Goal: Information Seeking & Learning: Learn about a topic

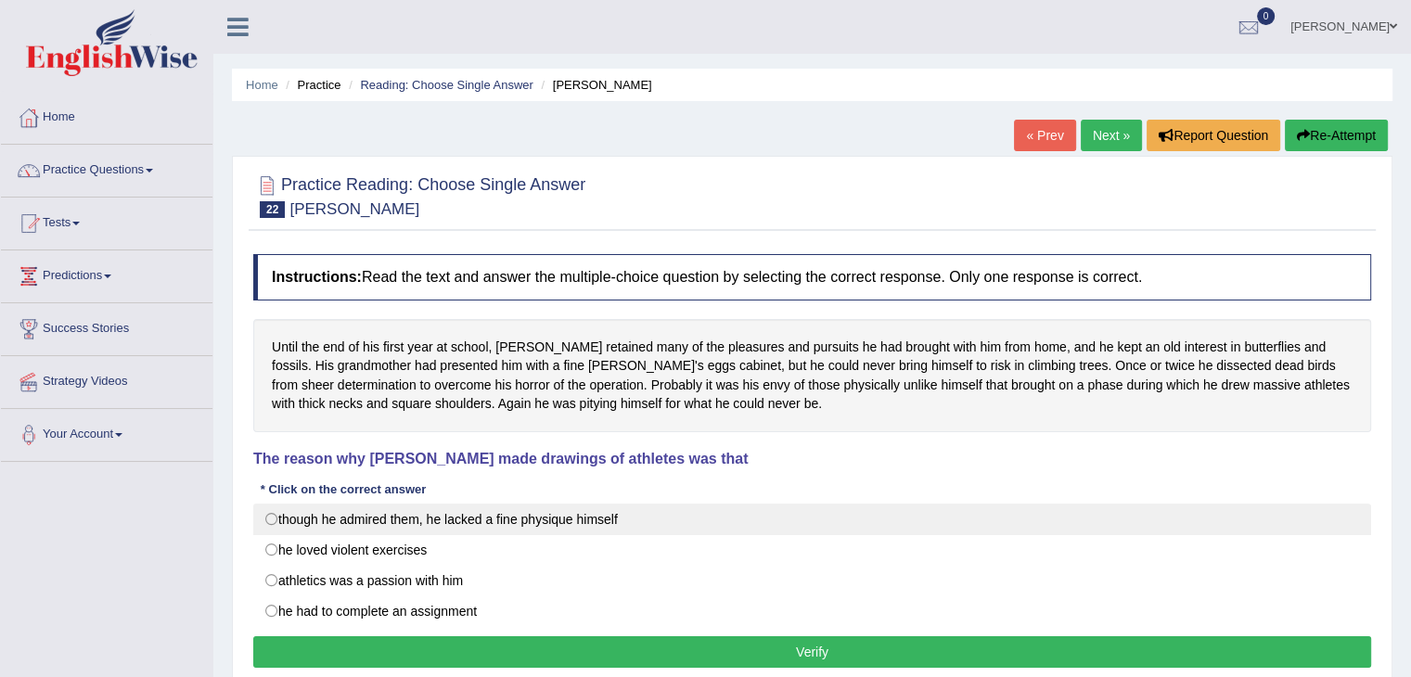
click at [282, 520] on label "though he admired them, he lacked a fine physique himself" at bounding box center [812, 520] width 1118 height 32
radio input "true"
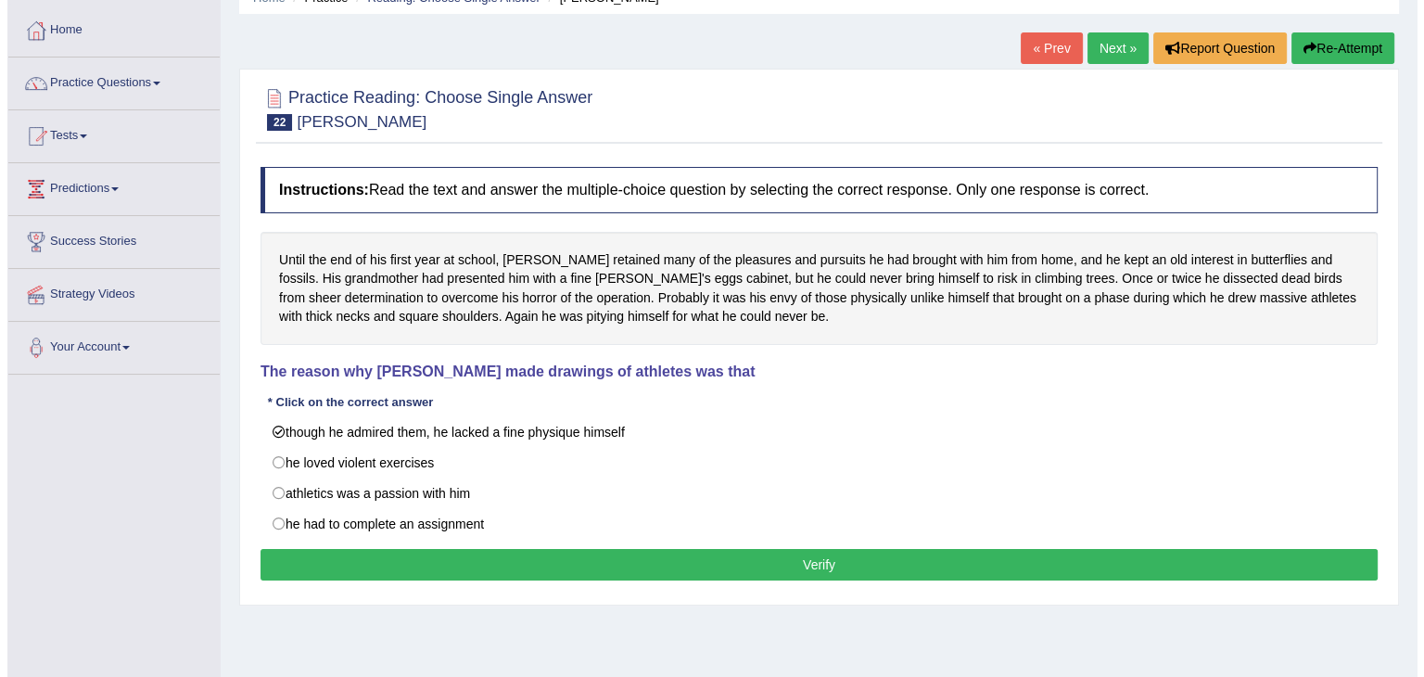
scroll to position [103, 0]
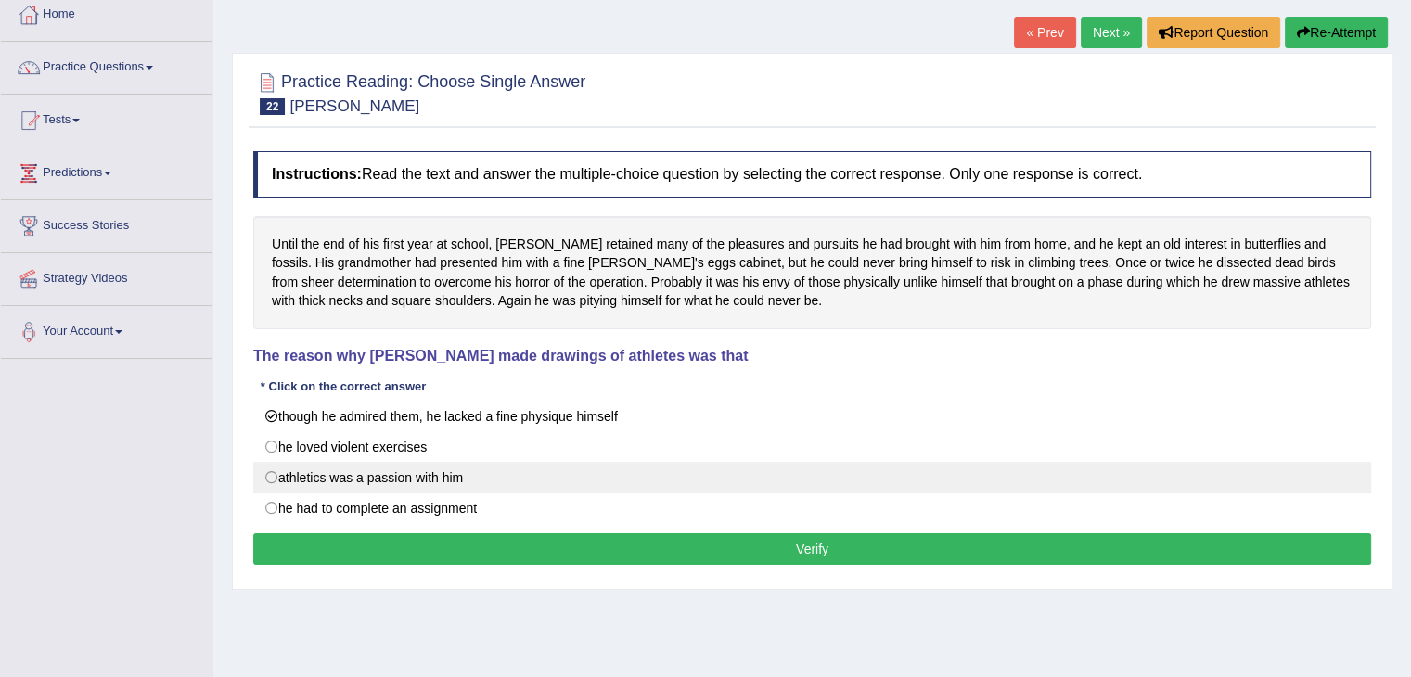
click at [349, 471] on label "athletics was a passion with him" at bounding box center [812, 478] width 1118 height 32
radio input "true"
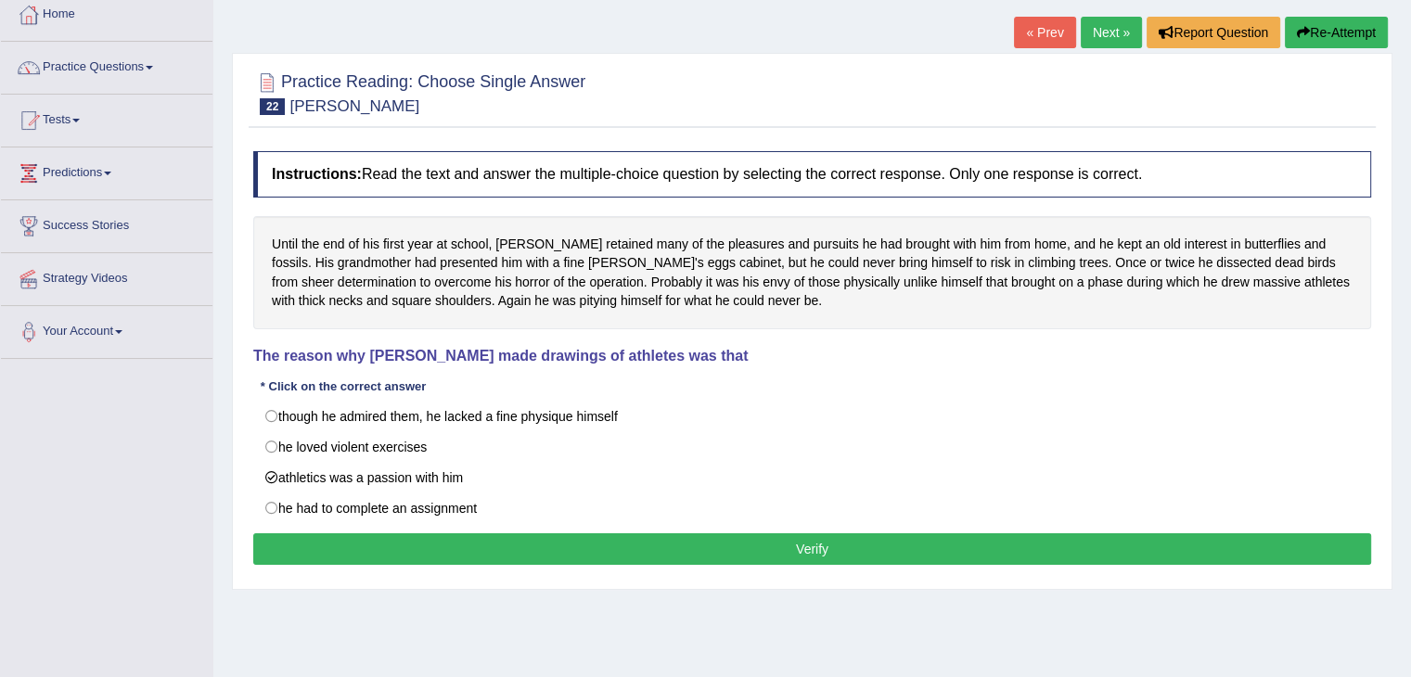
click at [419, 555] on button "Verify" at bounding box center [812, 549] width 1118 height 32
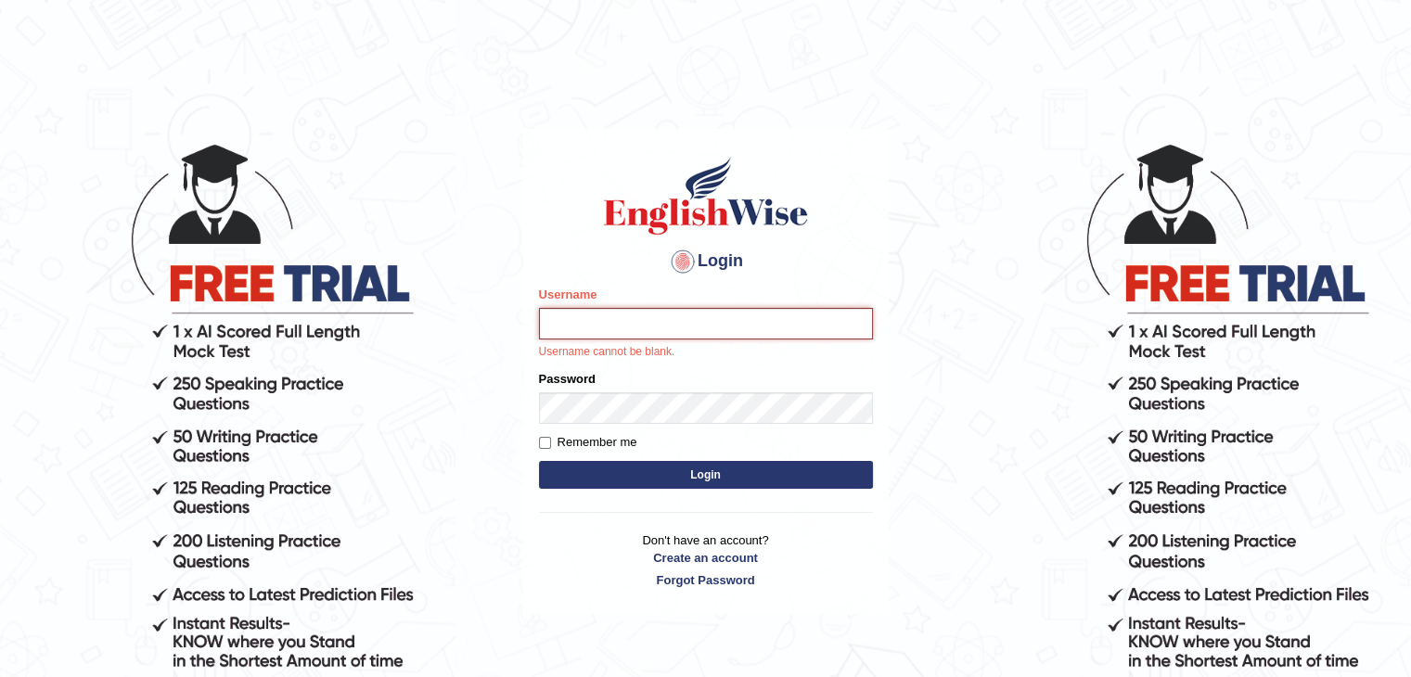
type input "[DEMOGRAPHIC_DATA]"
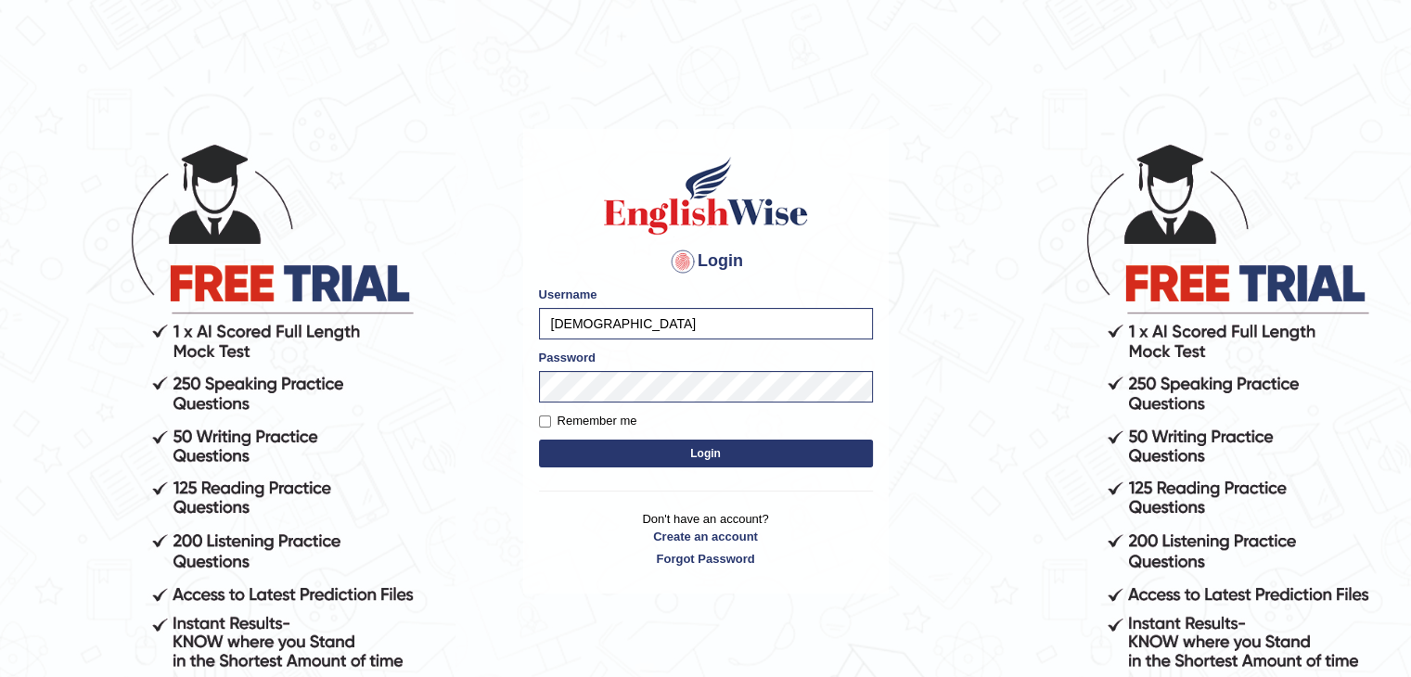
click at [621, 450] on button "Login" at bounding box center [706, 454] width 334 height 28
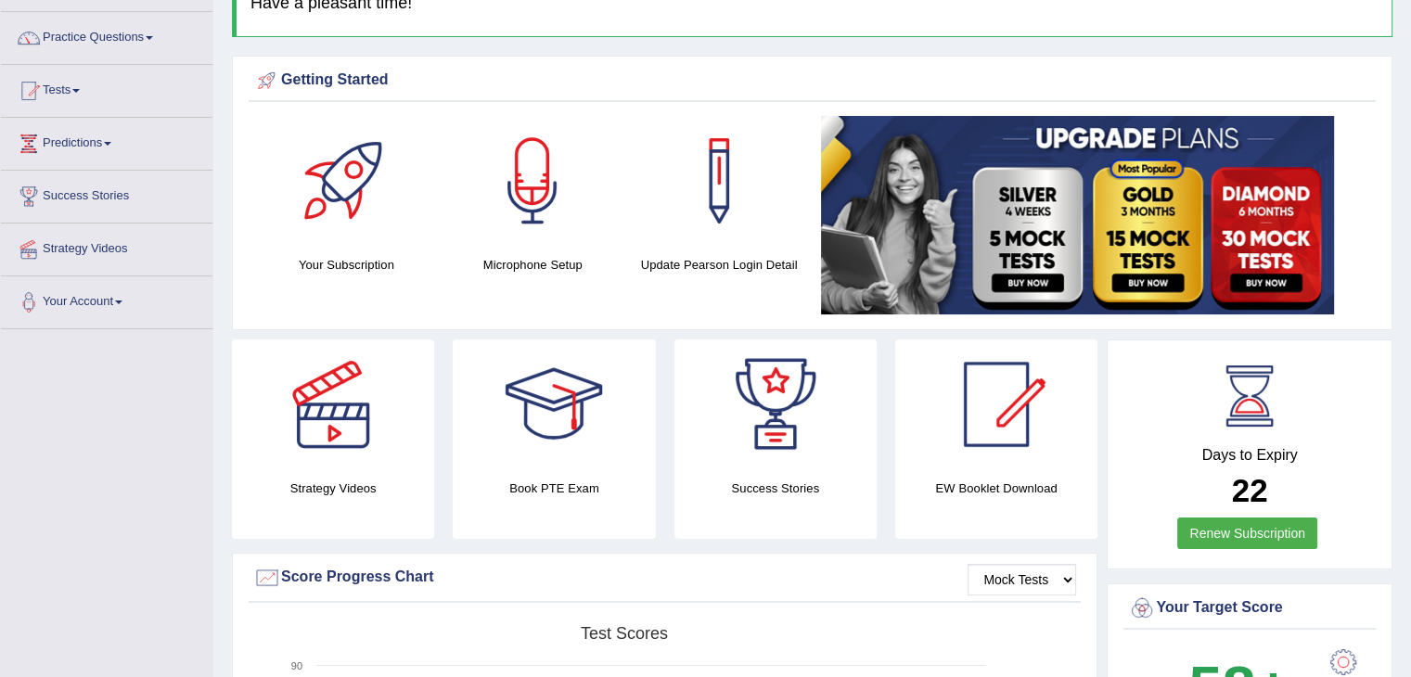
scroll to position [164, 0]
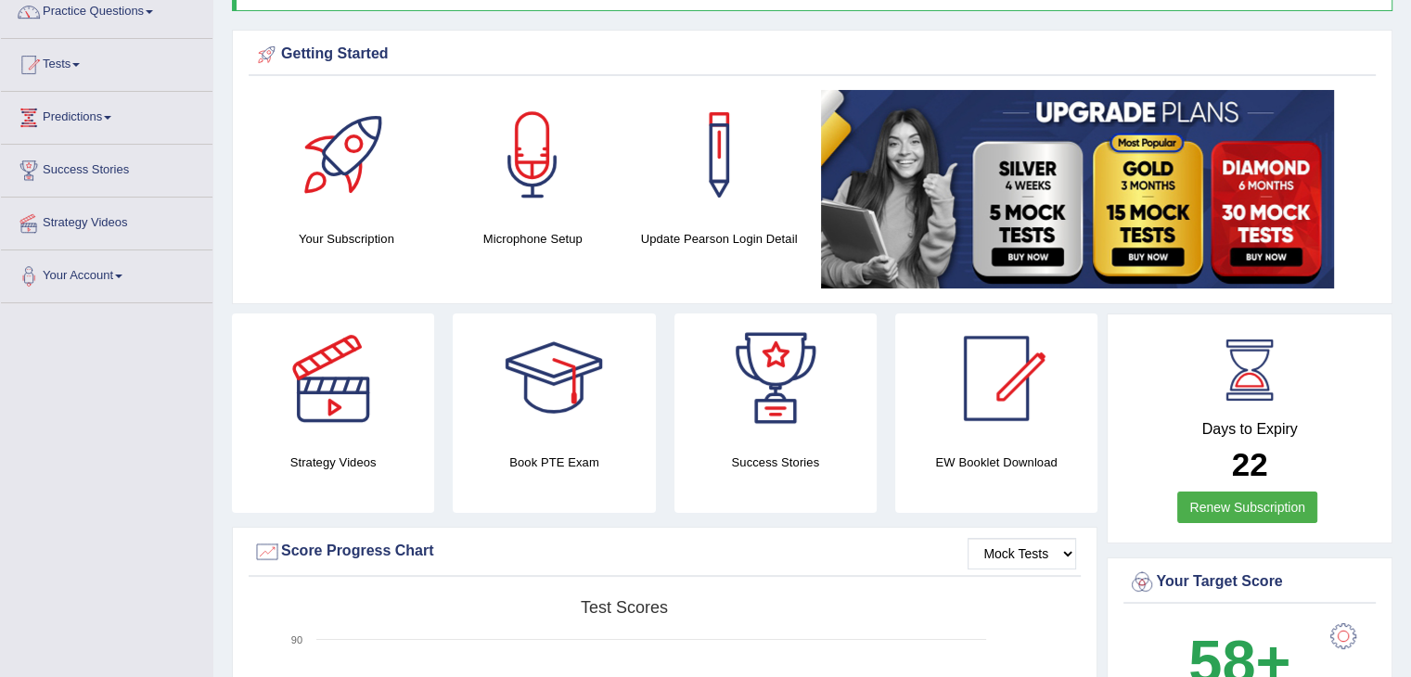
drag, startPoint x: 1424, startPoint y: 172, endPoint x: 1424, endPoint y: 210, distance: 38.0
click at [1410, 210] on html "Toggle navigation Home Practice Questions Speaking Practice Read Aloud Repeat S…" at bounding box center [705, 179] width 1411 height 677
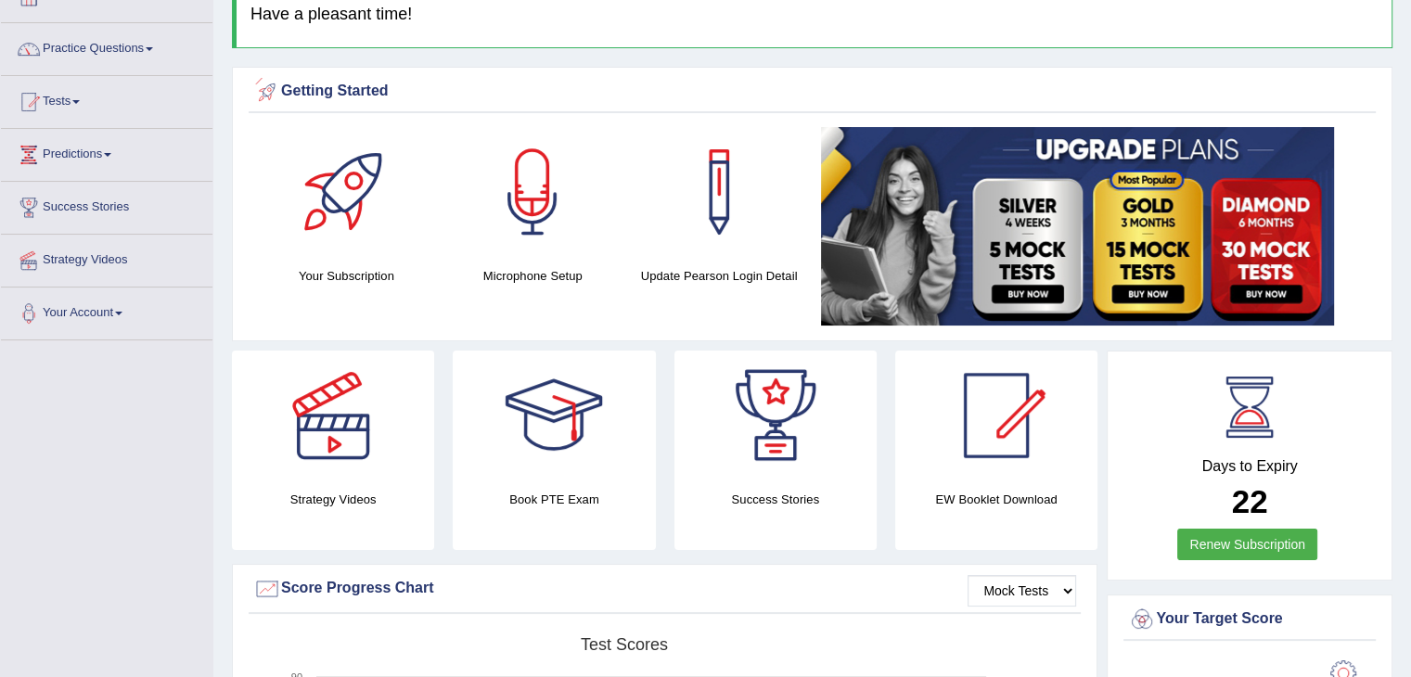
scroll to position [90, 0]
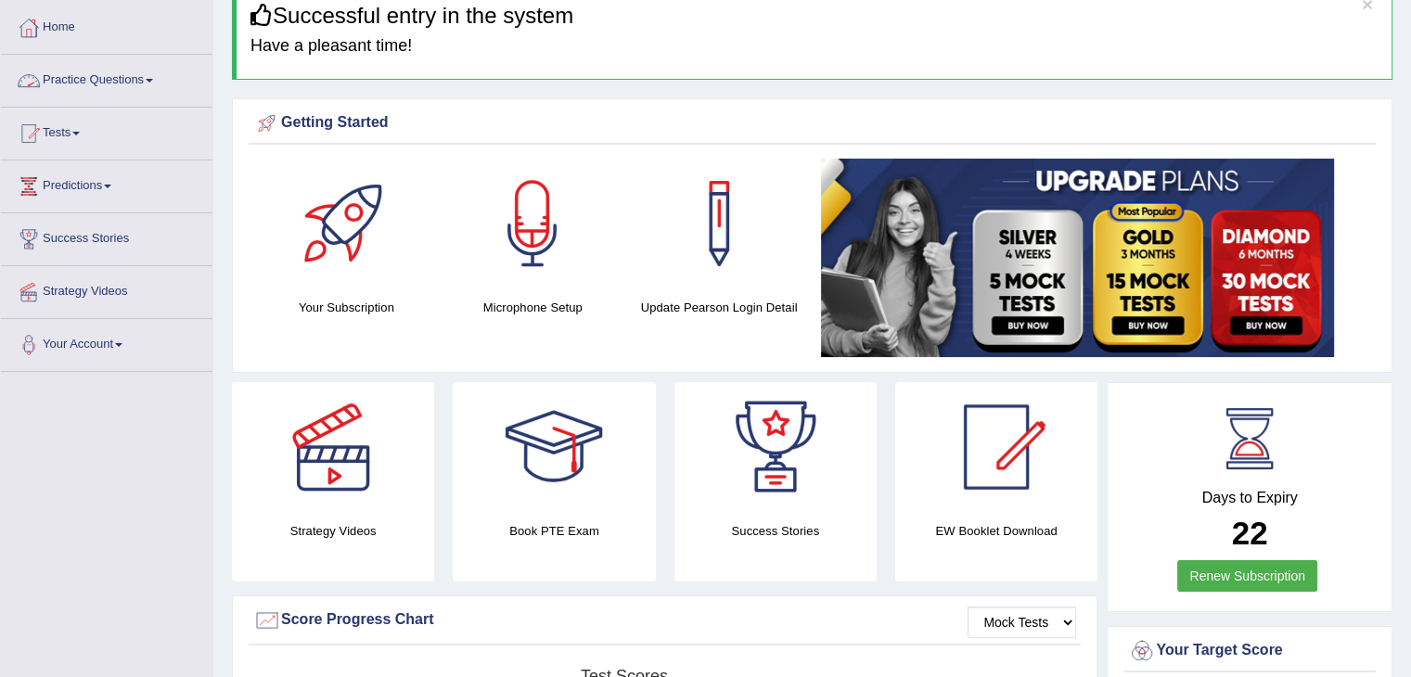
click at [93, 80] on link "Practice Questions" at bounding box center [106, 78] width 211 height 46
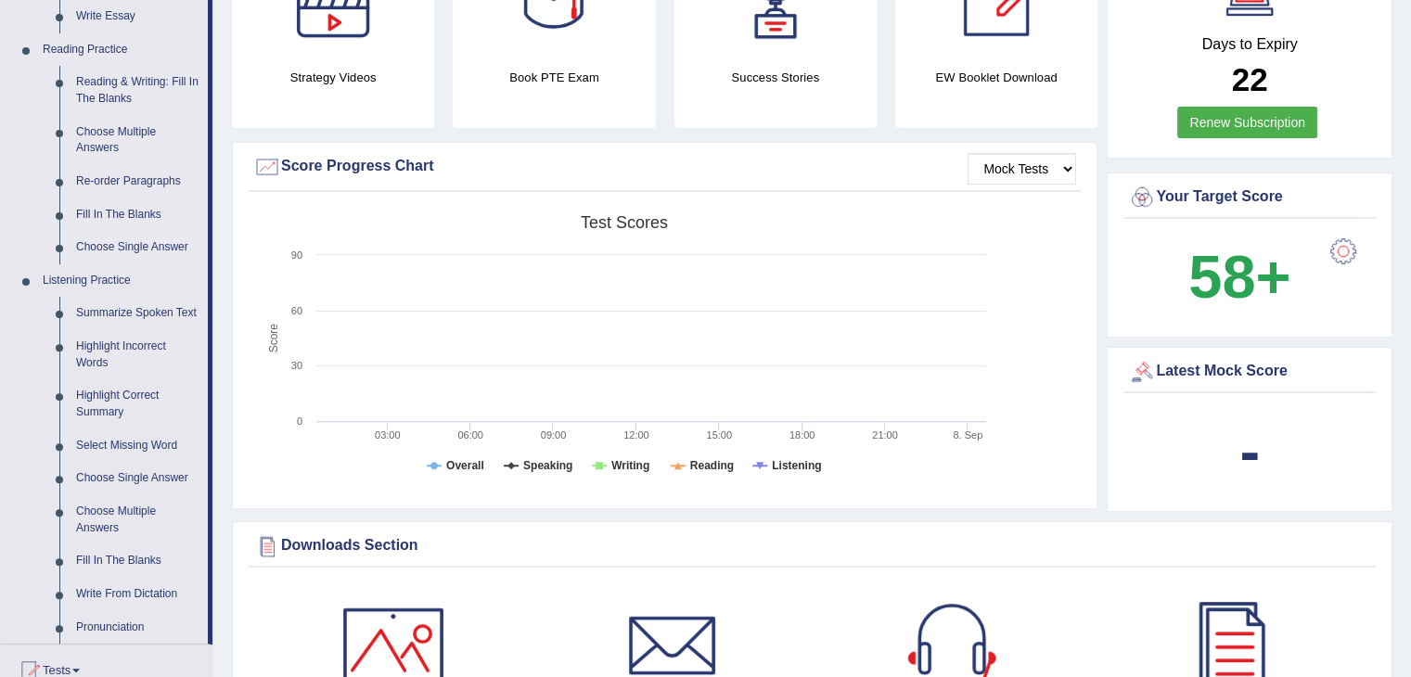
scroll to position [540, 0]
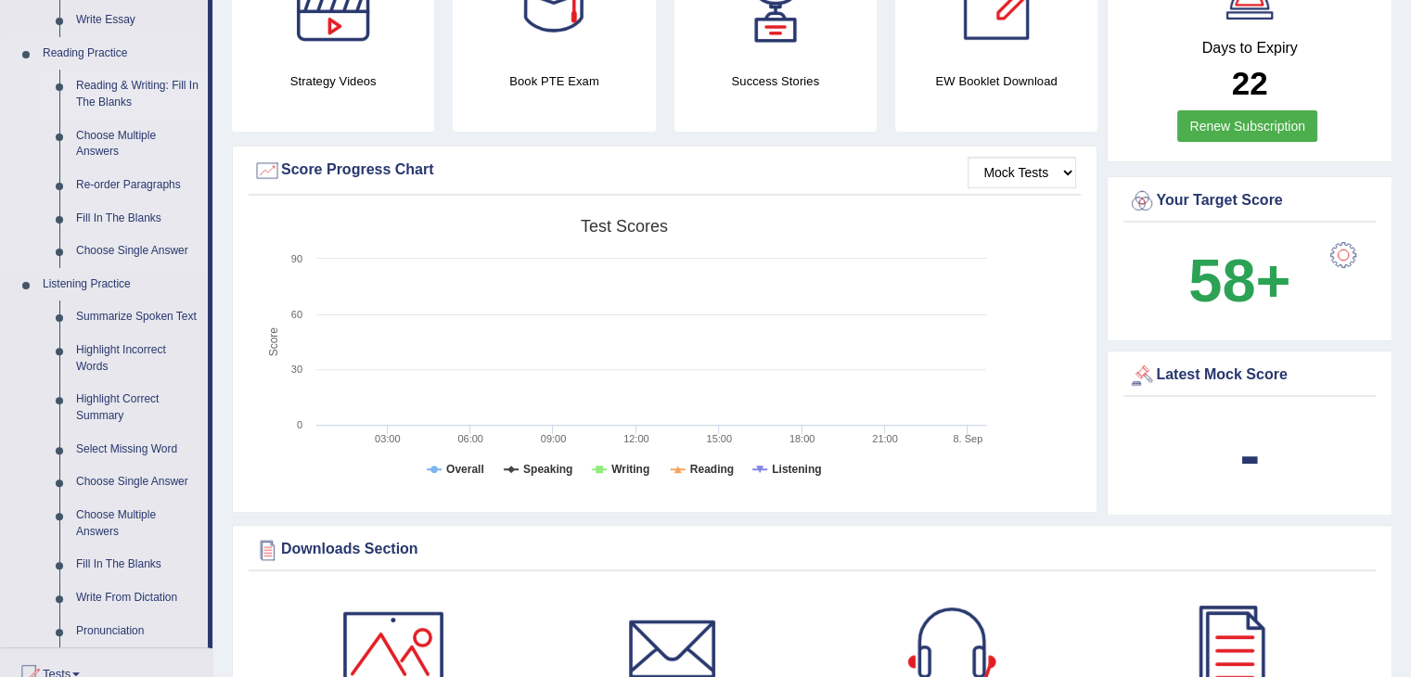
click at [111, 85] on link "Reading & Writing: Fill In The Blanks" at bounding box center [138, 94] width 140 height 49
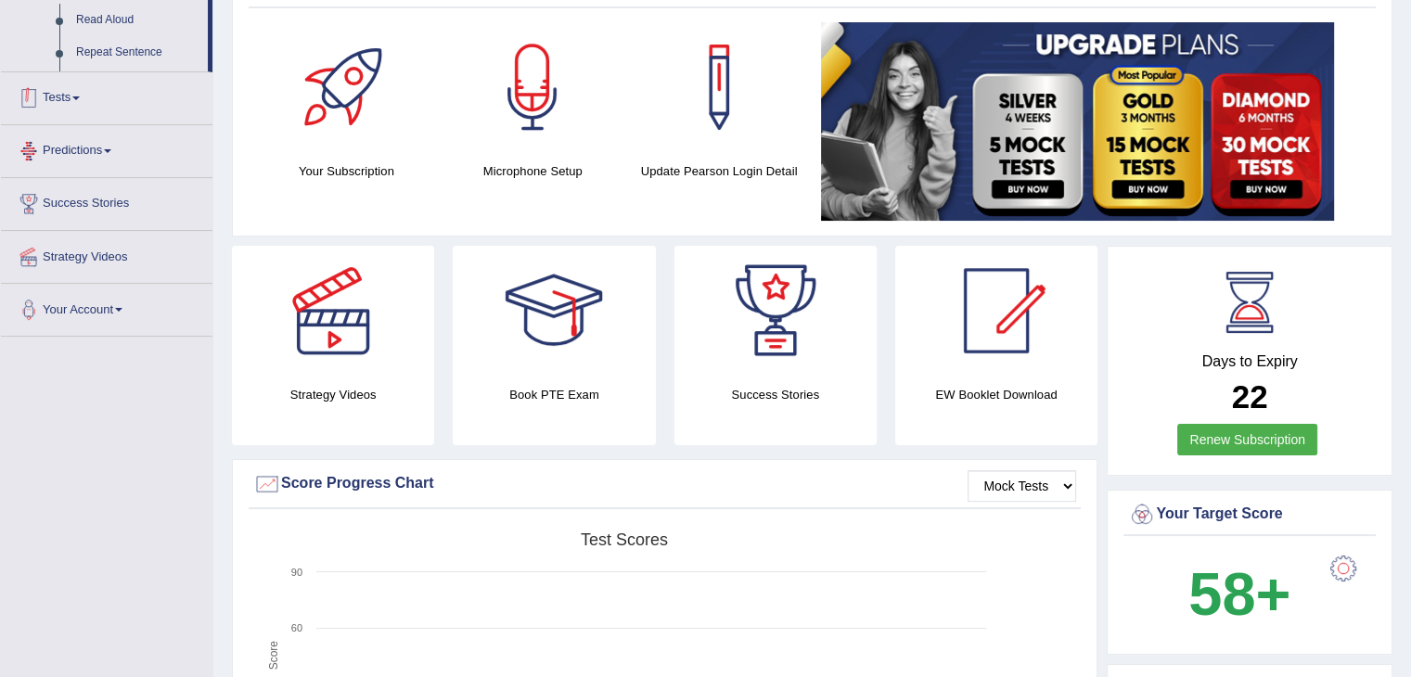
scroll to position [347, 0]
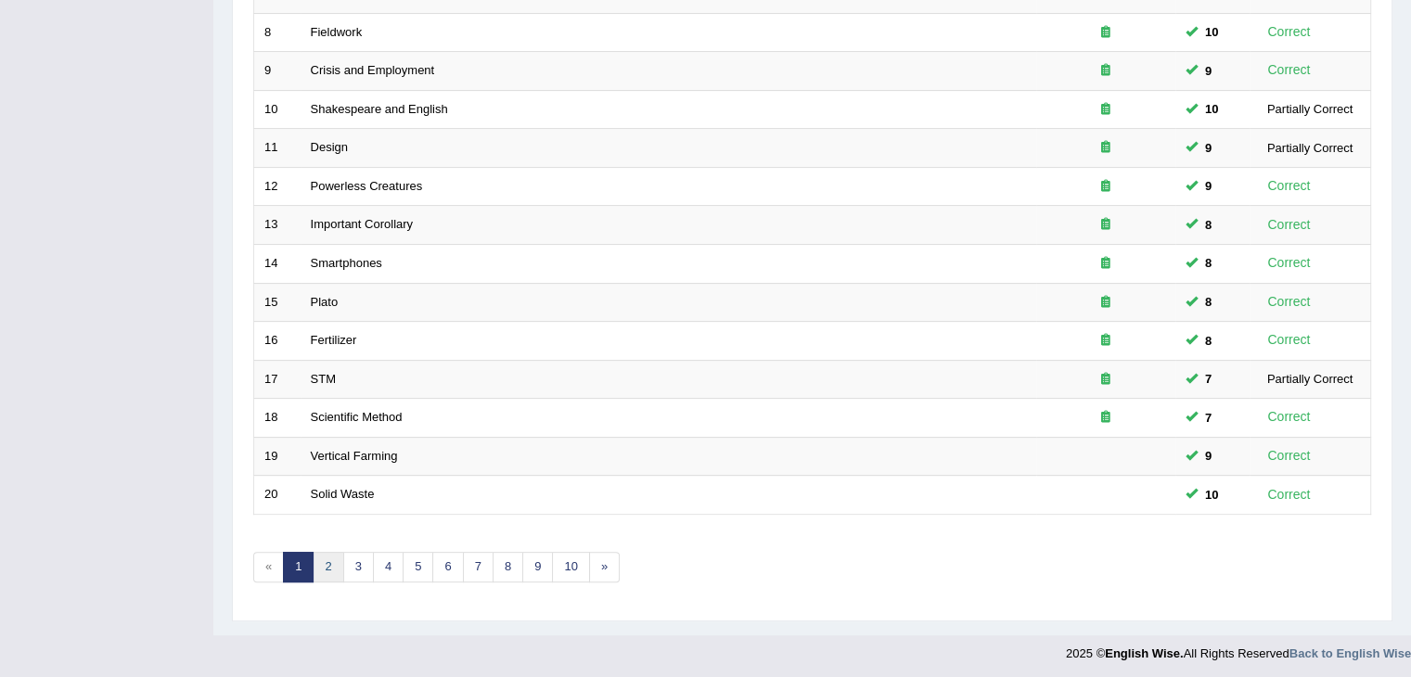
click at [326, 565] on link "2" at bounding box center [328, 567] width 31 height 31
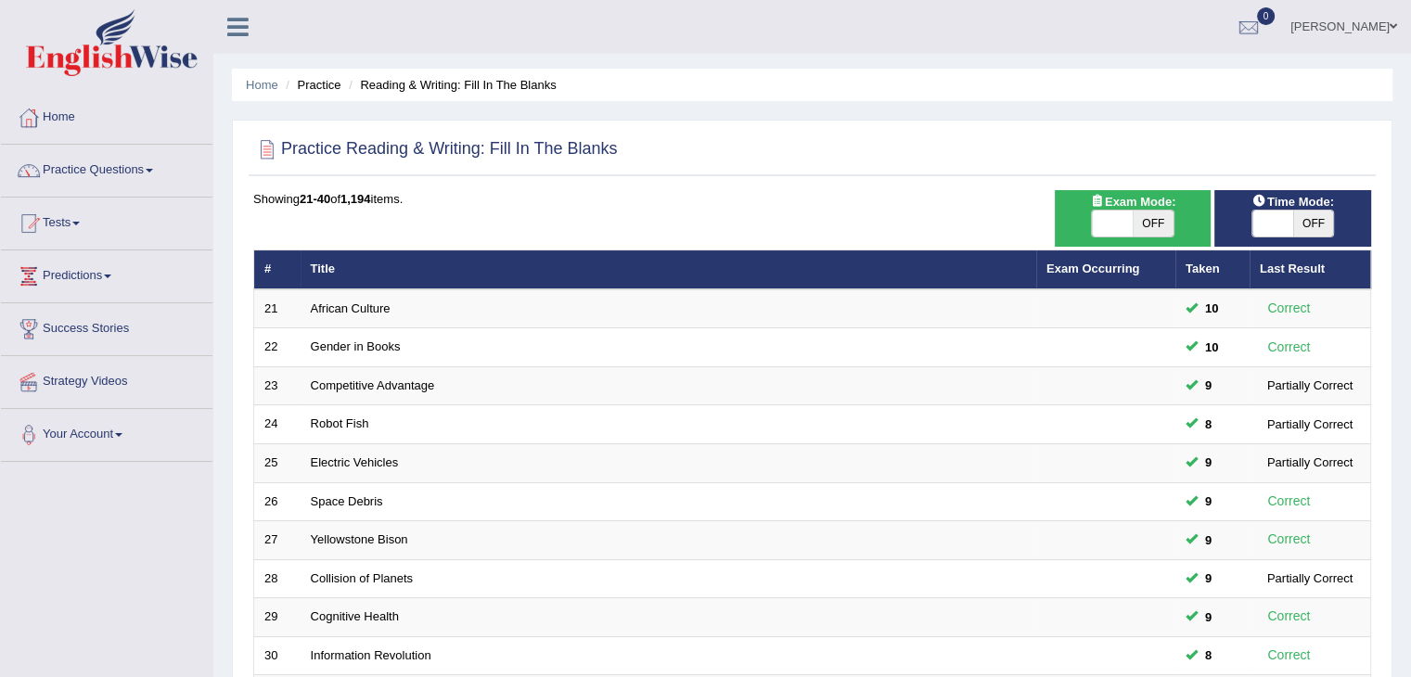
scroll to position [545, 0]
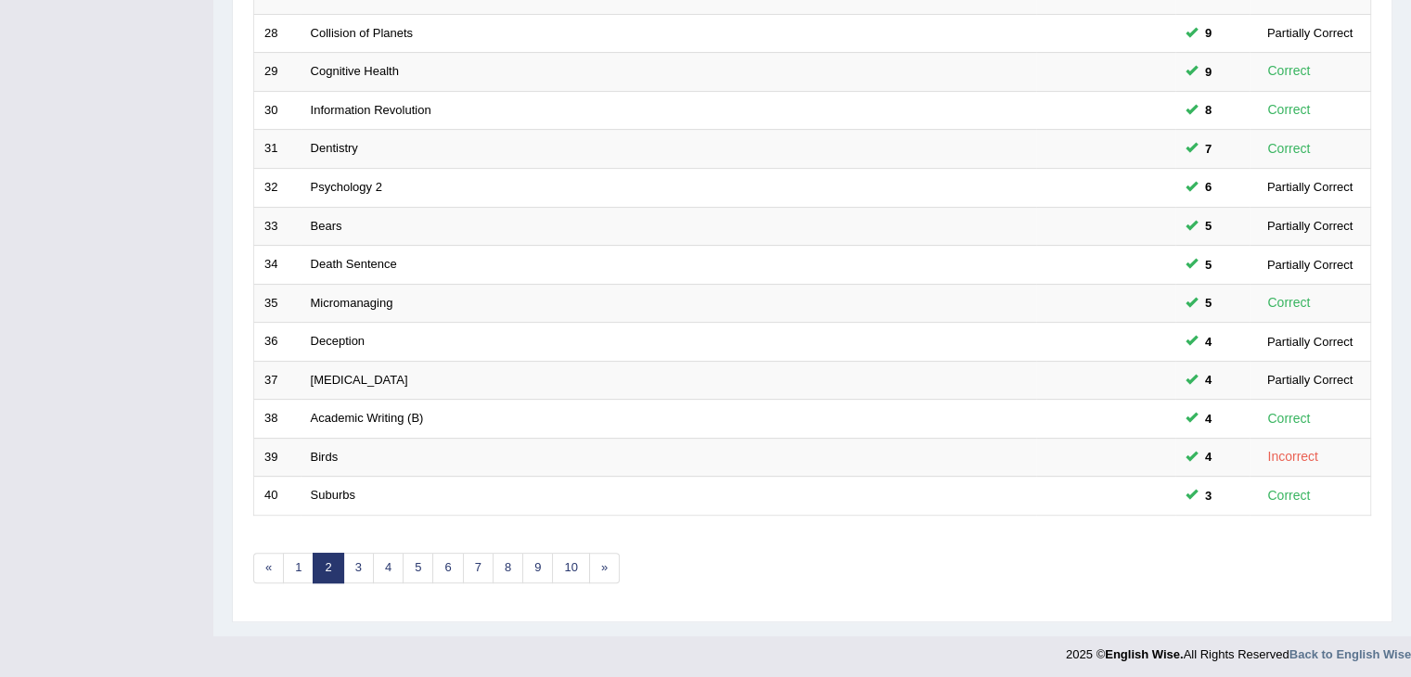
click at [352, 554] on link "3" at bounding box center [358, 568] width 31 height 31
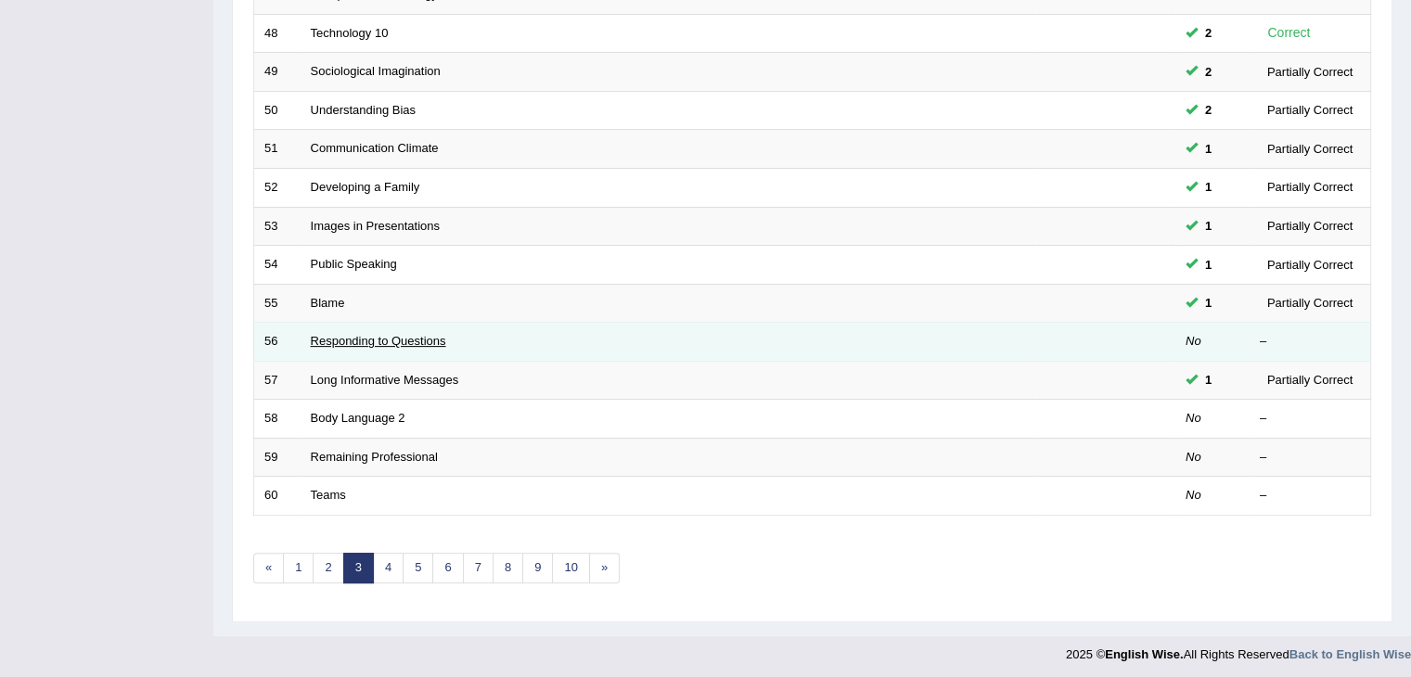
click at [330, 334] on link "Responding to Questions" at bounding box center [378, 341] width 135 height 14
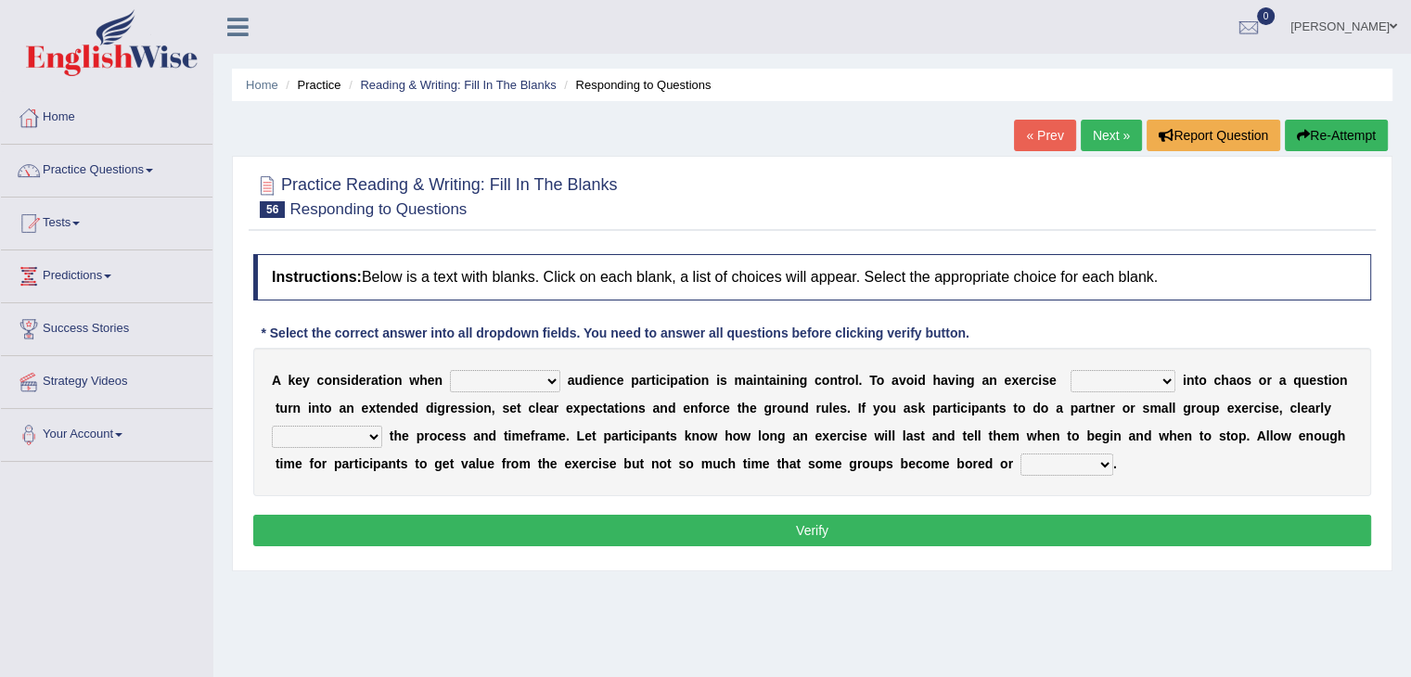
click at [493, 390] on div "A k e y c o n s i d e r a t i o n w h e n incorporating increasing incurring in…" at bounding box center [812, 422] width 1118 height 148
click at [520, 379] on select "incorporating increasing incurring indicating" at bounding box center [505, 381] width 110 height 22
click at [450, 370] on select "incorporating increasing incurring indicating" at bounding box center [505, 381] width 110 height 22
click at [520, 379] on select "incorporating increasing incurring indicating" at bounding box center [505, 381] width 110 height 22
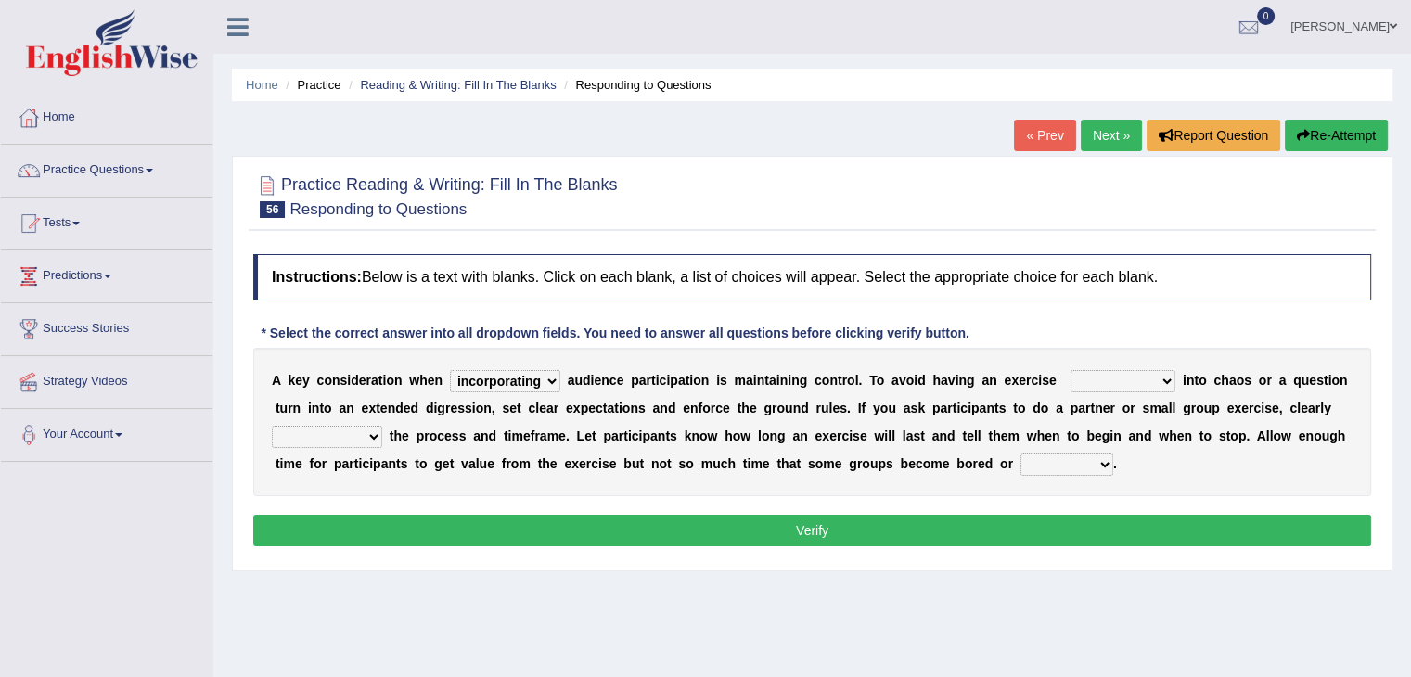
click at [520, 379] on select "incorporating increasing incurring indicating" at bounding box center [505, 381] width 110 height 22
select select "incurring"
click at [450, 370] on select "incorporating increasing incurring indicating" at bounding box center [505, 381] width 110 height 22
click at [1071, 383] on select "deteriorate determine deliver demonstrate" at bounding box center [1122, 381] width 105 height 22
select select "deliver"
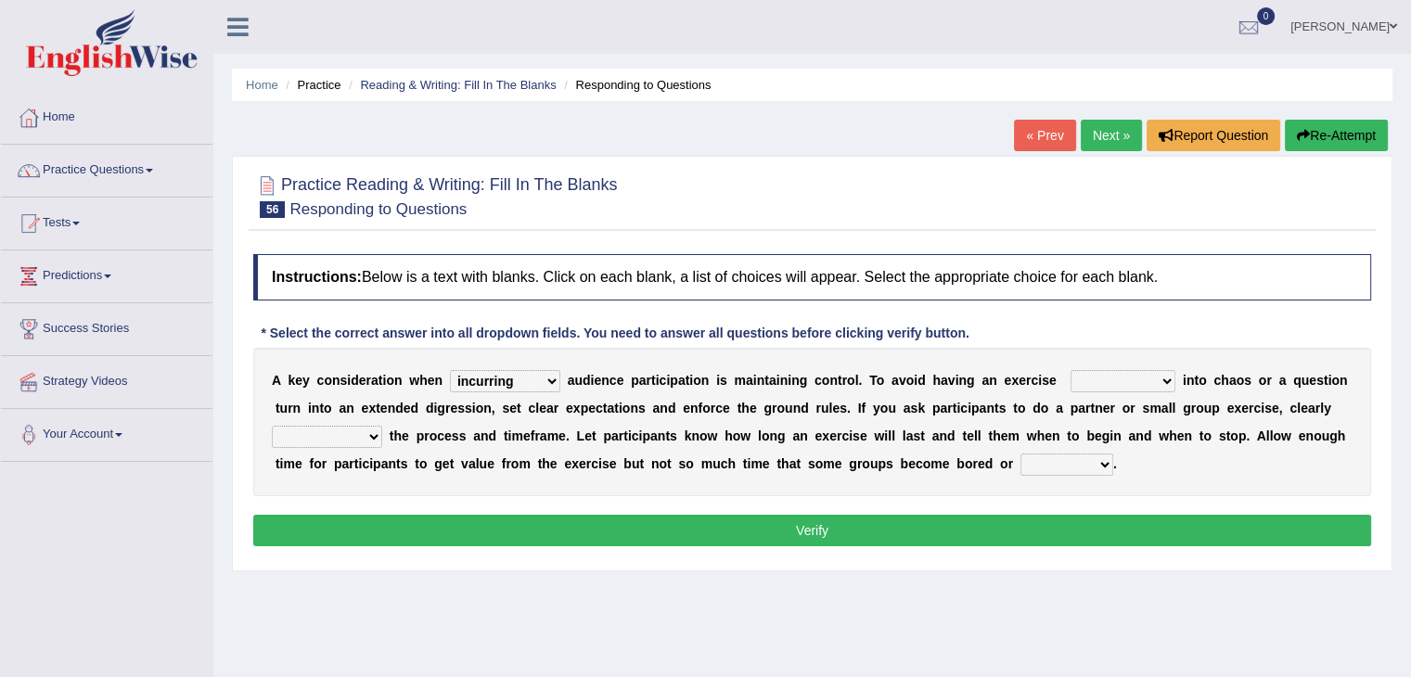
click at [1070, 370] on select "deteriorate determine deliver demonstrate" at bounding box center [1122, 381] width 105 height 22
click at [312, 427] on select "communicate confirm accumulate commit" at bounding box center [327, 437] width 110 height 22
select select "communicate"
click at [272, 426] on select "communicate confirm accumulate commit" at bounding box center [327, 437] width 110 height 22
click at [409, 520] on button "Verify" at bounding box center [812, 531] width 1118 height 32
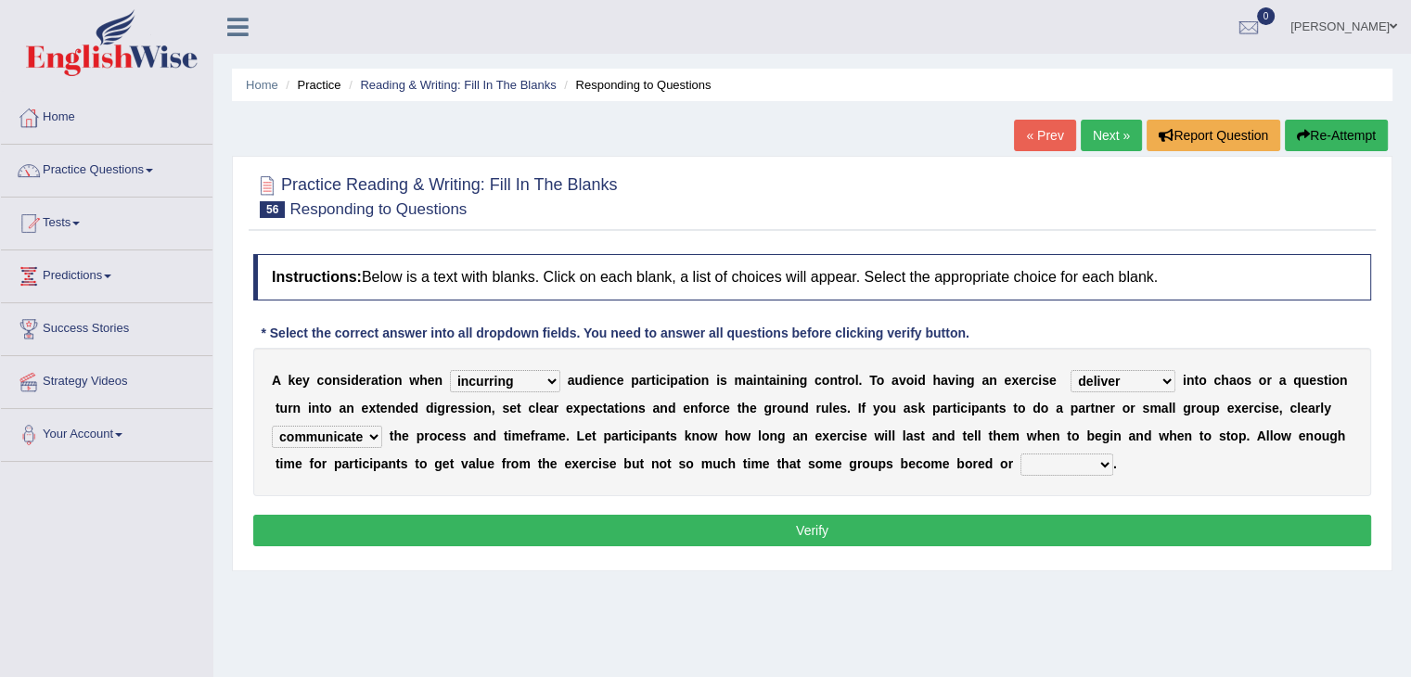
click at [1069, 469] on select "destroyed distracted disobeyed divided" at bounding box center [1066, 464] width 93 height 22
select select "destroyed"
click at [1020, 453] on select "destroyed distracted disobeyed divided" at bounding box center [1066, 464] width 93 height 22
click at [925, 535] on button "Verify" at bounding box center [812, 531] width 1118 height 32
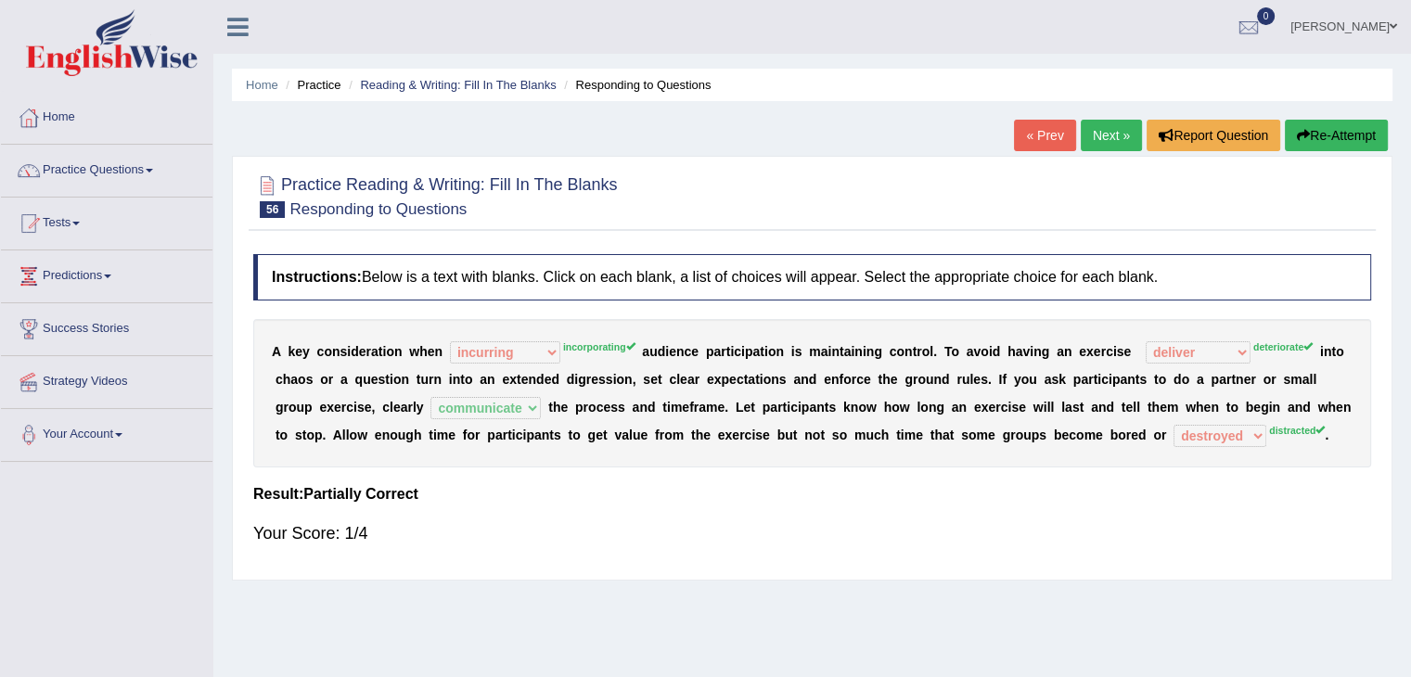
click at [1108, 128] on link "Next »" at bounding box center [1110, 136] width 61 height 32
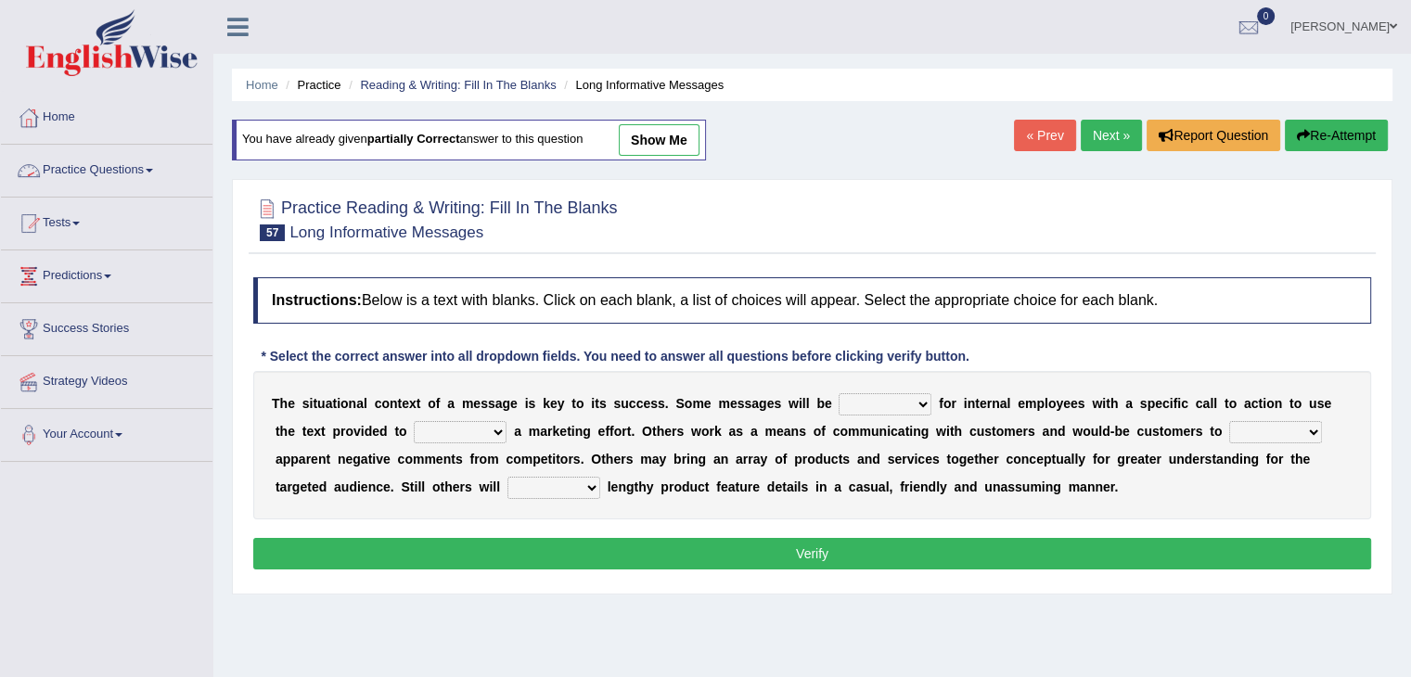
click at [151, 165] on link "Practice Questions" at bounding box center [106, 168] width 211 height 46
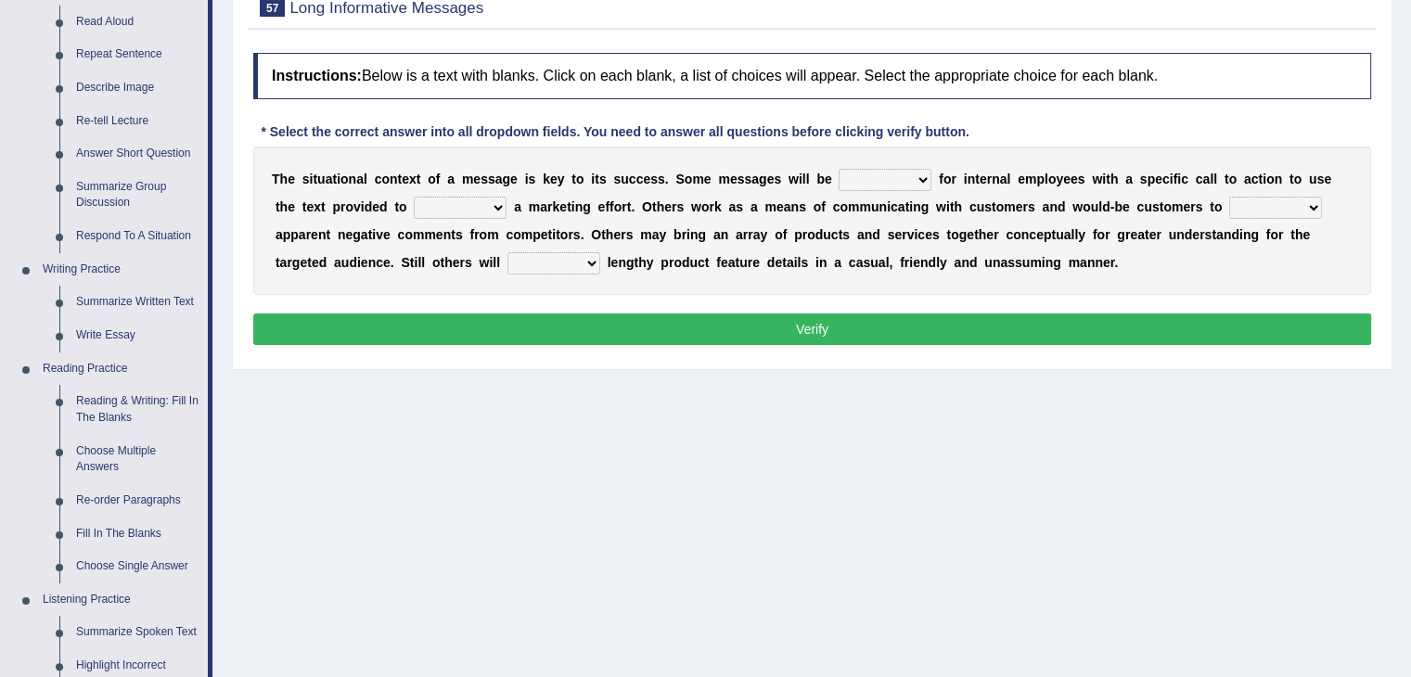
scroll to position [278, 0]
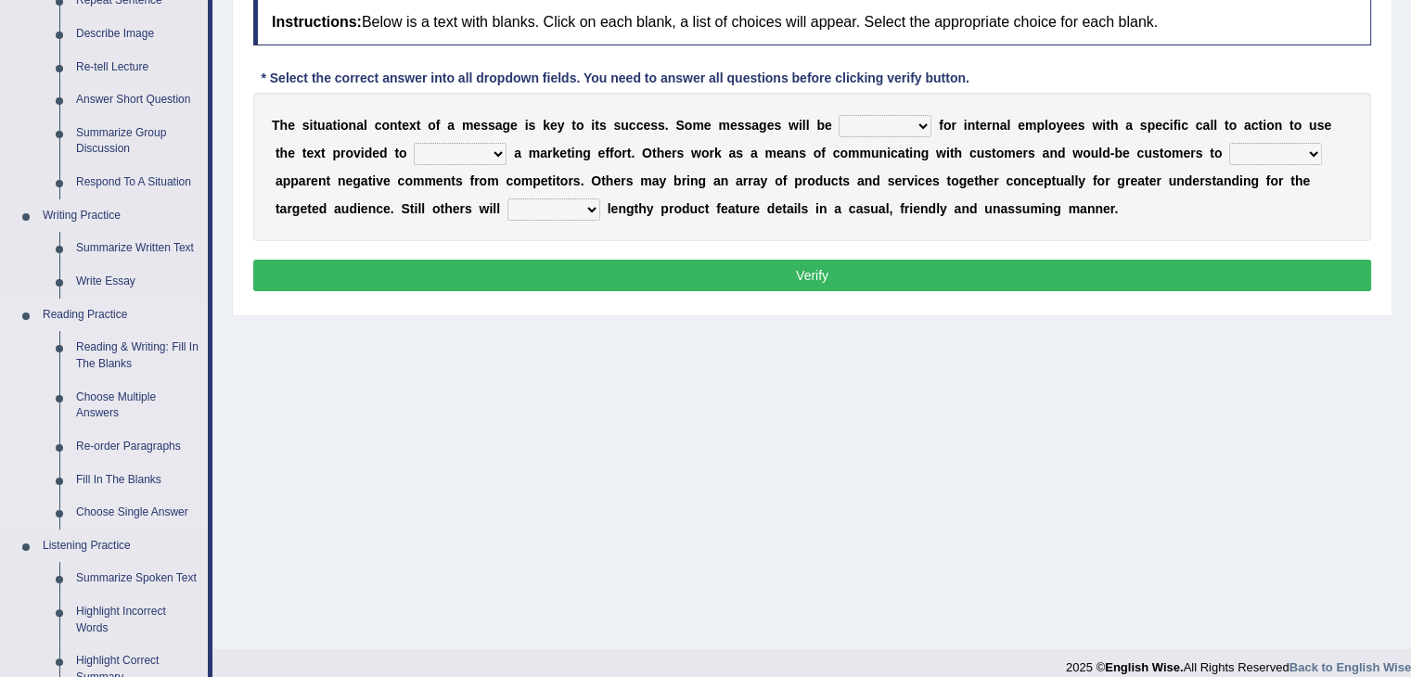
click at [108, 474] on link "Fill In The Blanks" at bounding box center [138, 480] width 140 height 33
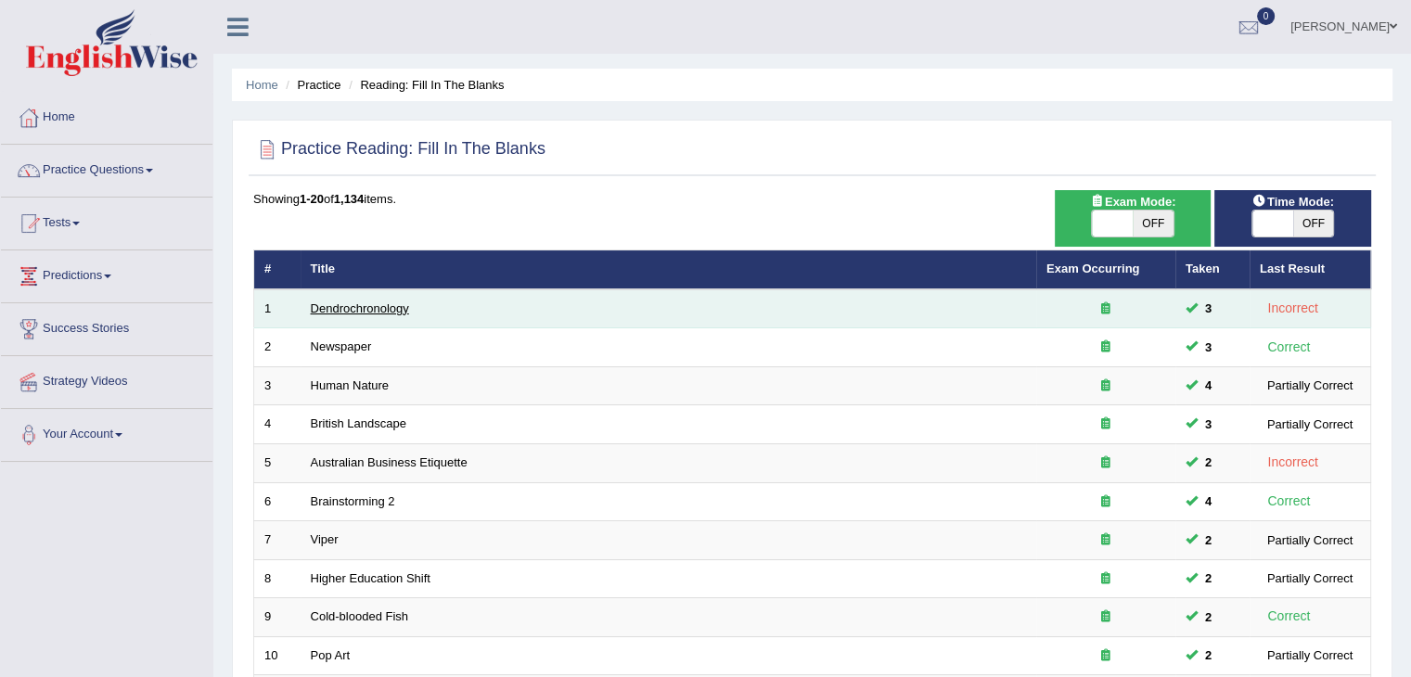
click at [339, 309] on link "Dendrochronology" at bounding box center [360, 308] width 98 height 14
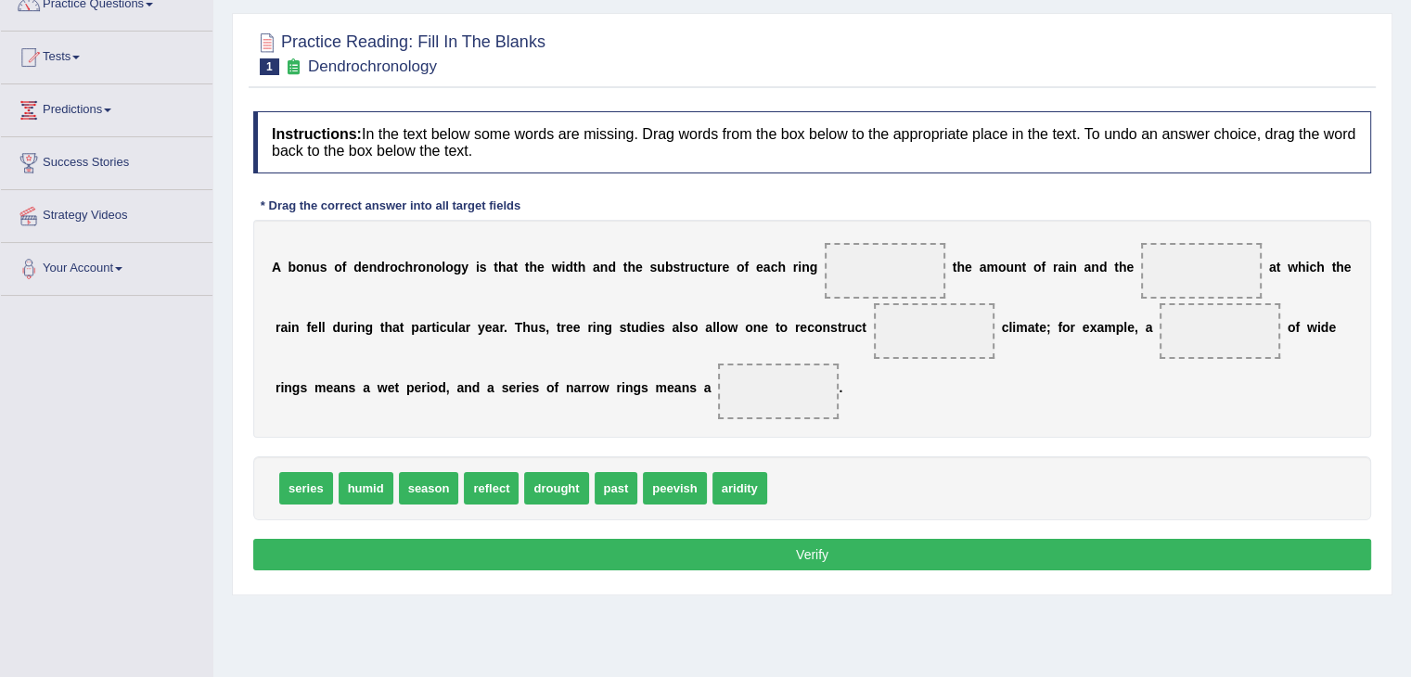
scroll to position [178, 0]
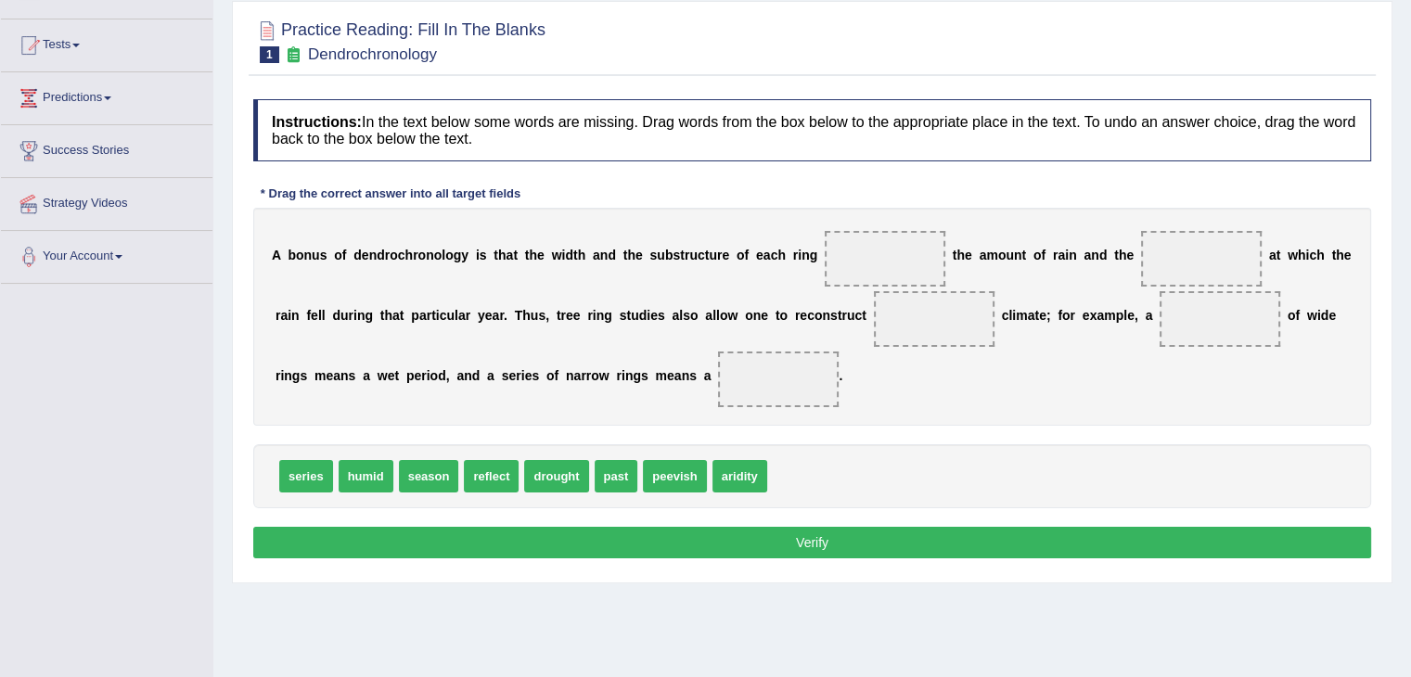
click at [1410, 334] on html "Toggle navigation Home Practice Questions Speaking Practice Read Aloud Repeat S…" at bounding box center [705, 160] width 1411 height 677
drag, startPoint x: 731, startPoint y: 466, endPoint x: 850, endPoint y: 241, distance: 254.3
drag, startPoint x: 689, startPoint y: 463, endPoint x: 1262, endPoint y: 241, distance: 614.5
drag, startPoint x: 620, startPoint y: 468, endPoint x: 948, endPoint y: 324, distance: 358.8
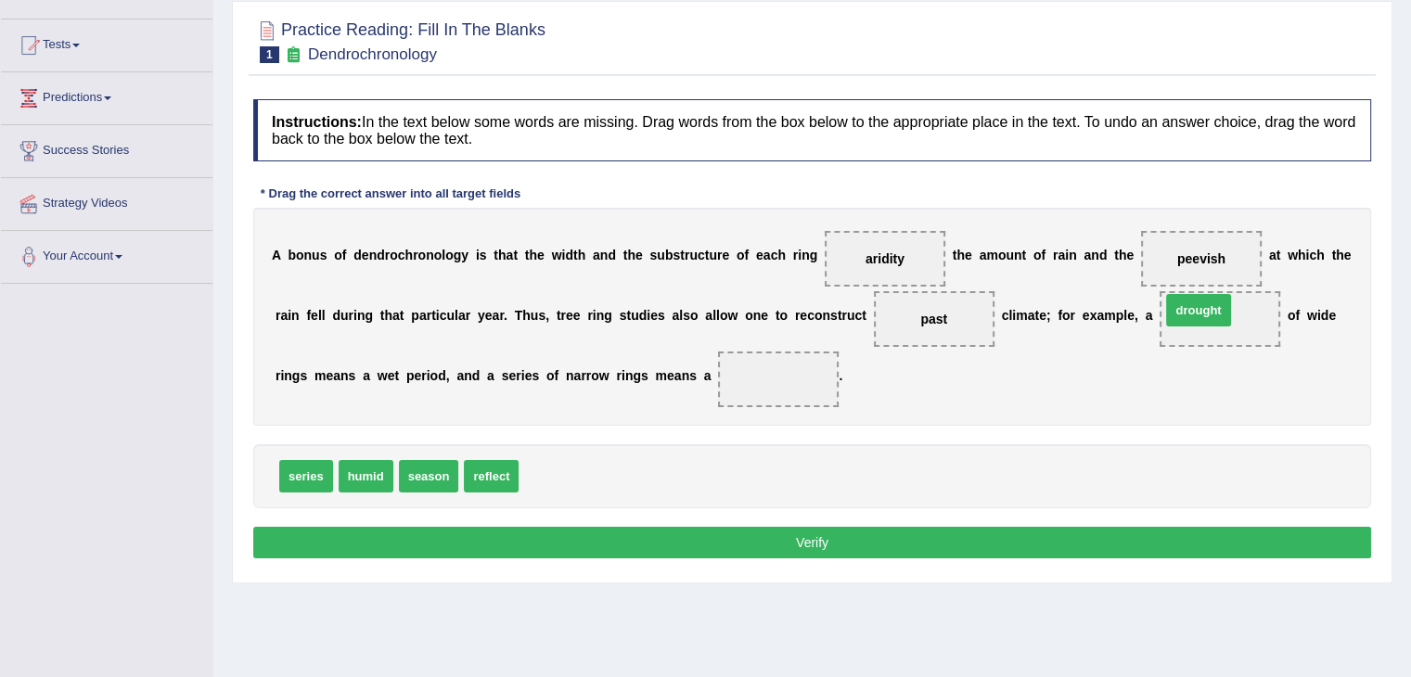
drag, startPoint x: 570, startPoint y: 484, endPoint x: 1216, endPoint y: 335, distance: 662.5
drag, startPoint x: 489, startPoint y: 472, endPoint x: 802, endPoint y: 373, distance: 328.8
click at [711, 527] on button "Verify" at bounding box center [812, 543] width 1118 height 32
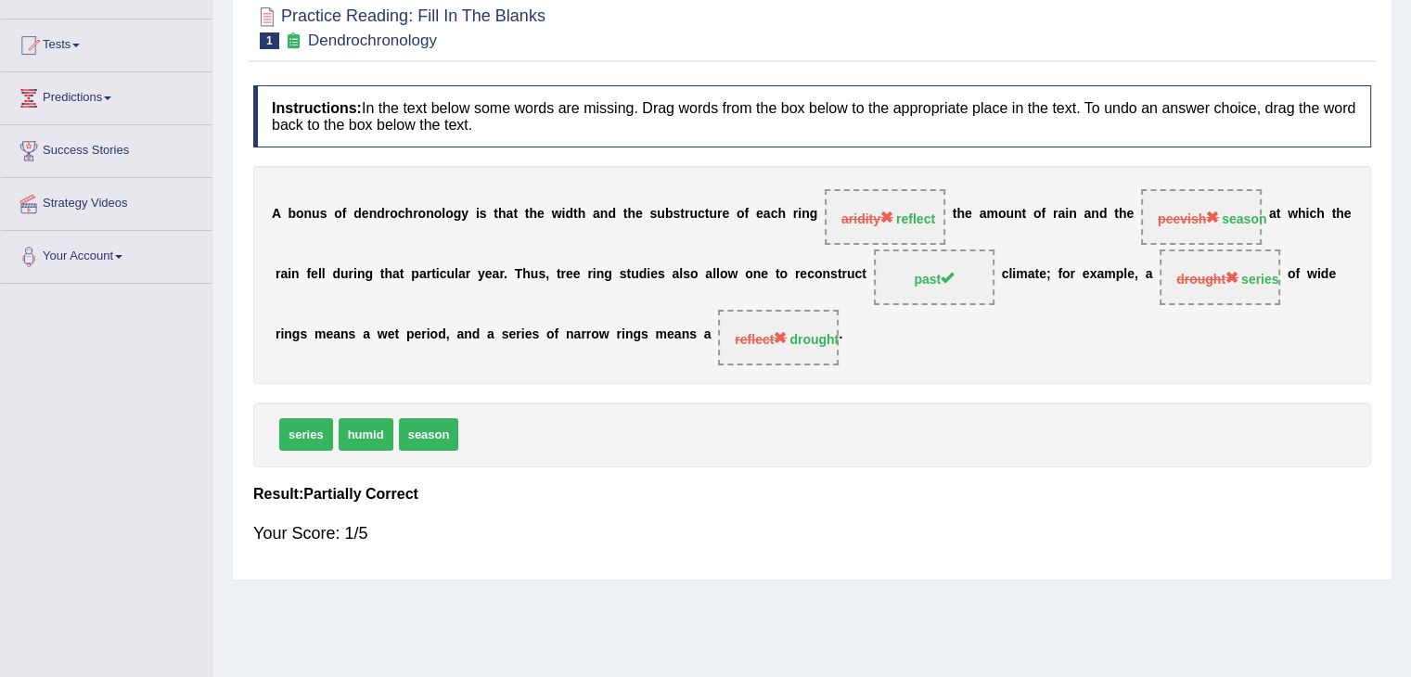
scroll to position [127, 0]
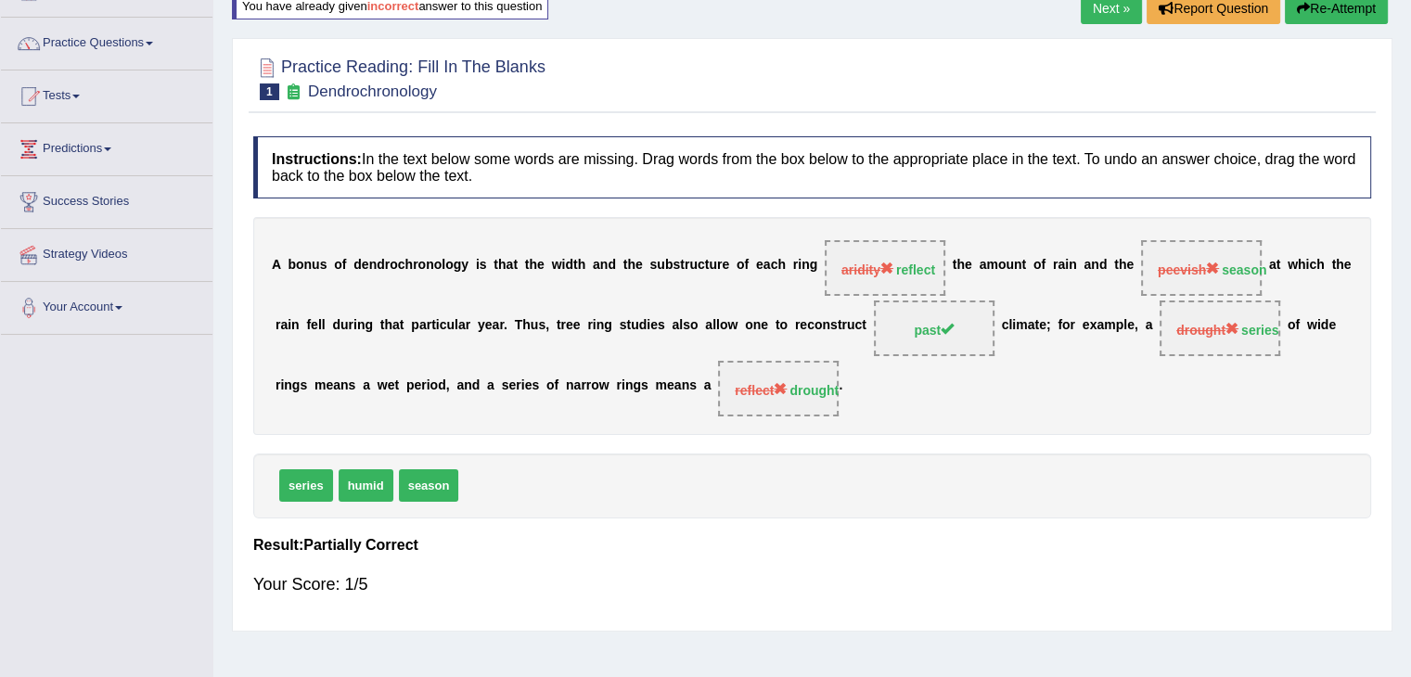
click at [1113, 19] on link "Next »" at bounding box center [1110, 9] width 61 height 32
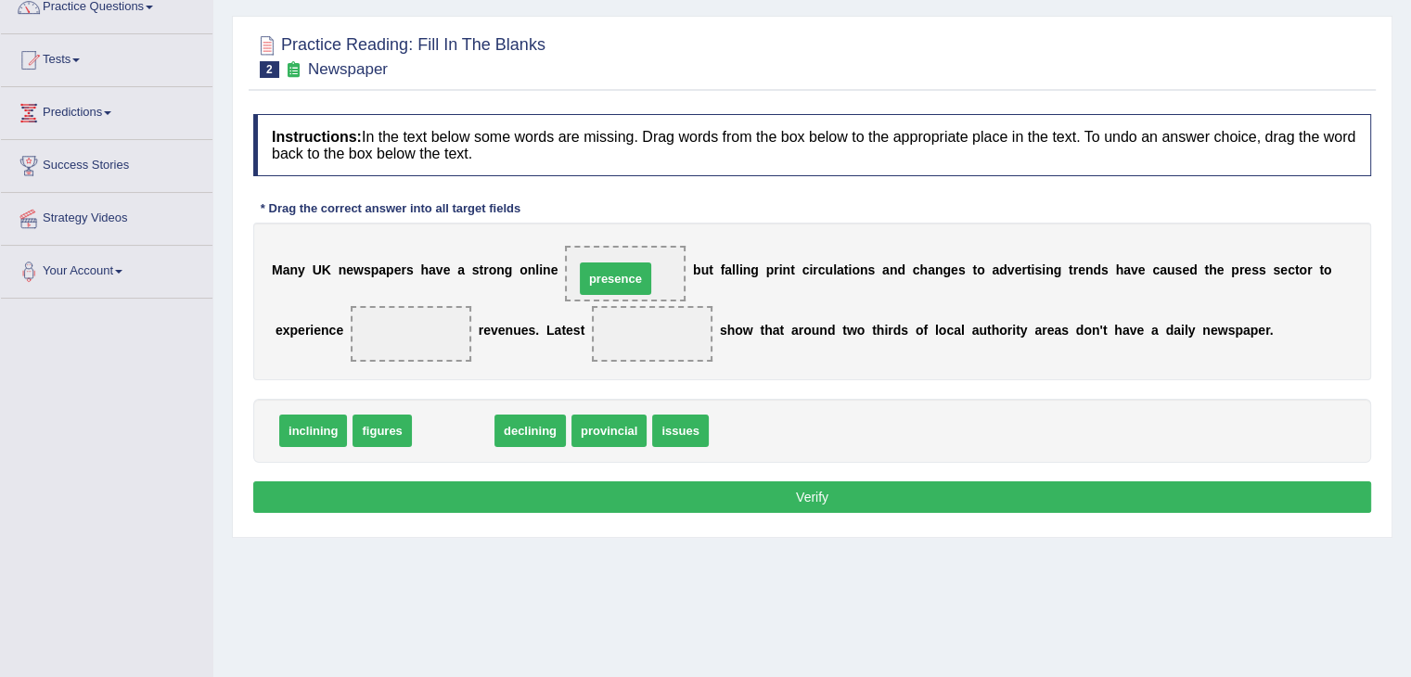
drag, startPoint x: 450, startPoint y: 429, endPoint x: 612, endPoint y: 277, distance: 222.4
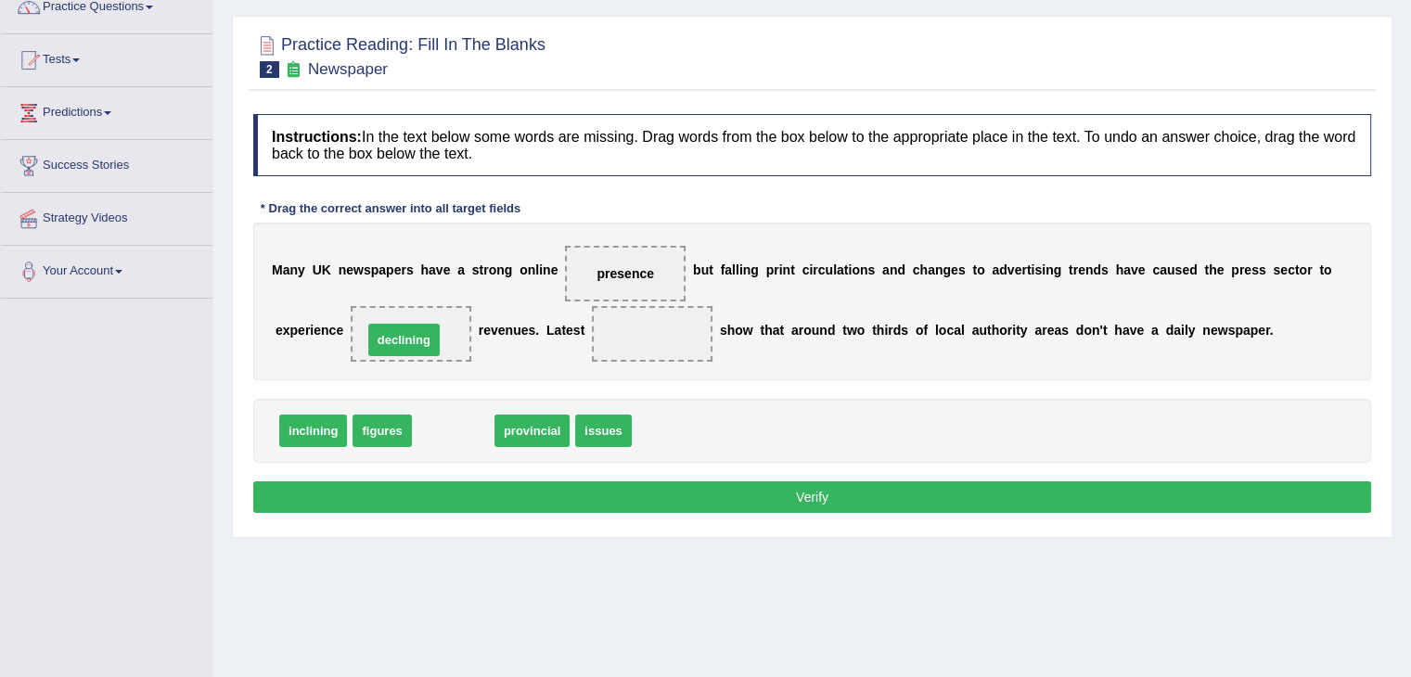
drag, startPoint x: 451, startPoint y: 430, endPoint x: 400, endPoint y: 338, distance: 105.8
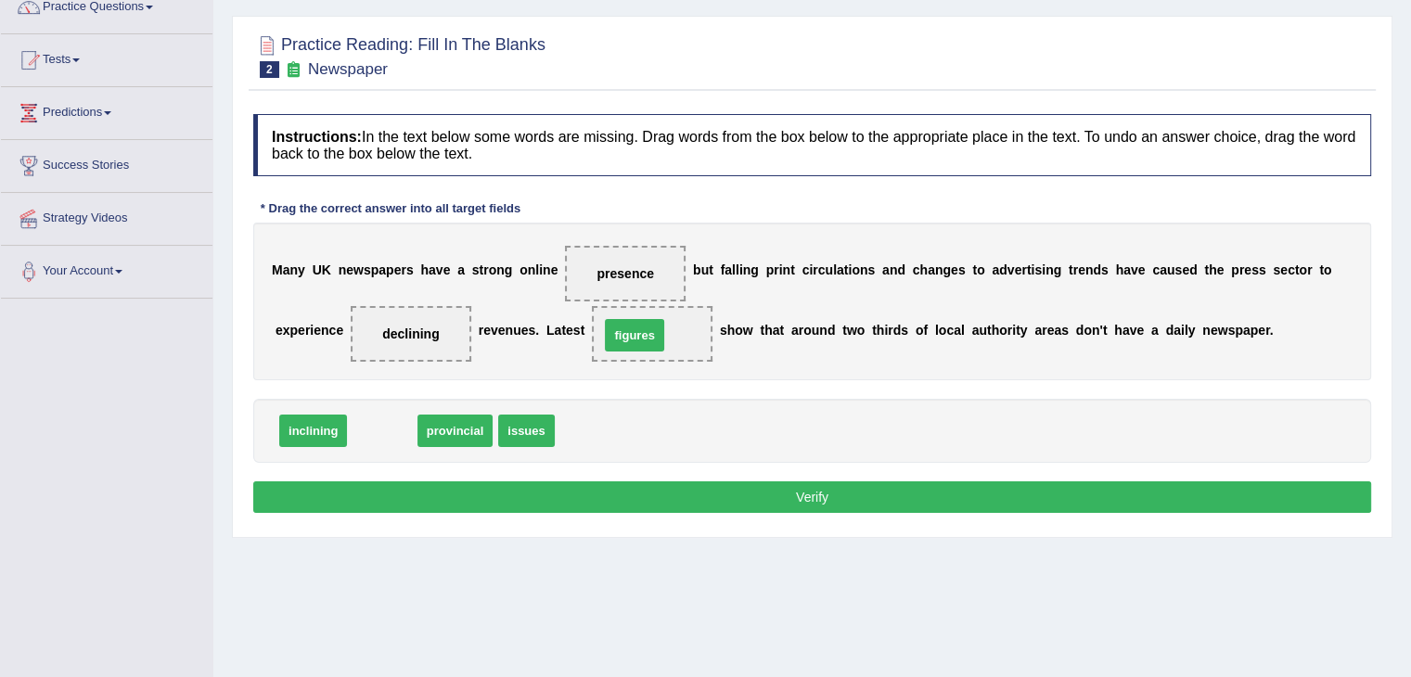
drag, startPoint x: 386, startPoint y: 423, endPoint x: 660, endPoint y: 321, distance: 292.9
click at [555, 491] on button "Verify" at bounding box center [812, 497] width 1118 height 32
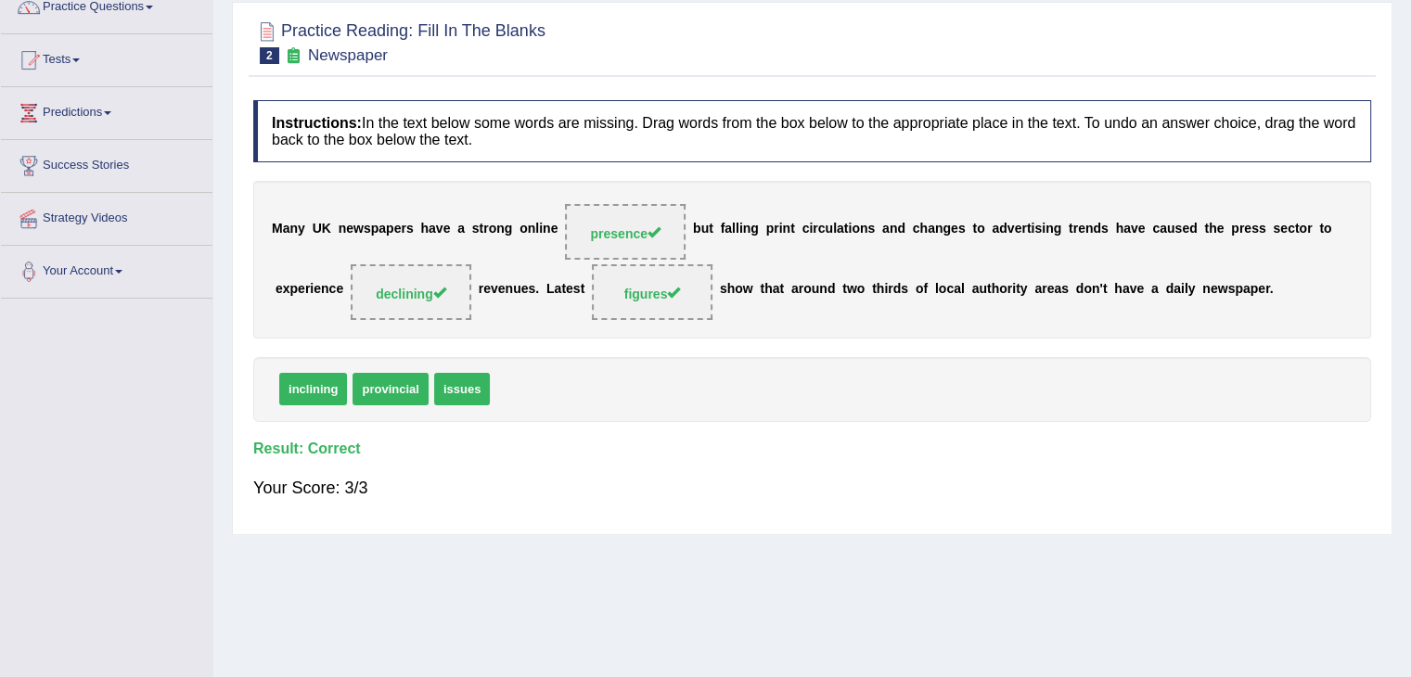
scroll to position [25, 0]
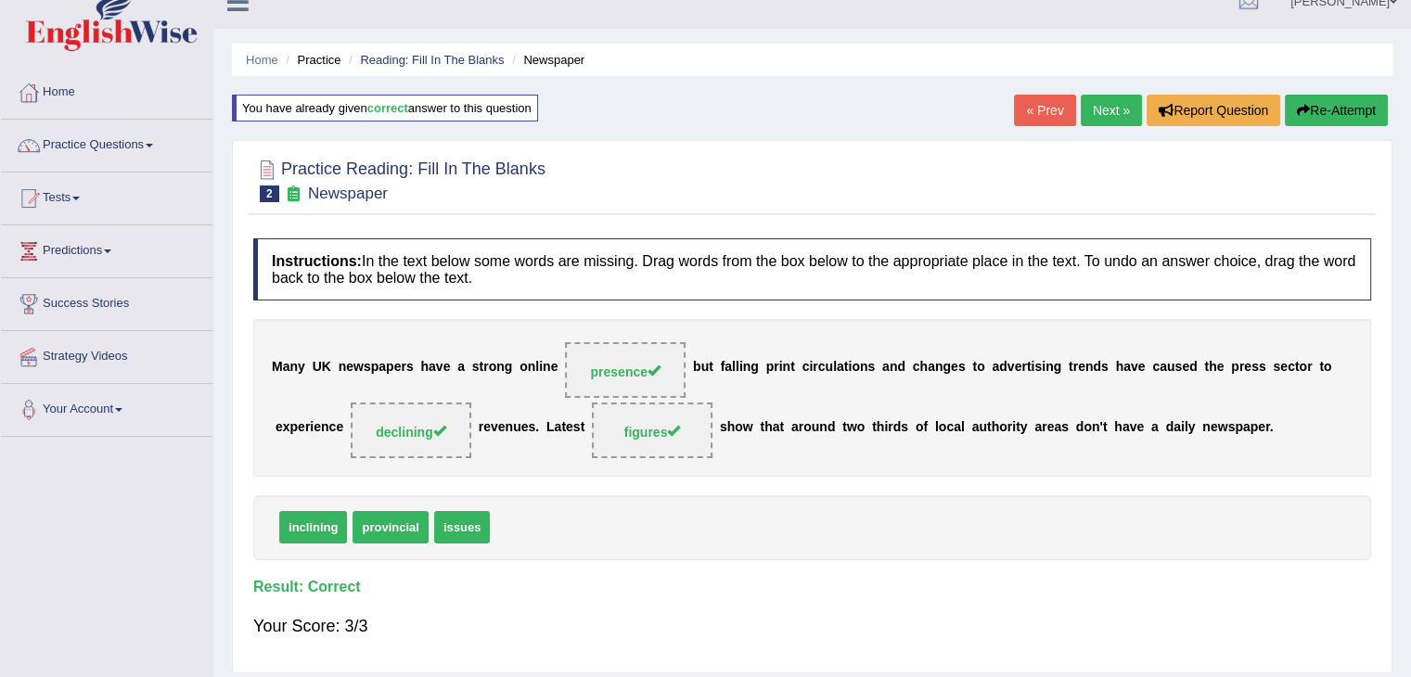
click at [1117, 113] on link "Next »" at bounding box center [1110, 111] width 61 height 32
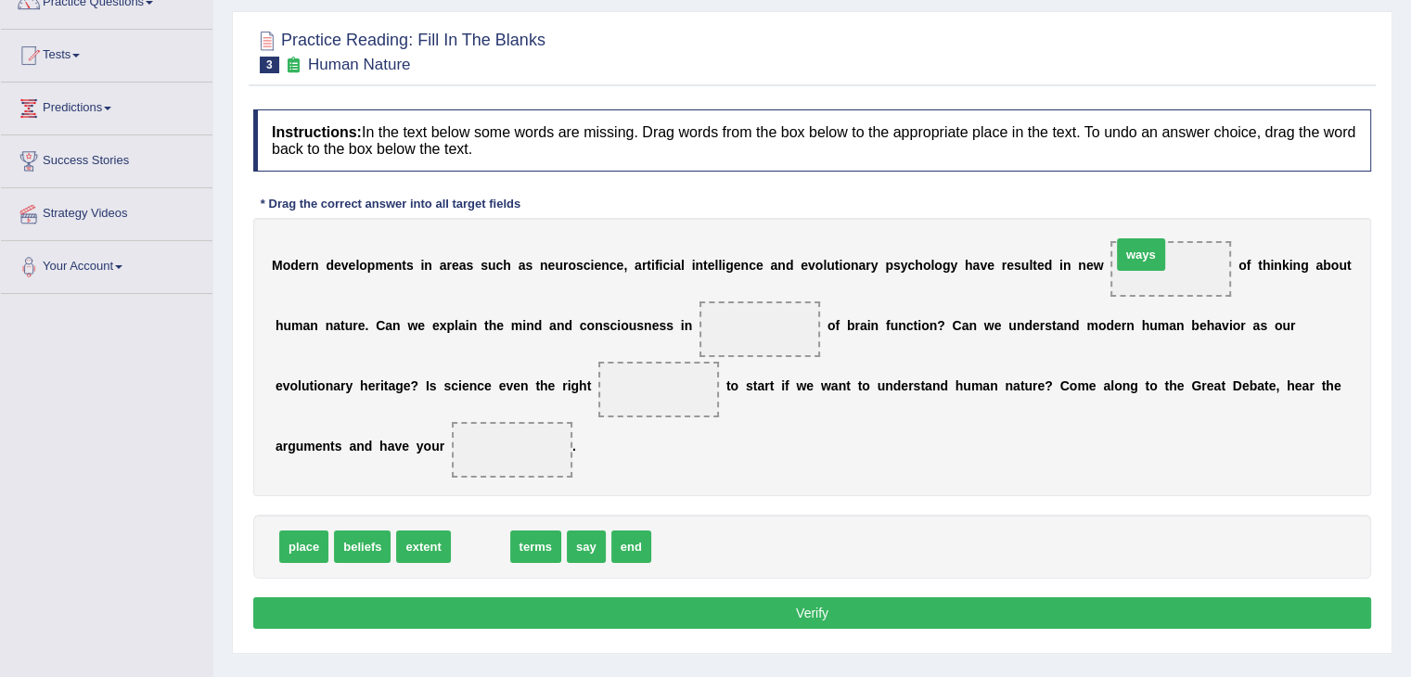
drag, startPoint x: 467, startPoint y: 552, endPoint x: 1144, endPoint y: 262, distance: 736.2
drag, startPoint x: 477, startPoint y: 550, endPoint x: 752, endPoint y: 354, distance: 337.9
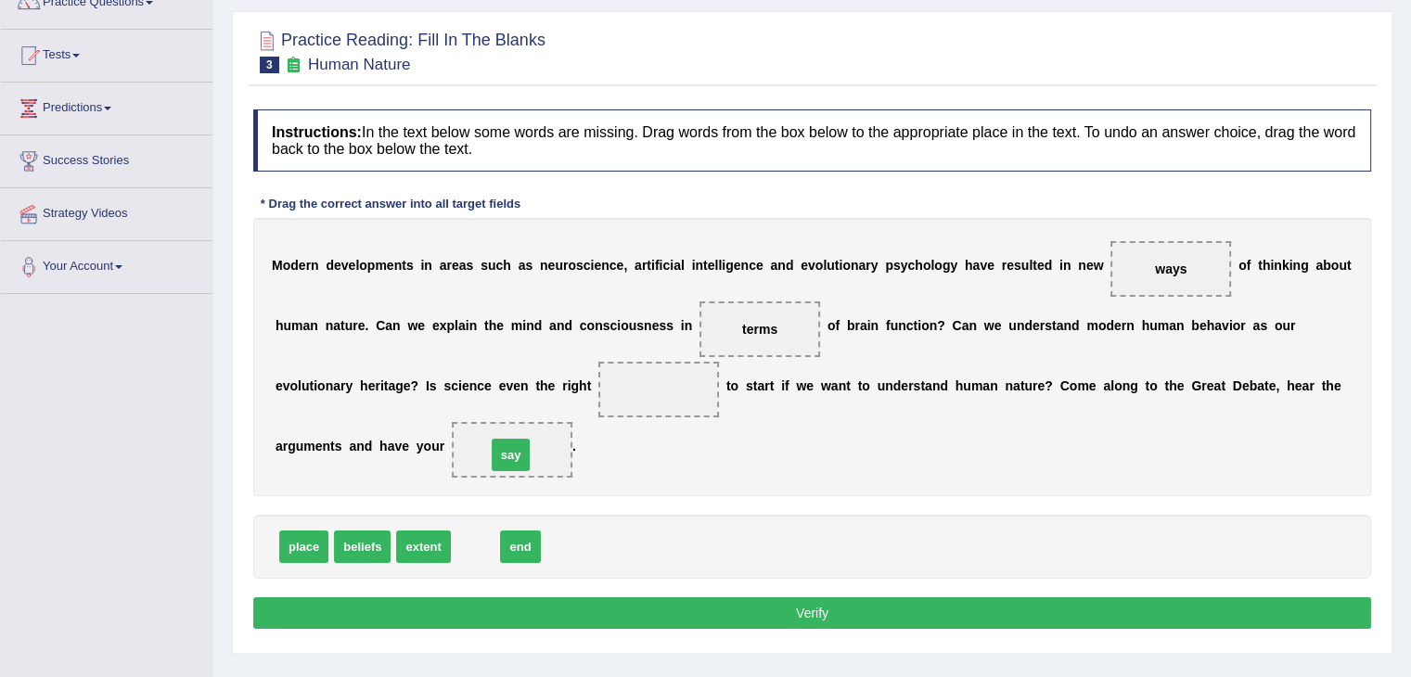
drag, startPoint x: 482, startPoint y: 537, endPoint x: 519, endPoint y: 445, distance: 99.0
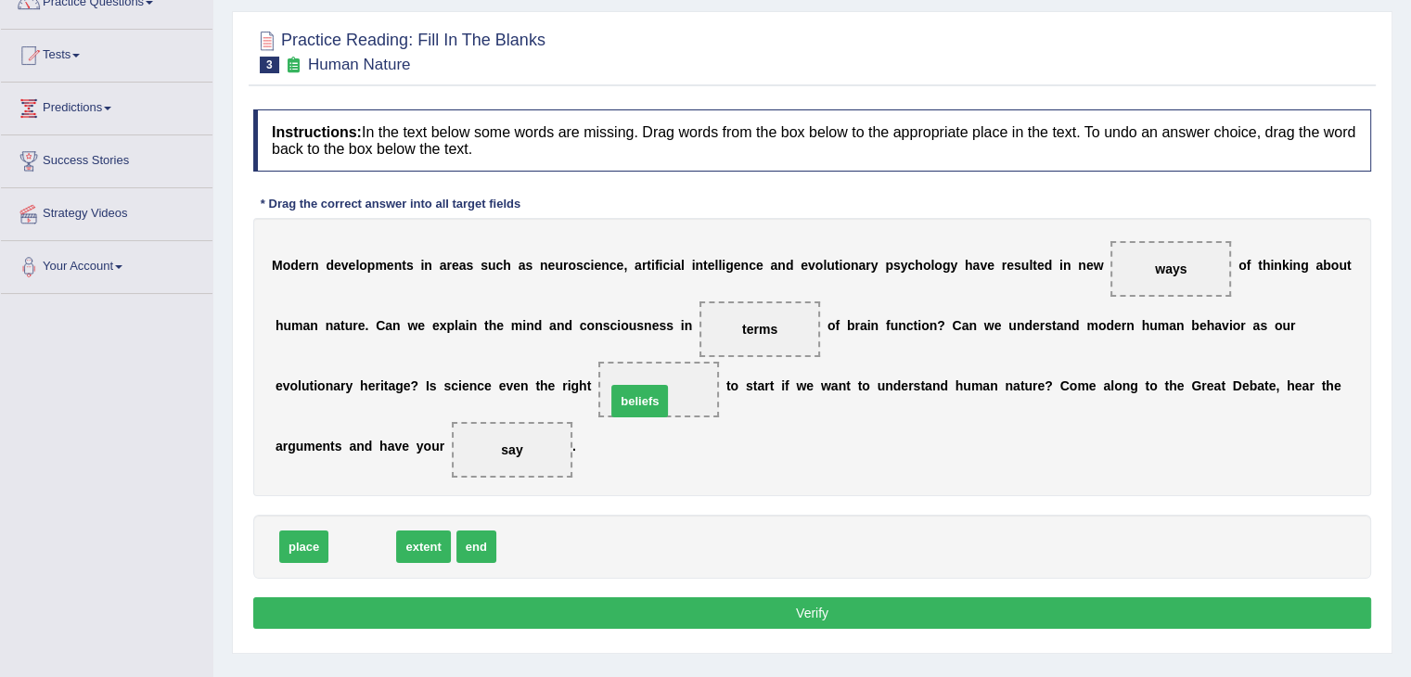
drag, startPoint x: 367, startPoint y: 543, endPoint x: 651, endPoint y: 393, distance: 320.7
click at [563, 604] on button "Verify" at bounding box center [812, 613] width 1118 height 32
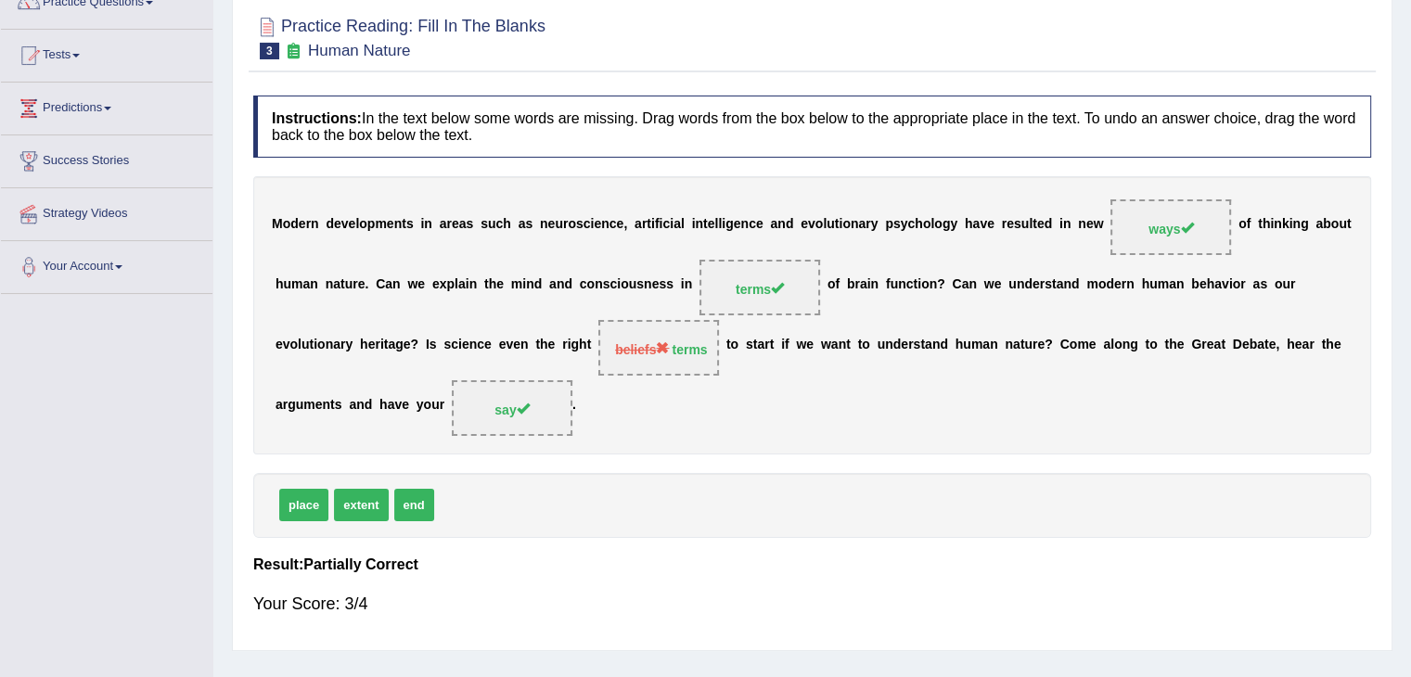
scroll to position [77, 0]
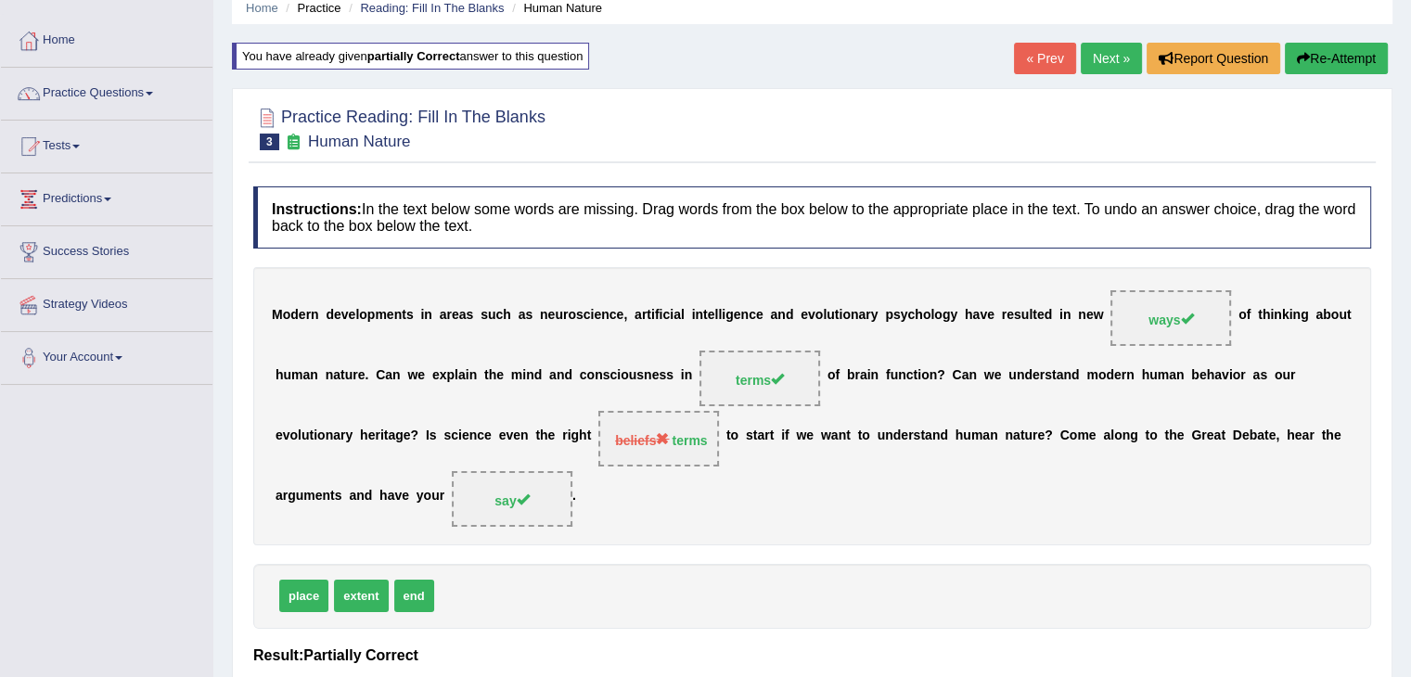
click at [1119, 60] on link "Next »" at bounding box center [1110, 59] width 61 height 32
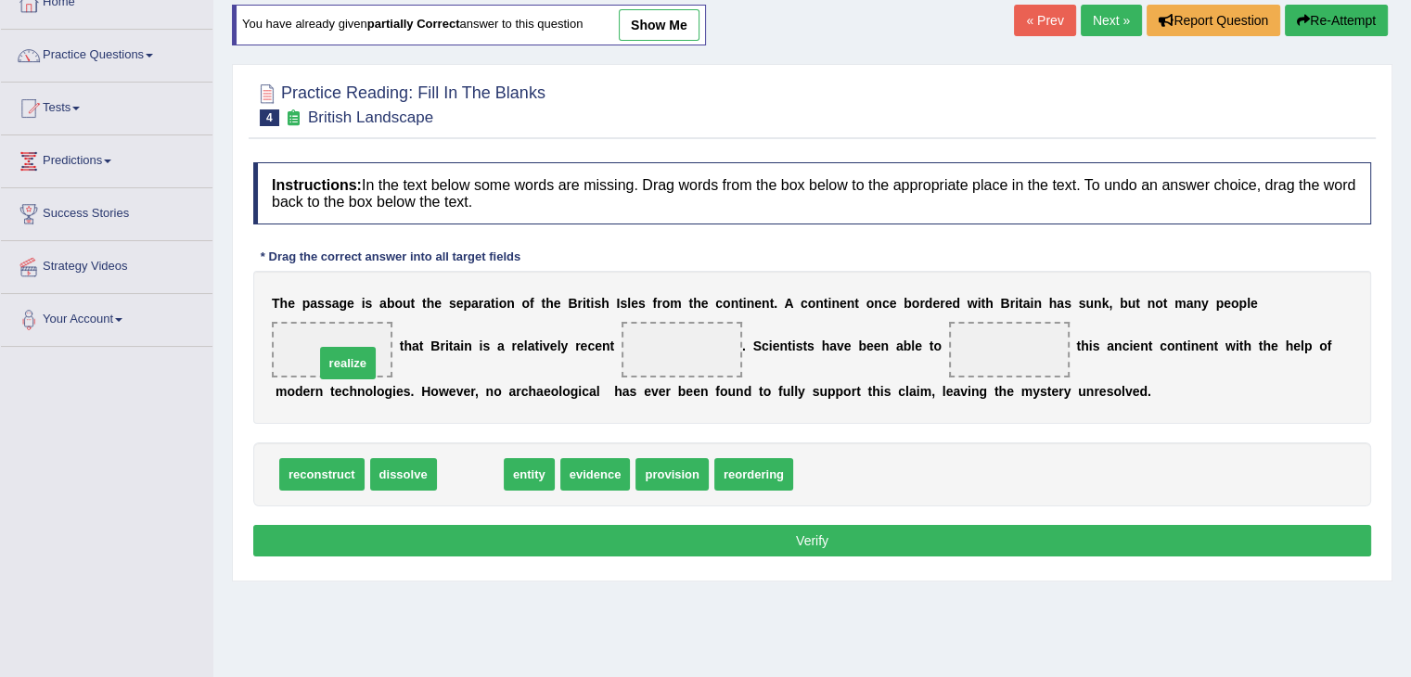
drag, startPoint x: 472, startPoint y: 468, endPoint x: 343, endPoint y: 342, distance: 180.3
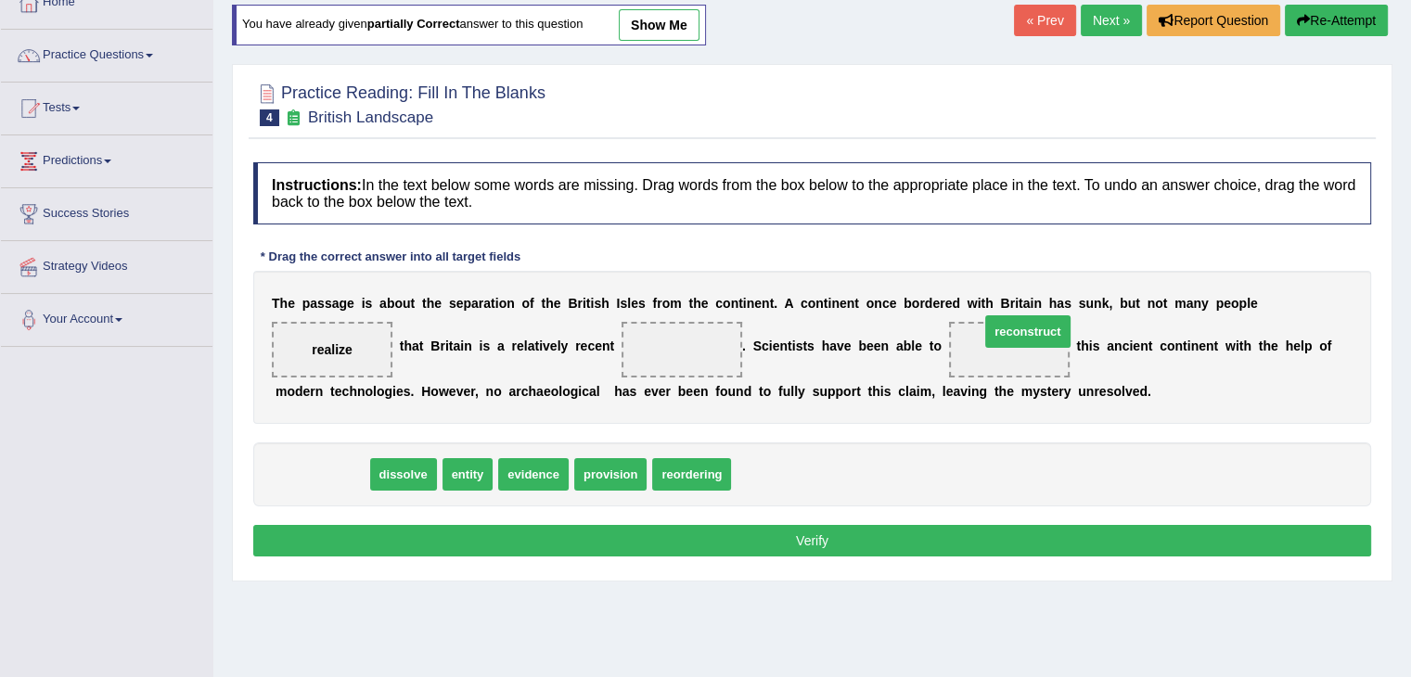
drag, startPoint x: 339, startPoint y: 466, endPoint x: 1049, endPoint y: 324, distance: 723.5
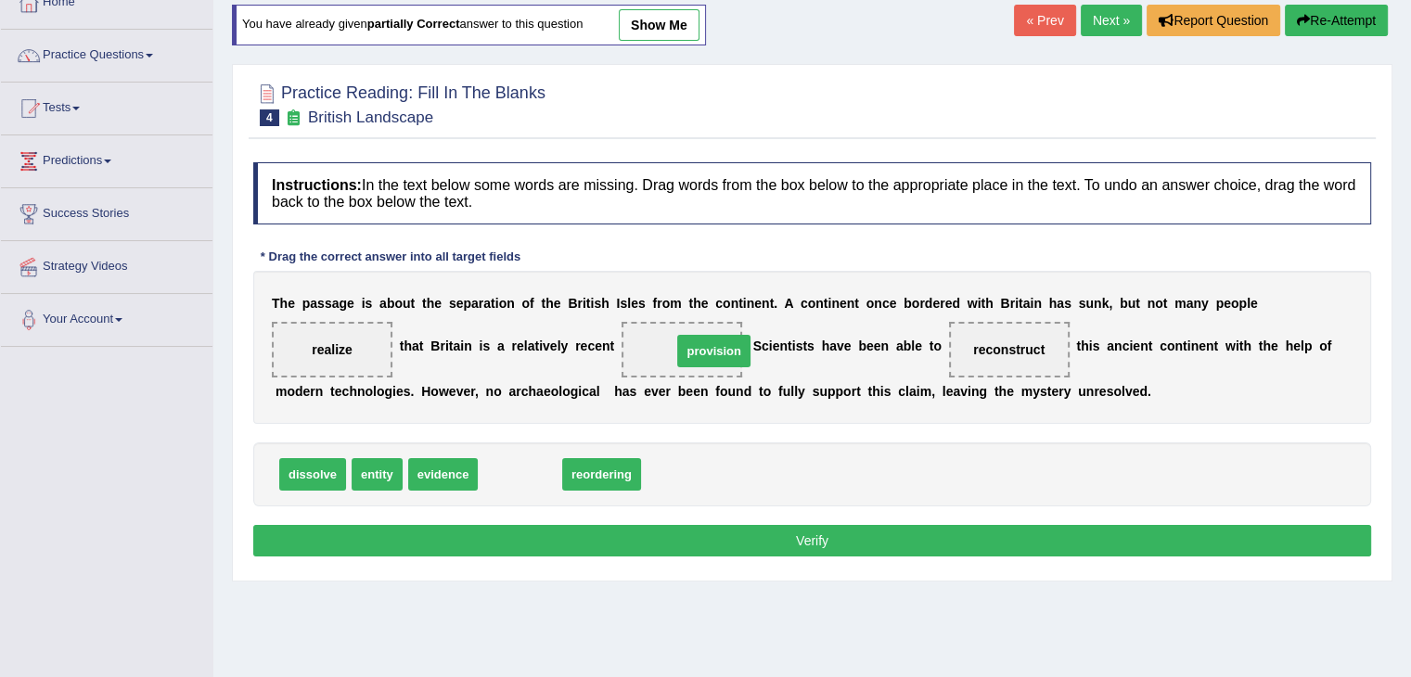
drag, startPoint x: 524, startPoint y: 476, endPoint x: 718, endPoint y: 352, distance: 229.7
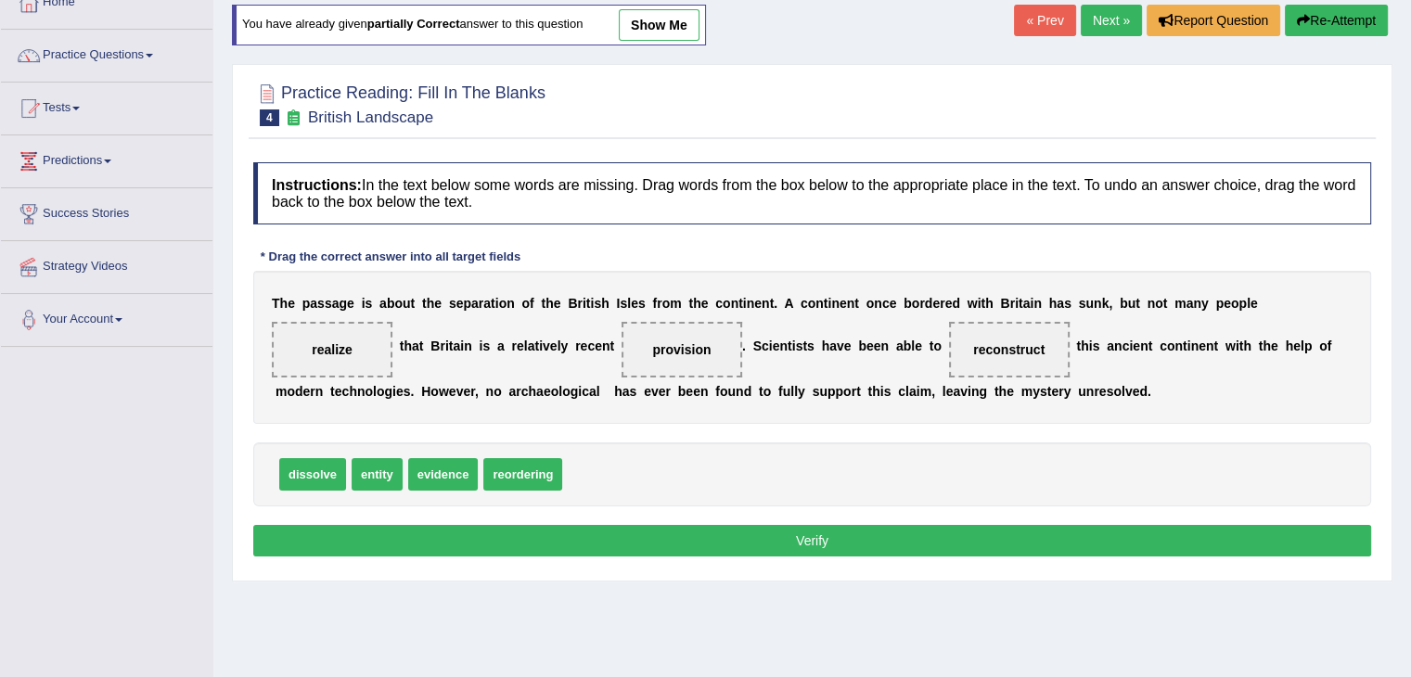
click at [671, 543] on button "Verify" at bounding box center [812, 541] width 1118 height 32
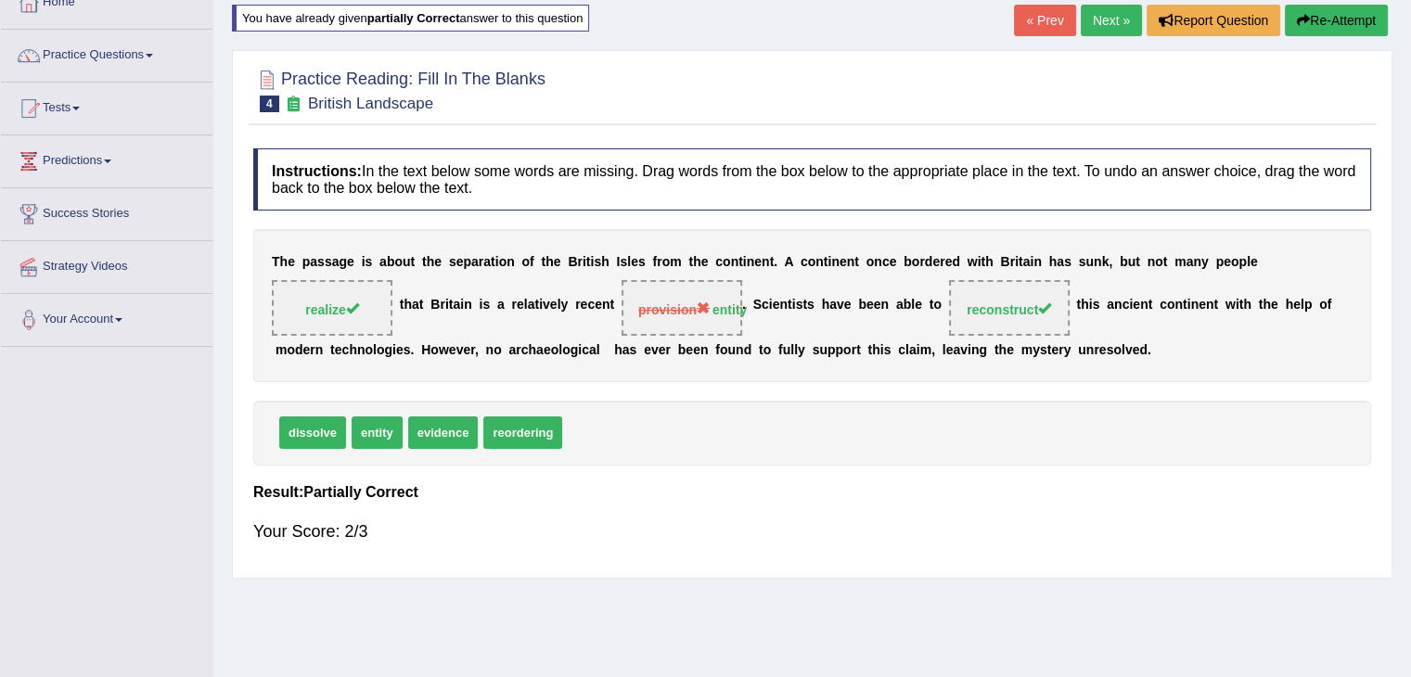
click at [1103, 10] on link "Next »" at bounding box center [1110, 21] width 61 height 32
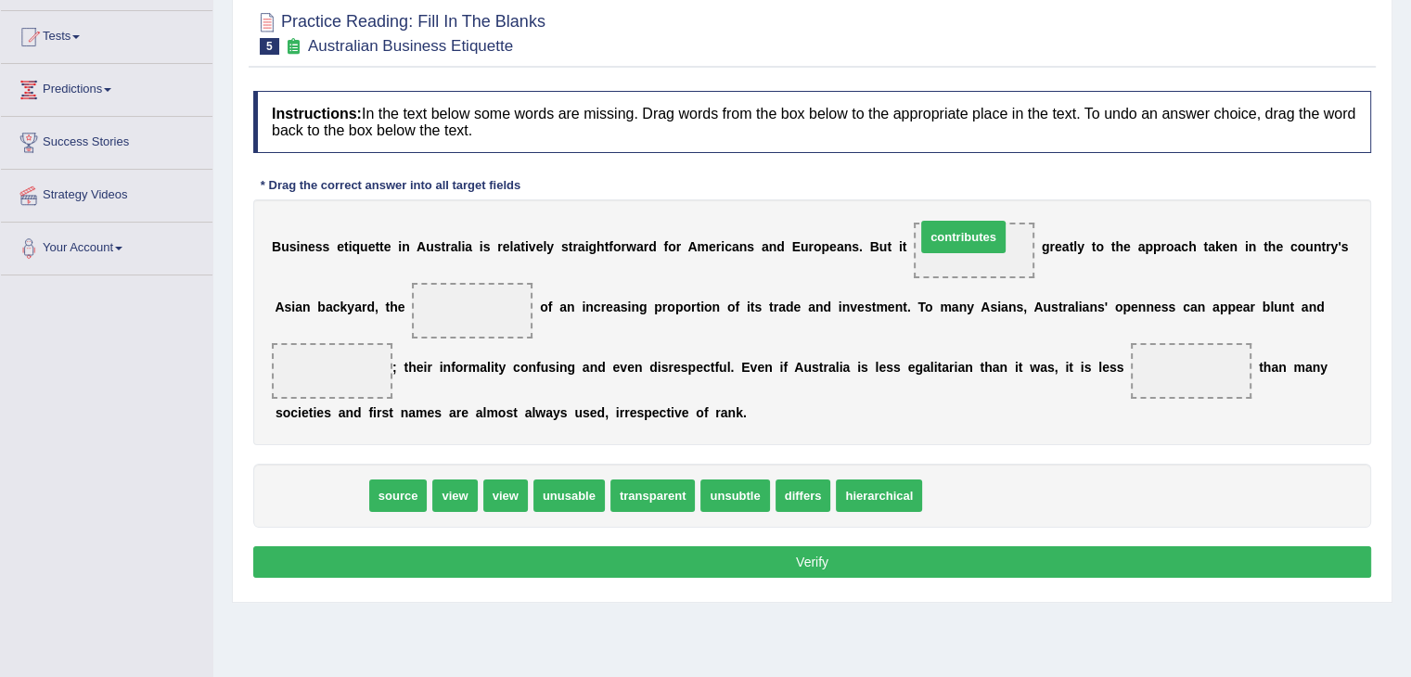
drag, startPoint x: 340, startPoint y: 498, endPoint x: 983, endPoint y: 240, distance: 692.5
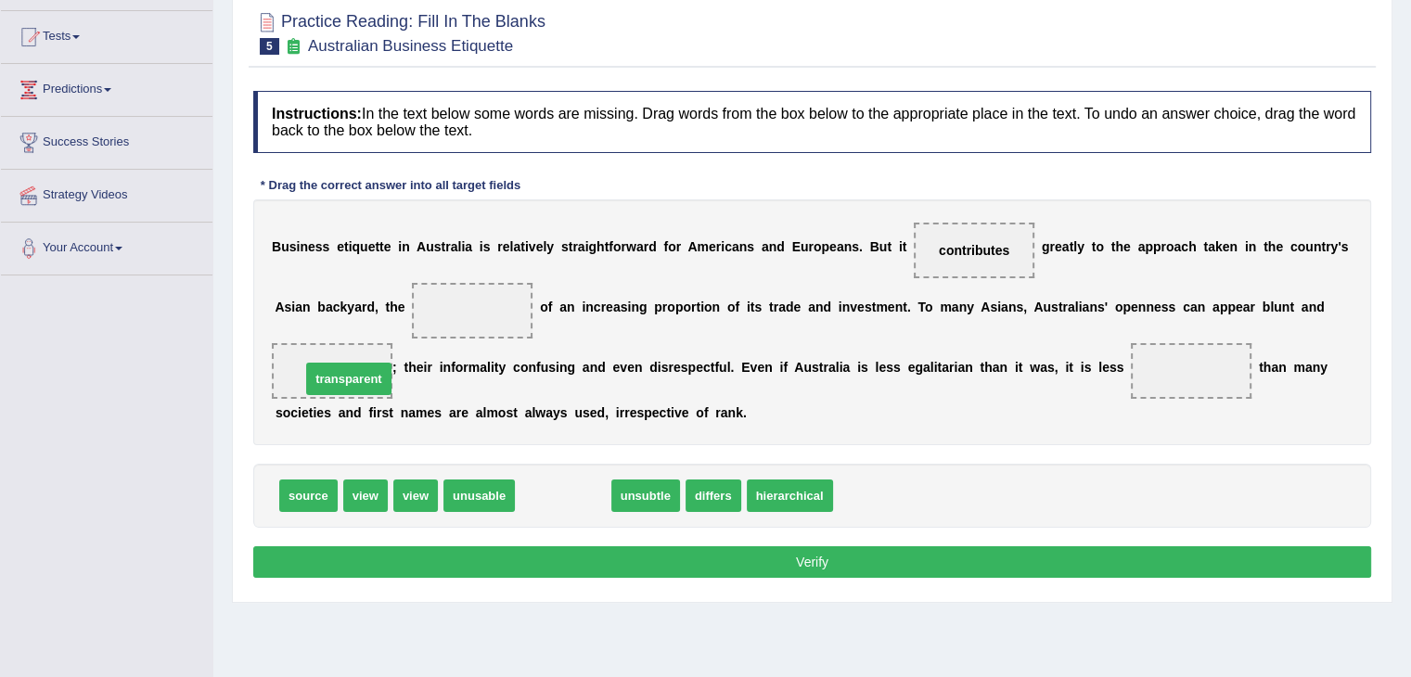
drag, startPoint x: 558, startPoint y: 488, endPoint x: 344, endPoint y: 372, distance: 243.6
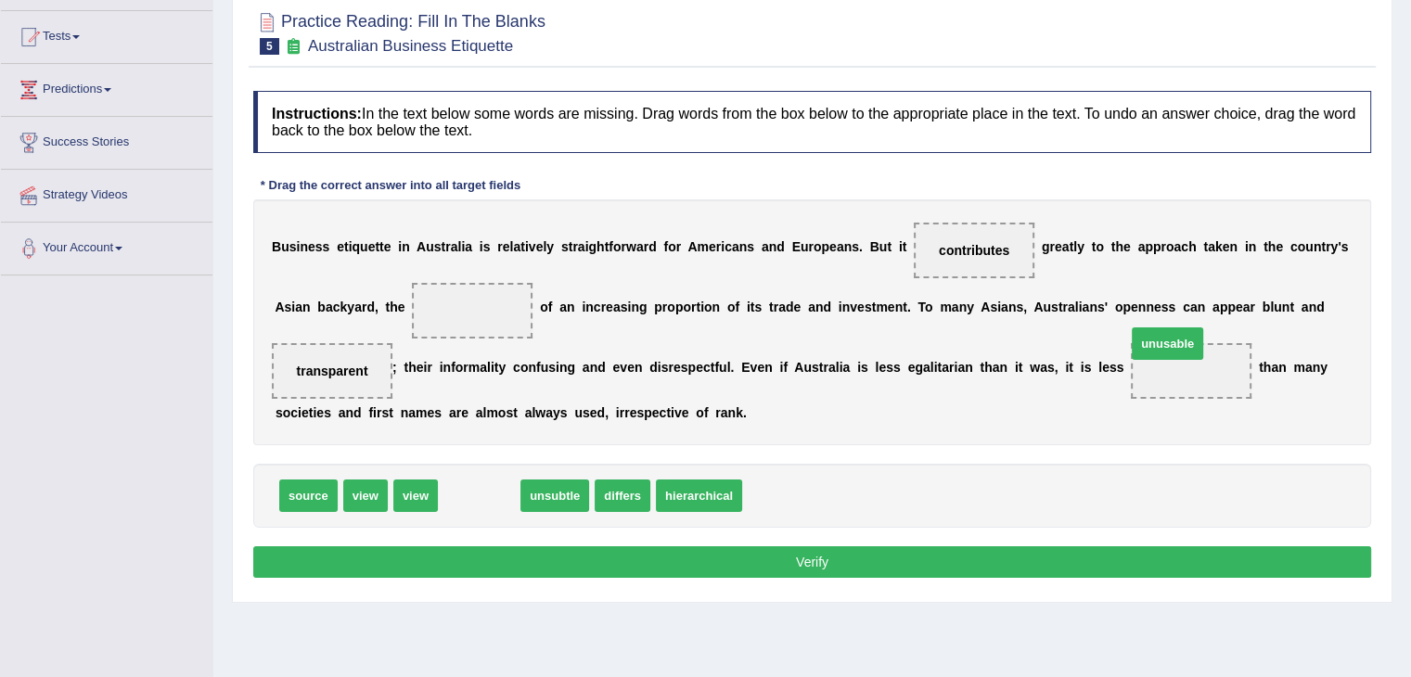
drag, startPoint x: 482, startPoint y: 493, endPoint x: 1172, endPoint y: 342, distance: 706.3
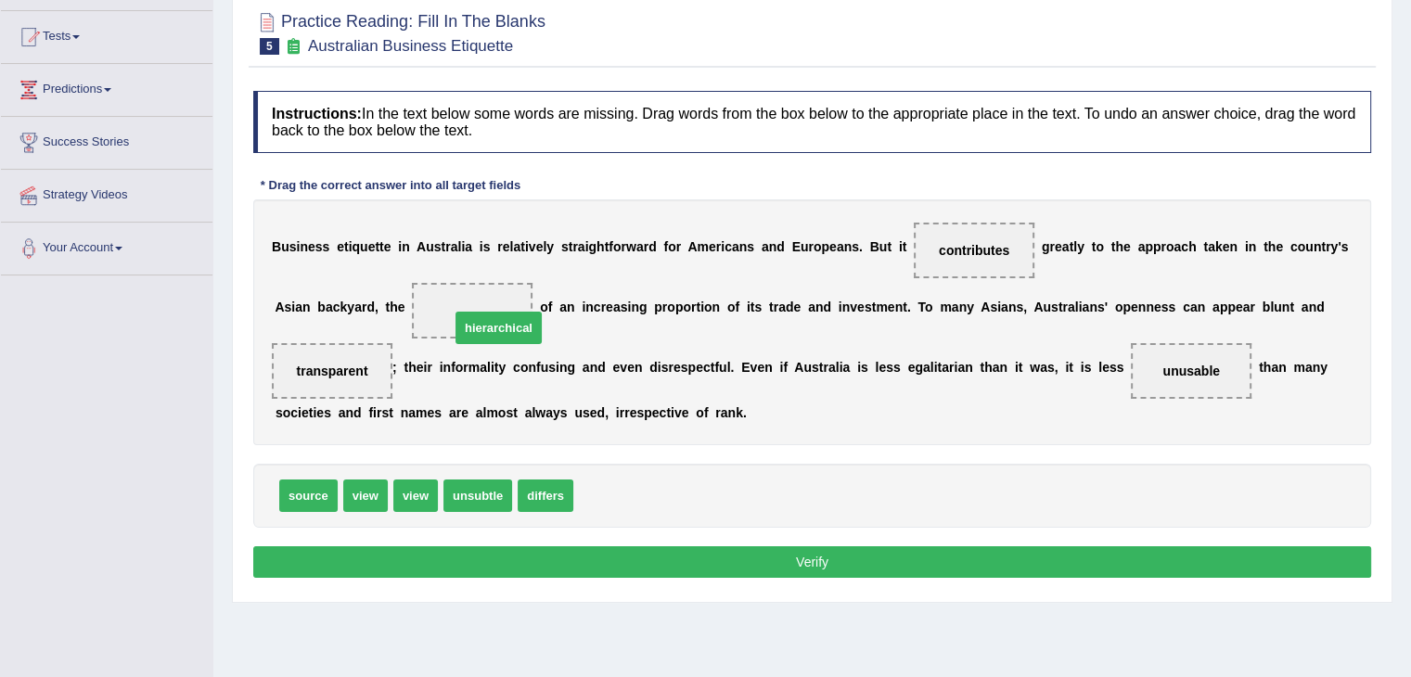
drag, startPoint x: 595, startPoint y: 486, endPoint x: 471, endPoint y: 317, distance: 209.6
click at [542, 550] on button "Verify" at bounding box center [812, 562] width 1118 height 32
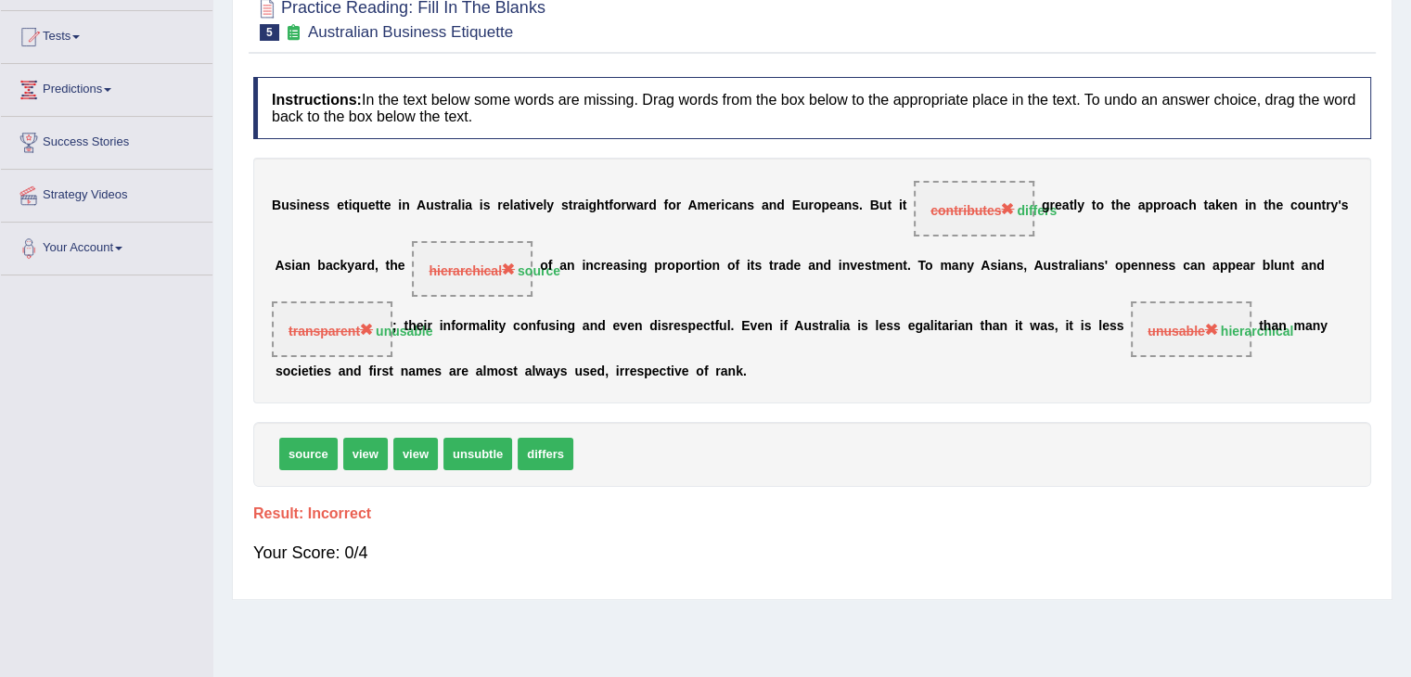
scroll to position [25, 0]
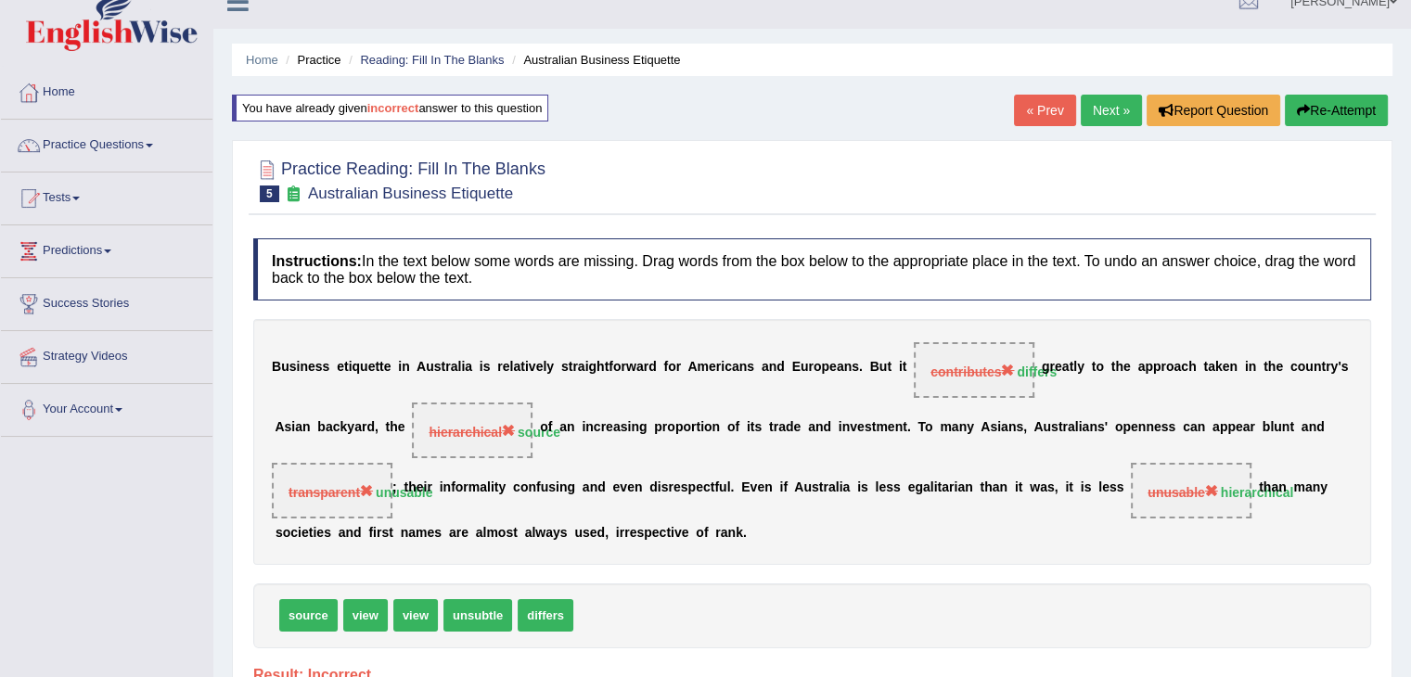
click at [1091, 109] on link "Next »" at bounding box center [1110, 111] width 61 height 32
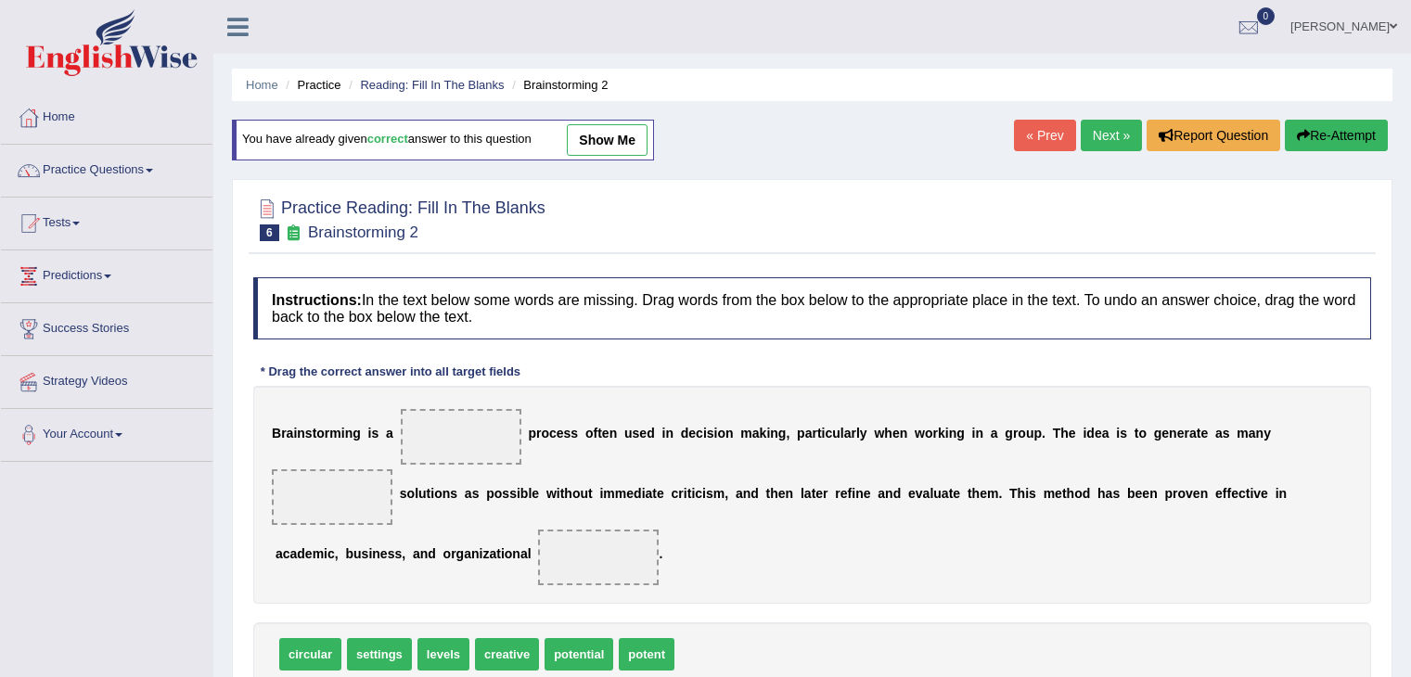
click at [1410, 347] on html "Toggle navigation Home Practice Questions Speaking Practice Read Aloud Repeat S…" at bounding box center [705, 338] width 1411 height 677
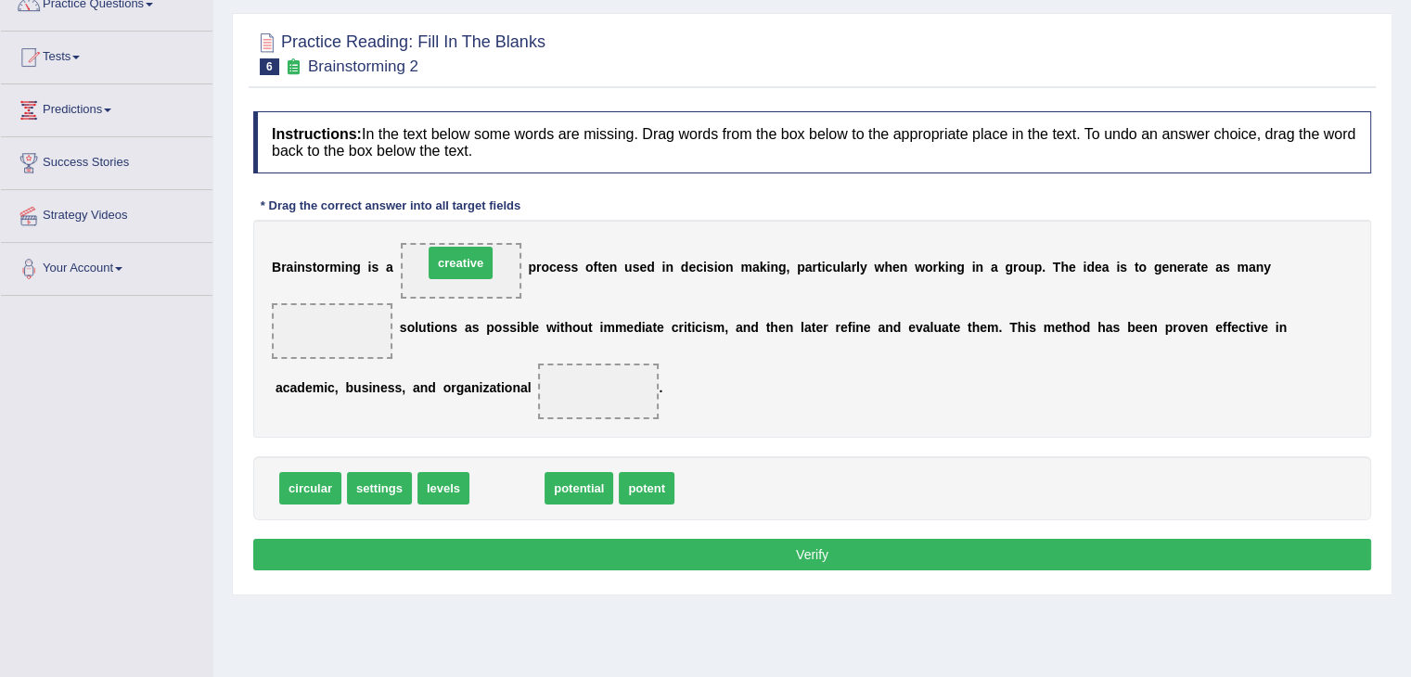
drag, startPoint x: 490, startPoint y: 498, endPoint x: 444, endPoint y: 275, distance: 227.2
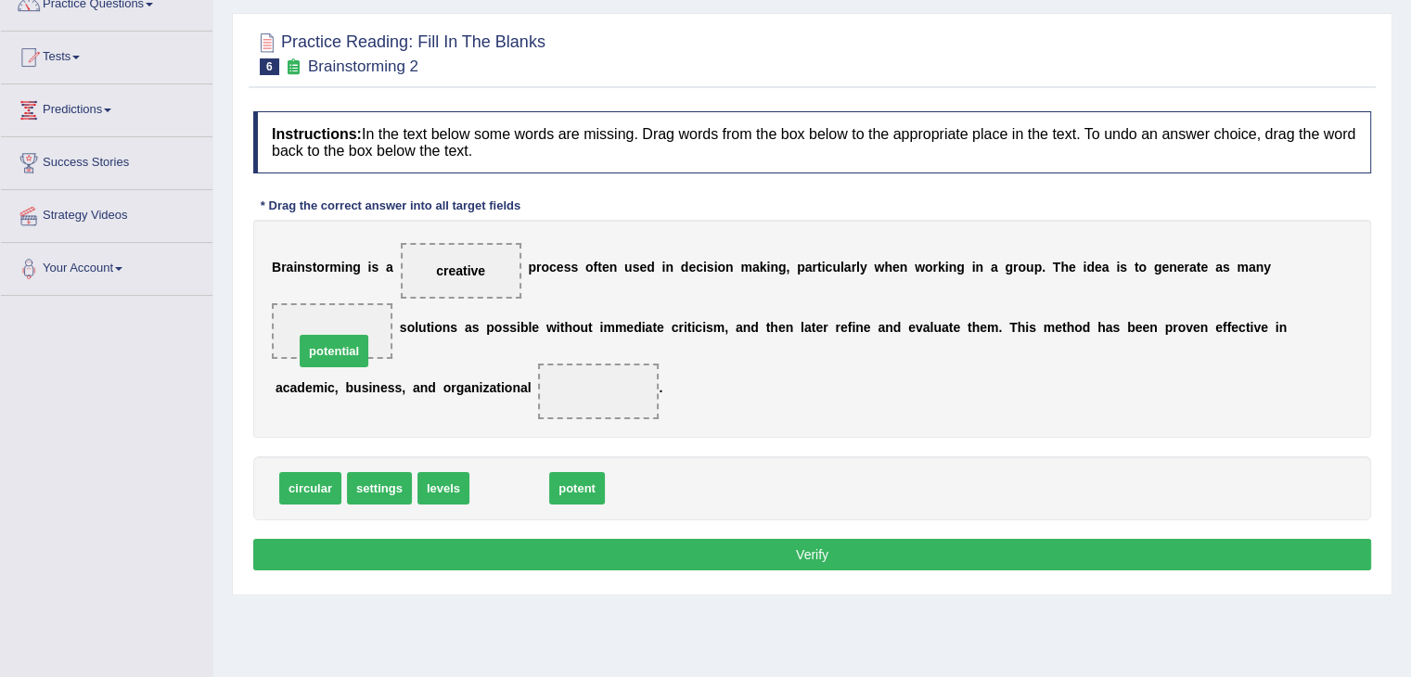
drag, startPoint x: 505, startPoint y: 486, endPoint x: 329, endPoint y: 349, distance: 222.6
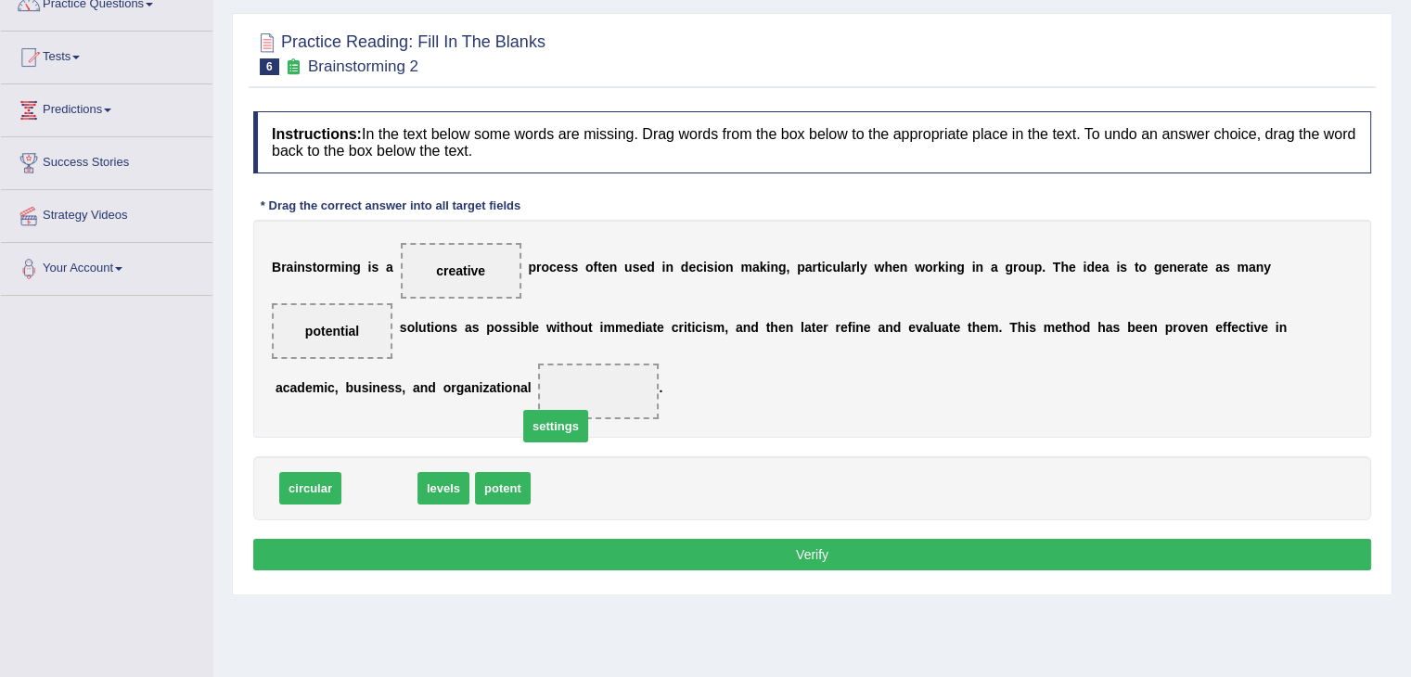
drag, startPoint x: 381, startPoint y: 483, endPoint x: 581, endPoint y: 405, distance: 214.9
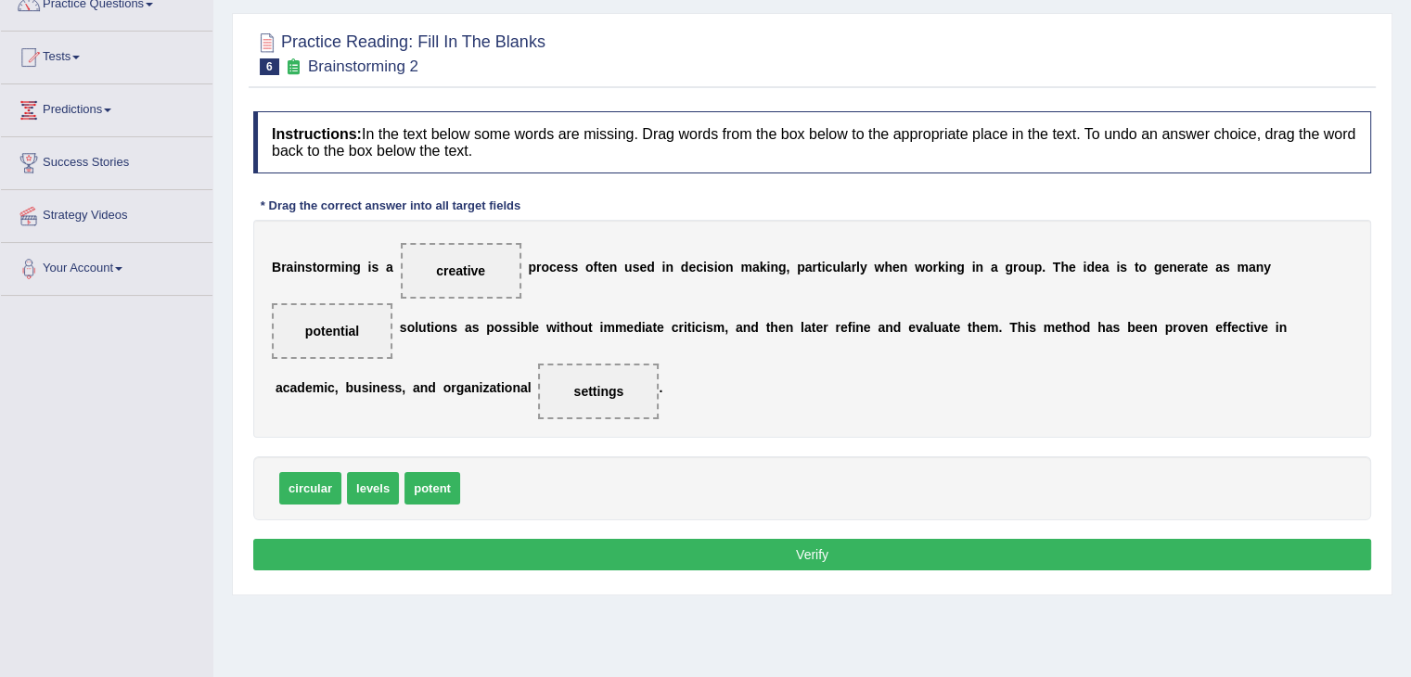
click at [575, 555] on button "Verify" at bounding box center [812, 555] width 1118 height 32
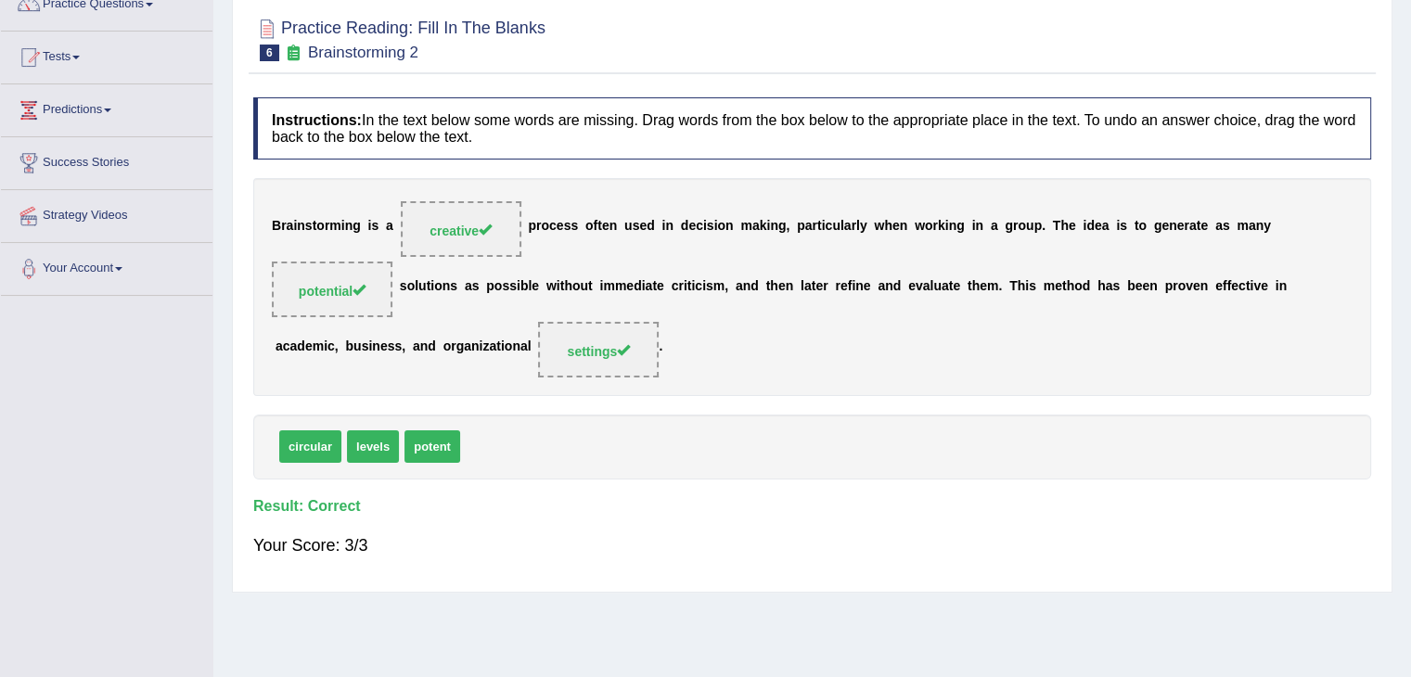
drag, startPoint x: 1424, startPoint y: 262, endPoint x: 1405, endPoint y: 190, distance: 74.7
click at [1405, 190] on body "Toggle navigation Home Practice Questions Speaking Practice Read Aloud Repeat S…" at bounding box center [705, 172] width 1411 height 677
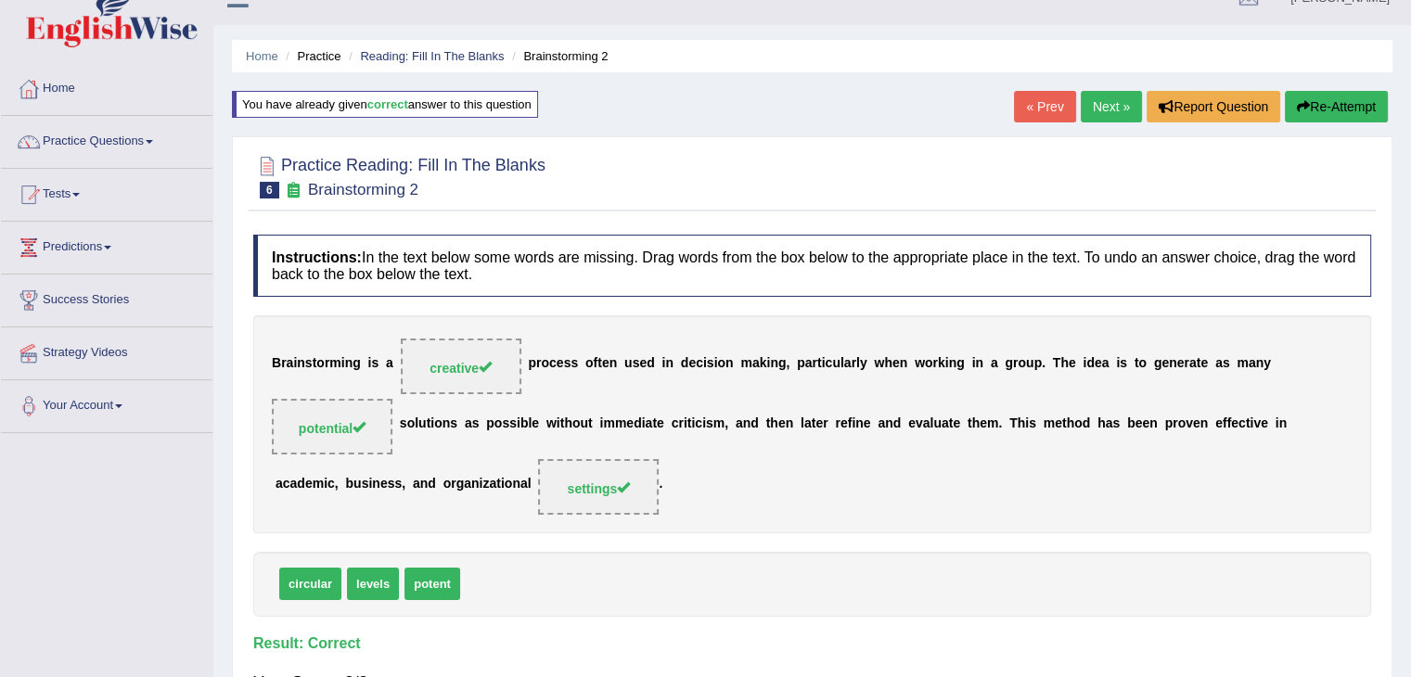
click at [1096, 116] on link "Next »" at bounding box center [1110, 107] width 61 height 32
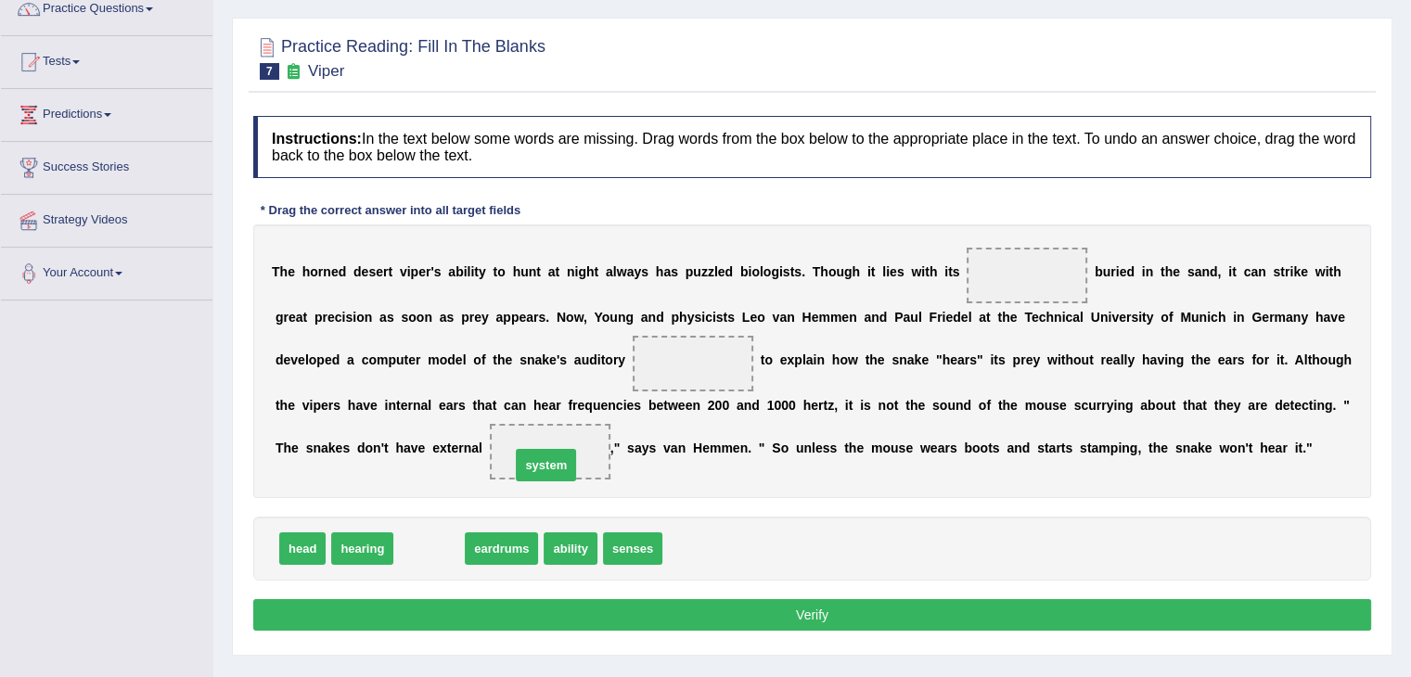
drag, startPoint x: 402, startPoint y: 542, endPoint x: 522, endPoint y: 457, distance: 146.4
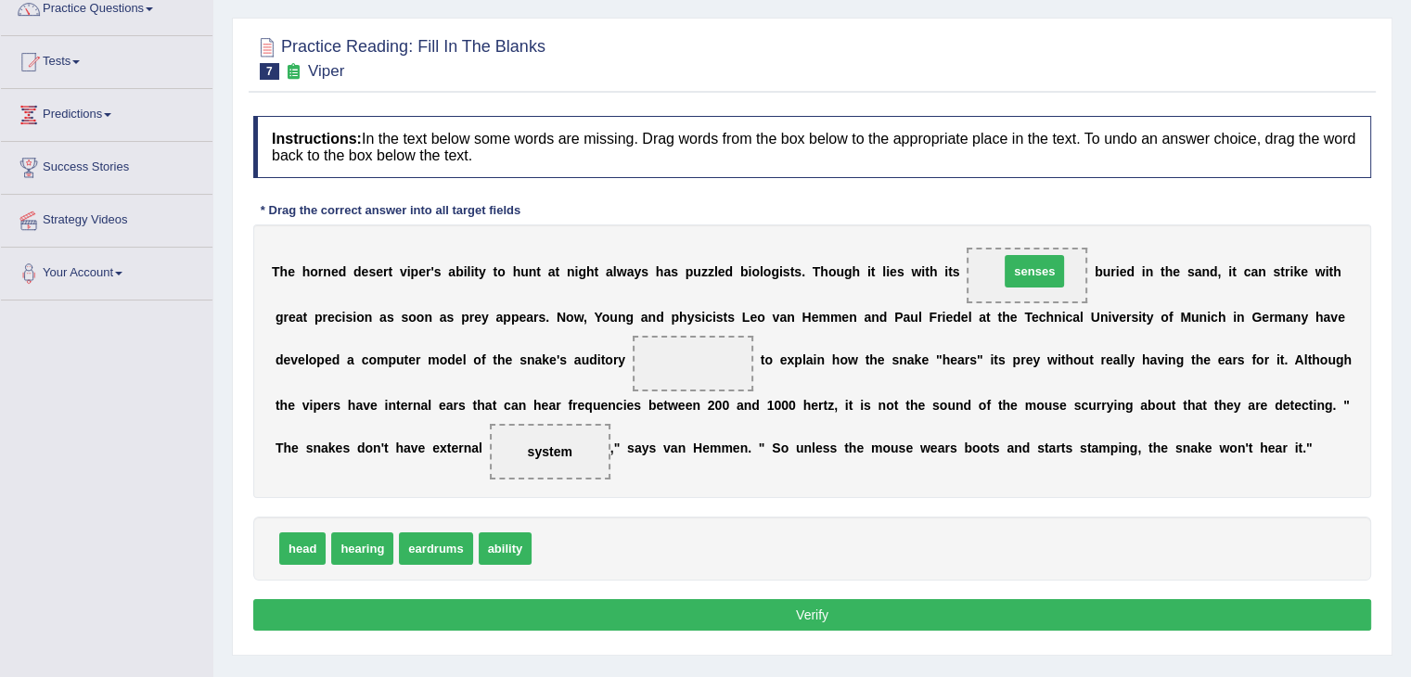
drag, startPoint x: 562, startPoint y: 553, endPoint x: 1029, endPoint y: 278, distance: 542.1
drag, startPoint x: 509, startPoint y: 554, endPoint x: 682, endPoint y: 372, distance: 250.6
click at [678, 615] on button "Verify" at bounding box center [812, 615] width 1118 height 32
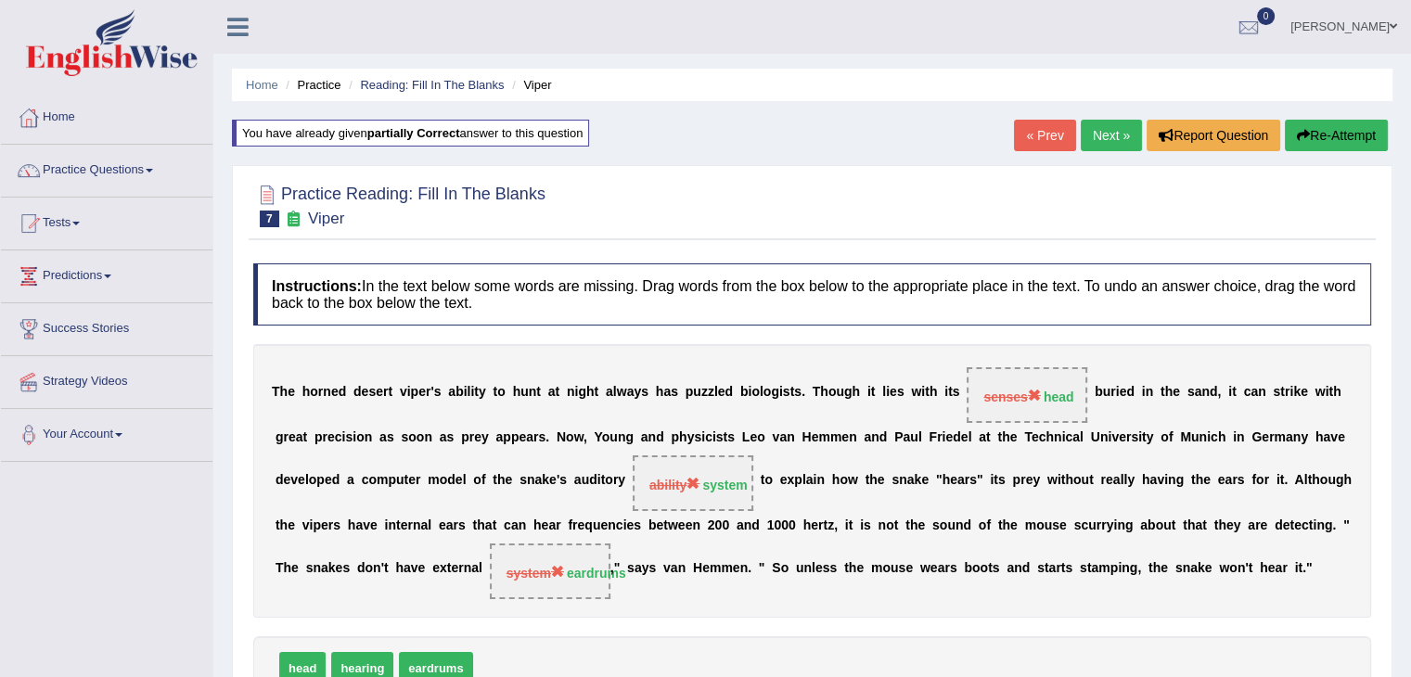
click at [1121, 138] on link "Next »" at bounding box center [1110, 136] width 61 height 32
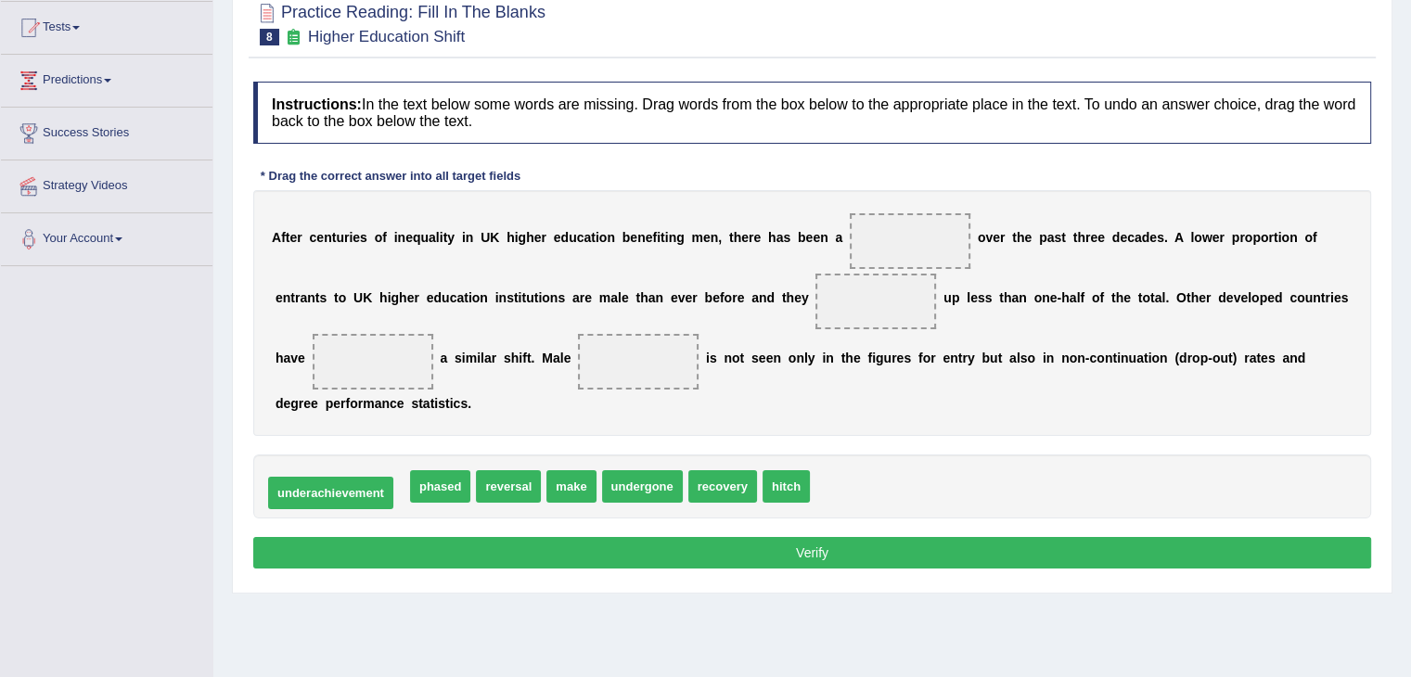
drag, startPoint x: 382, startPoint y: 480, endPoint x: 372, endPoint y: 487, distance: 12.1
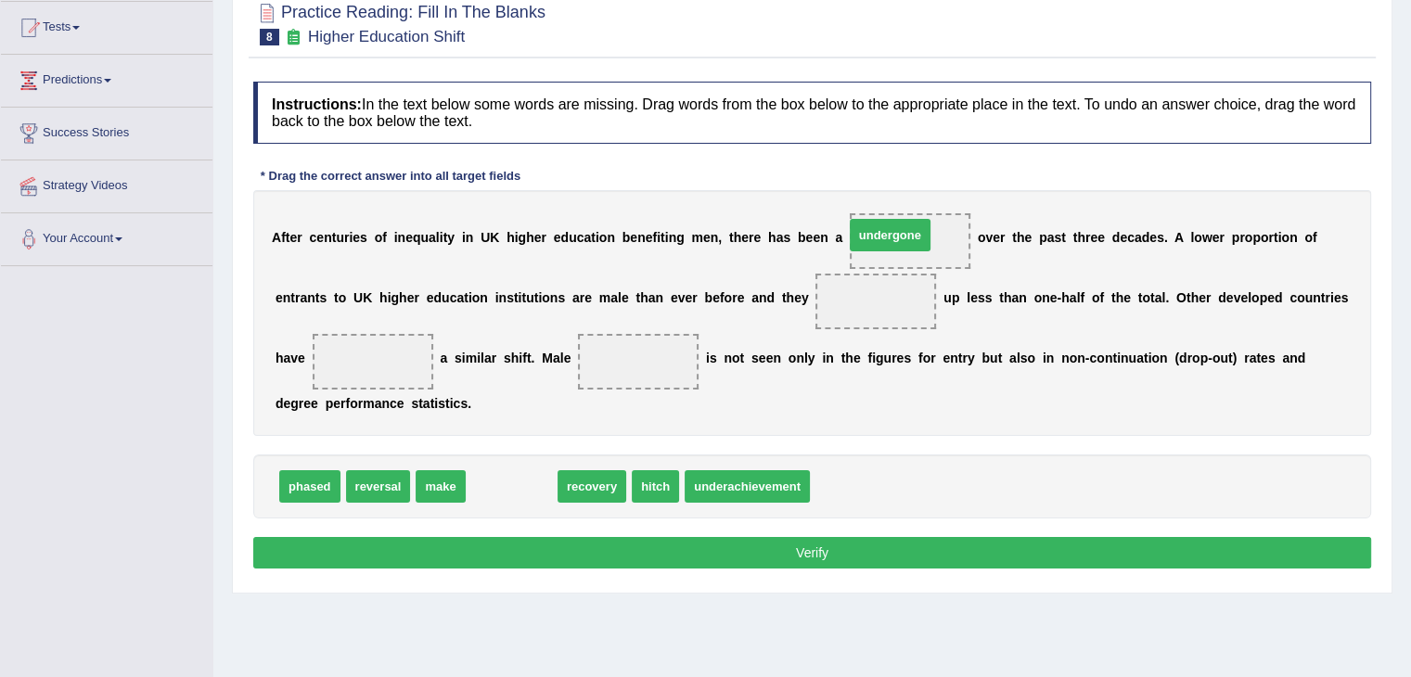
drag, startPoint x: 517, startPoint y: 487, endPoint x: 903, endPoint y: 242, distance: 457.7
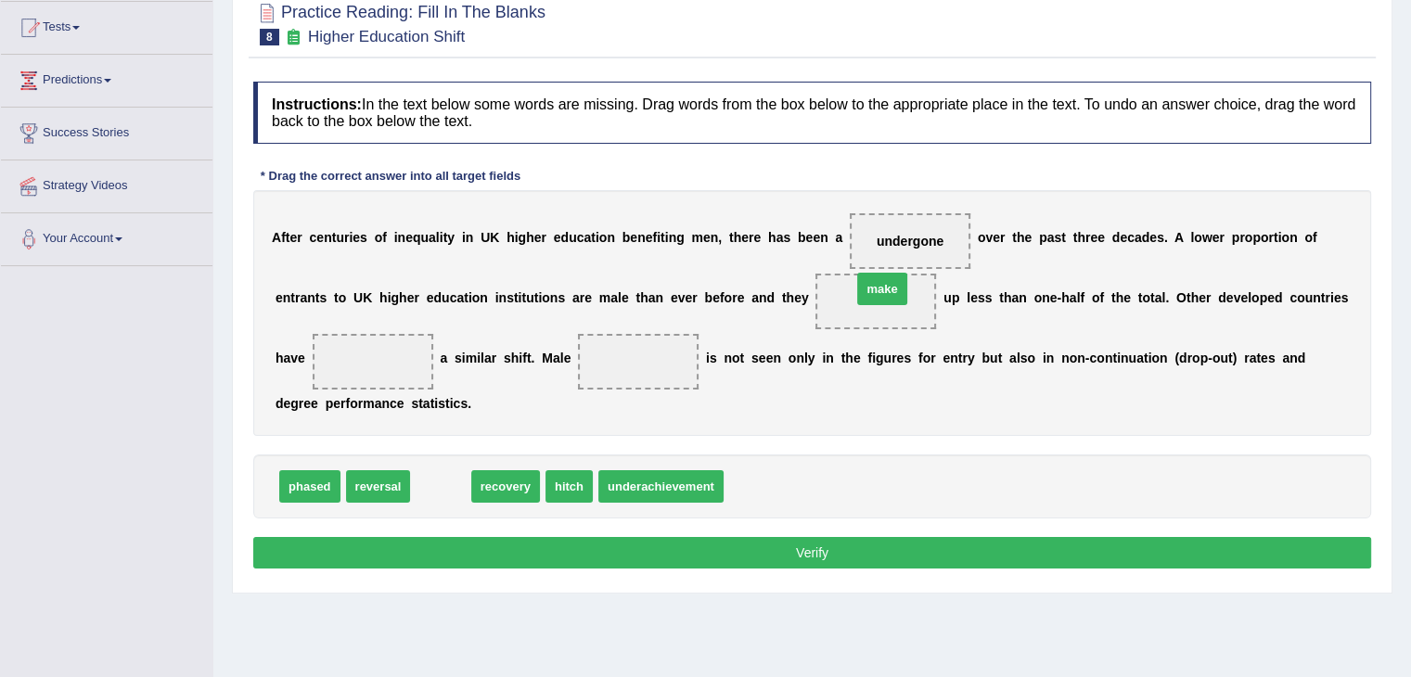
drag, startPoint x: 449, startPoint y: 482, endPoint x: 892, endPoint y: 286, distance: 484.9
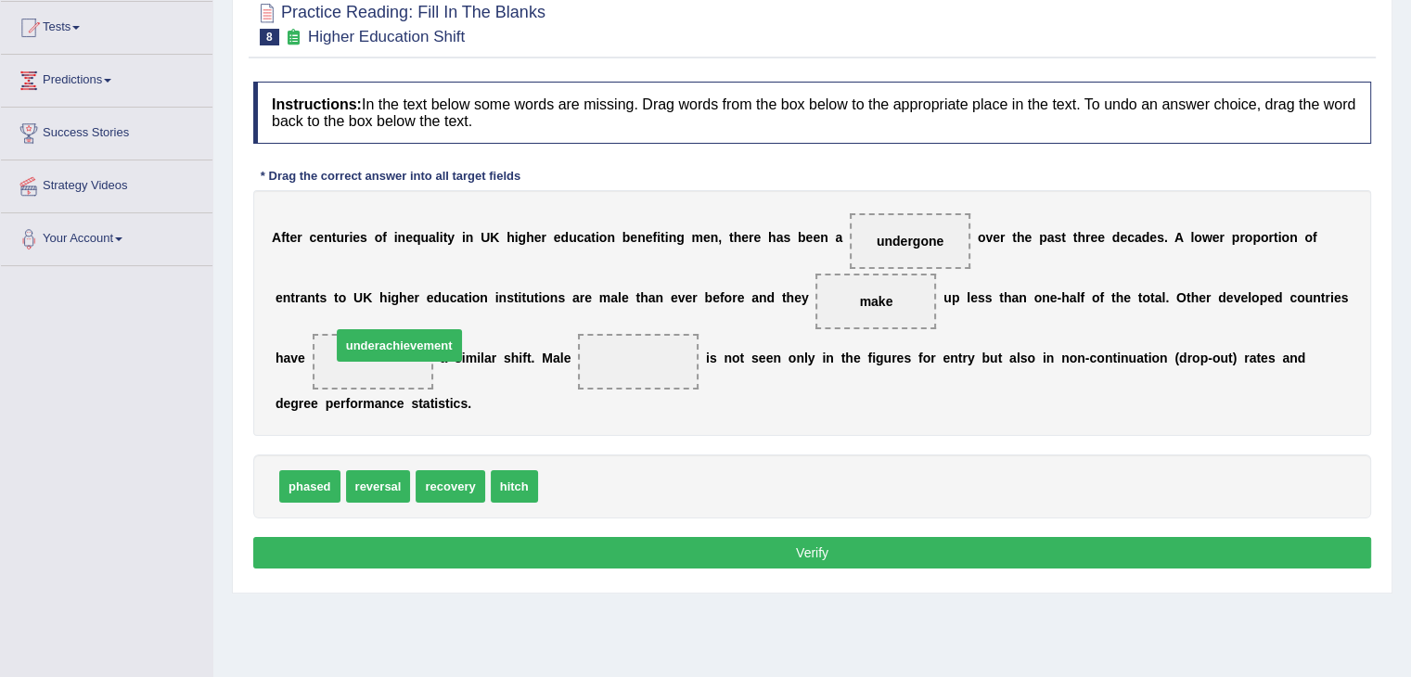
drag, startPoint x: 567, startPoint y: 489, endPoint x: 360, endPoint y: 348, distance: 250.3
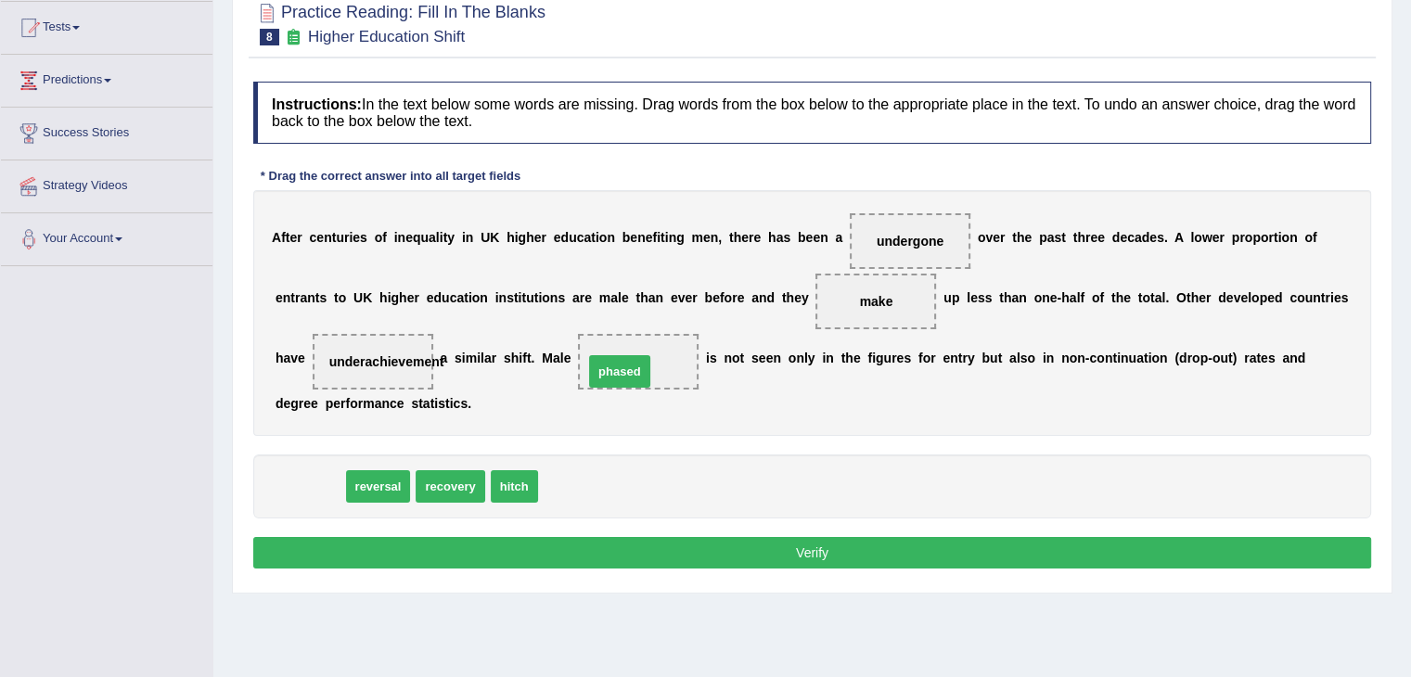
drag, startPoint x: 333, startPoint y: 487, endPoint x: 649, endPoint y: 376, distance: 335.3
click at [635, 561] on button "Verify" at bounding box center [812, 553] width 1118 height 32
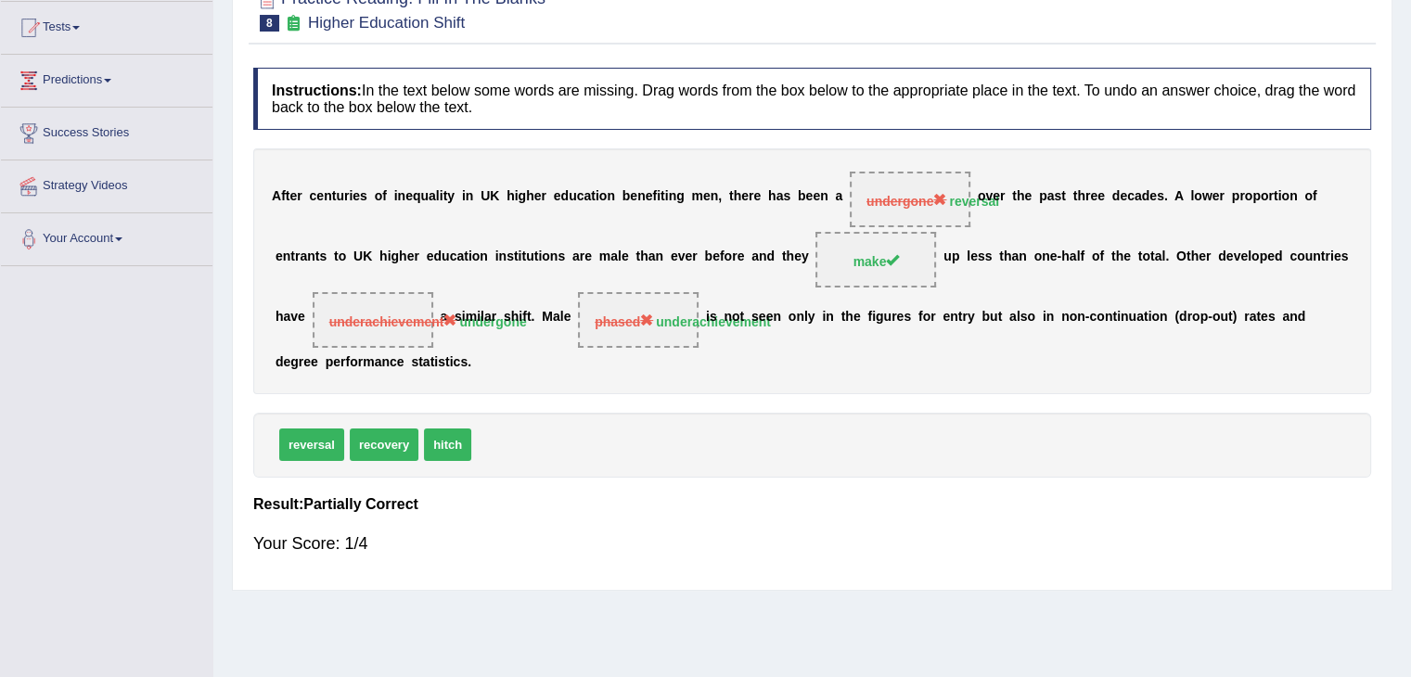
scroll to position [45, 0]
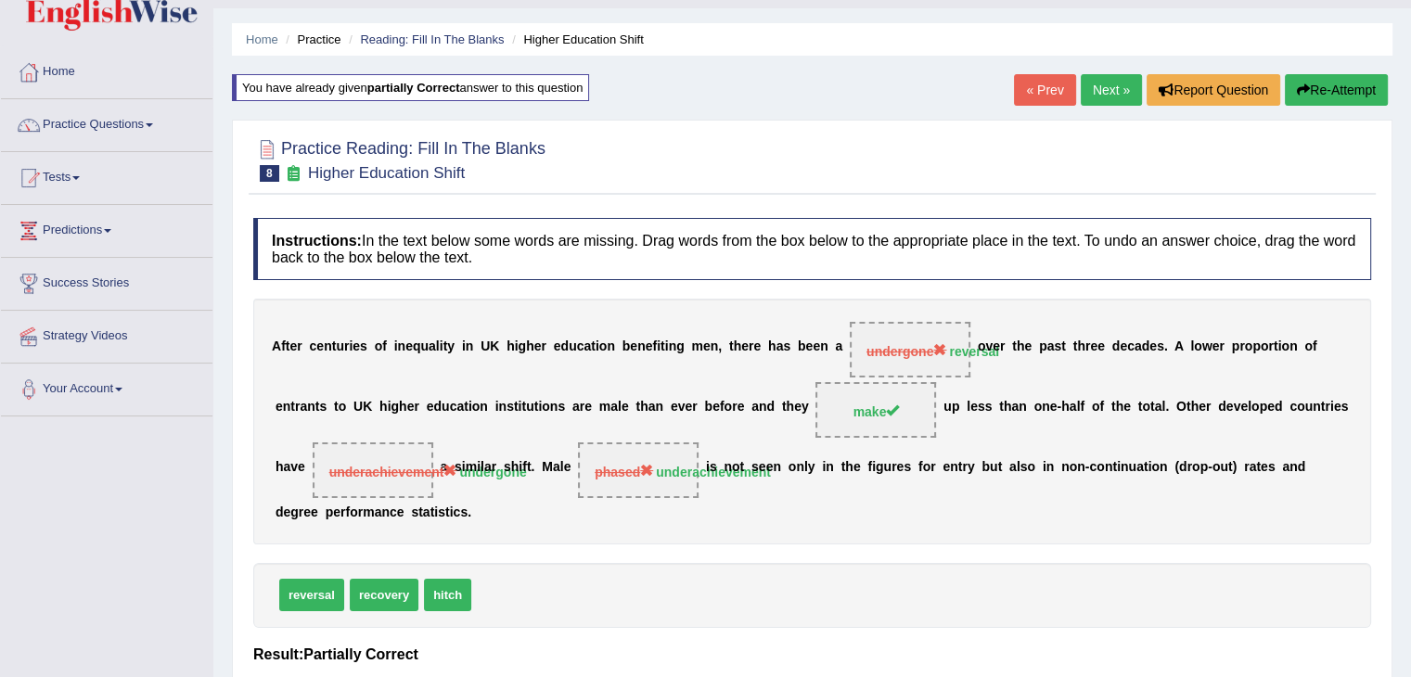
click at [1086, 102] on link "Next »" at bounding box center [1110, 90] width 61 height 32
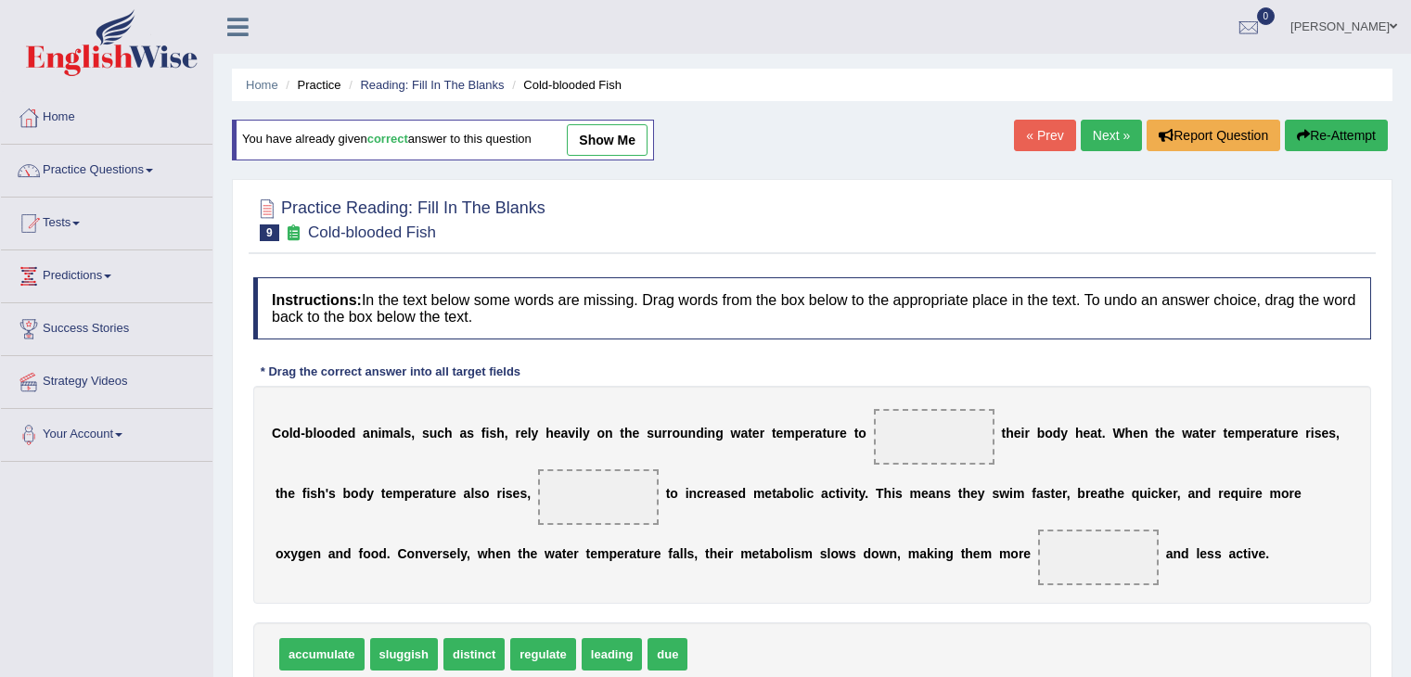
scroll to position [128, 0]
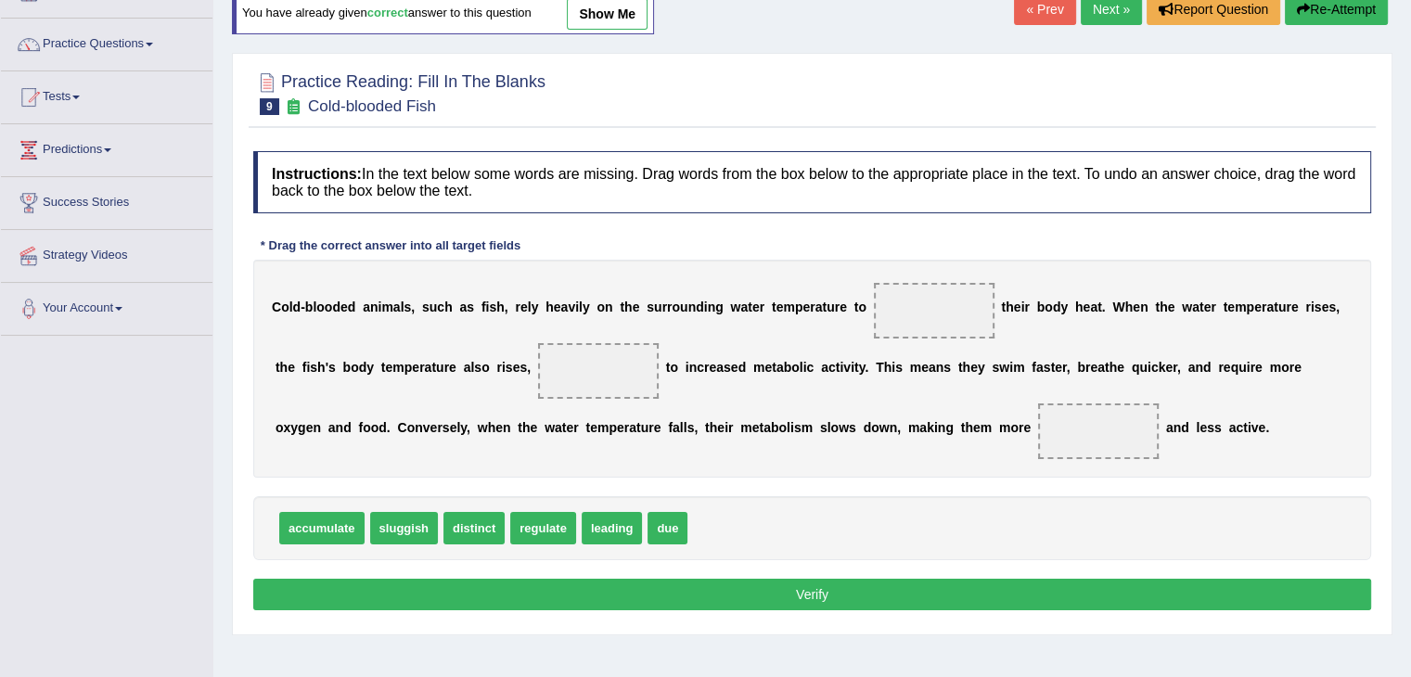
click at [1410, 275] on html "Toggle navigation Home Practice Questions Speaking Practice Read Aloud Repeat S…" at bounding box center [705, 212] width 1411 height 677
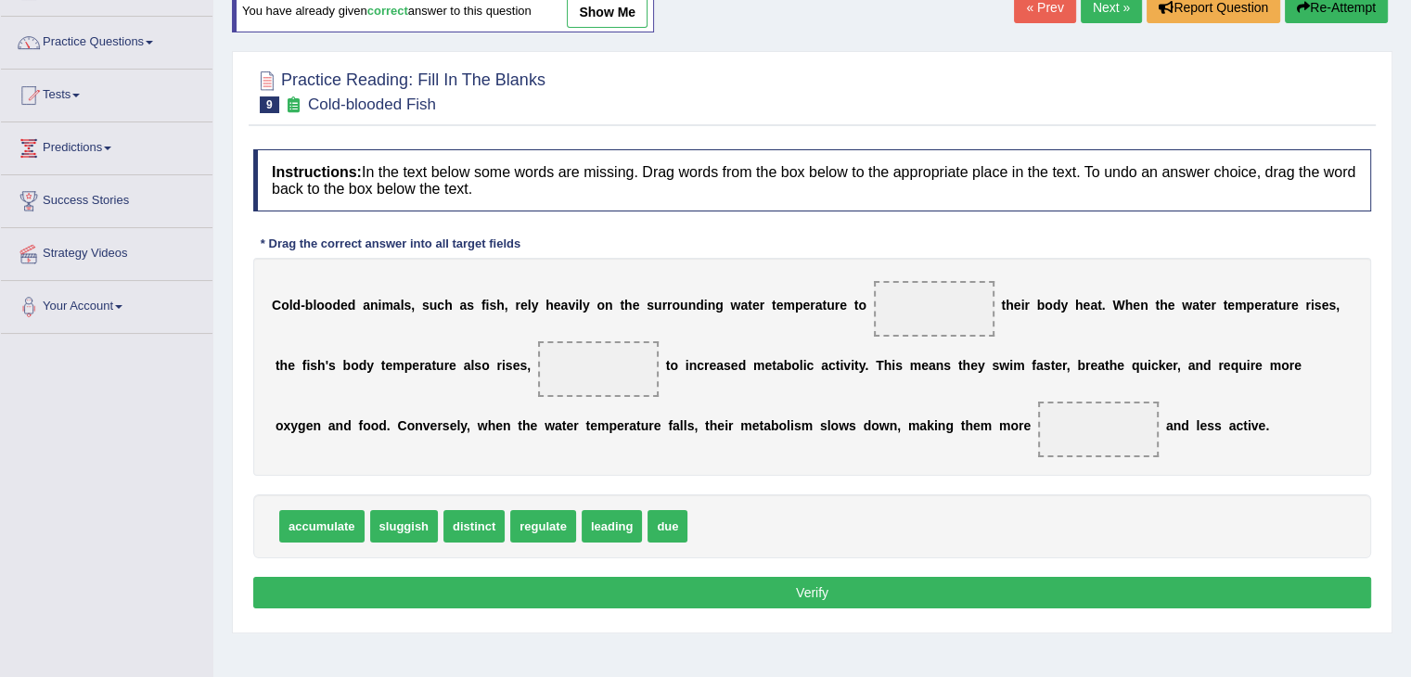
scroll to position [0, 0]
drag, startPoint x: 549, startPoint y: 521, endPoint x: 941, endPoint y: 314, distance: 443.5
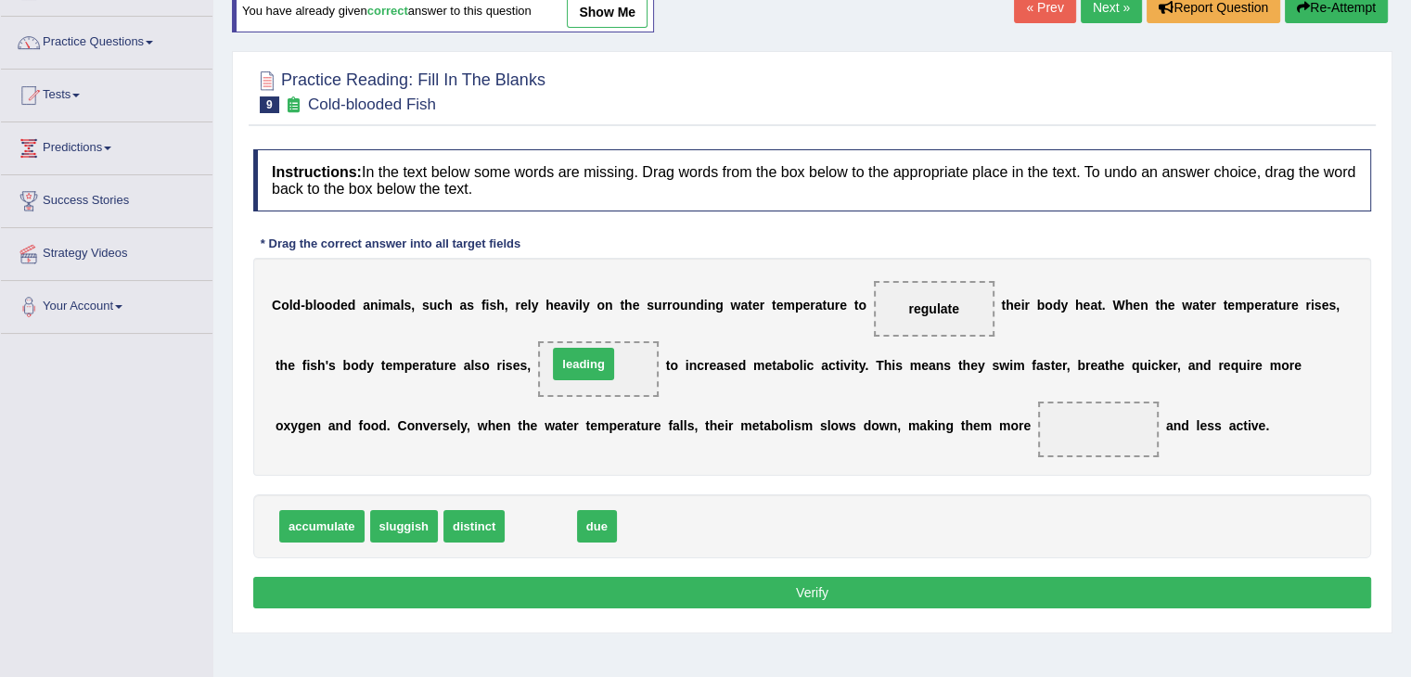
drag, startPoint x: 553, startPoint y: 521, endPoint x: 595, endPoint y: 360, distance: 166.9
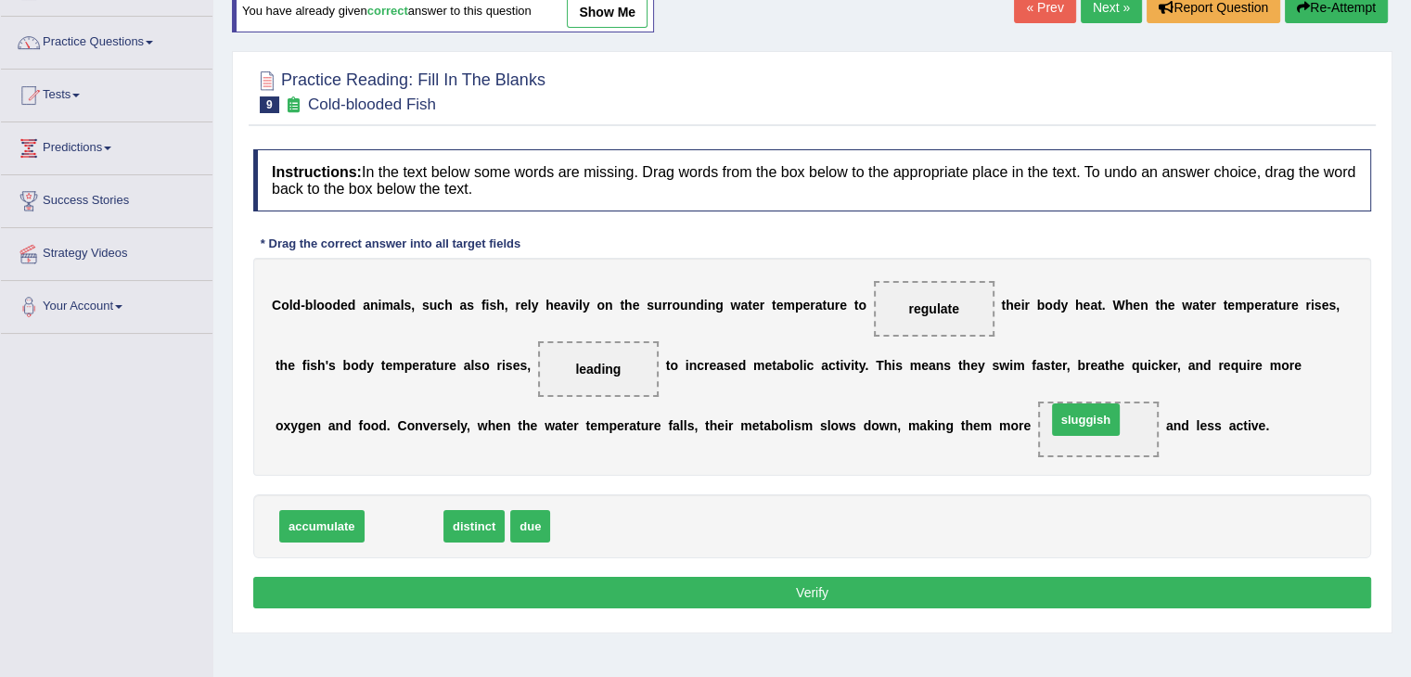
drag, startPoint x: 390, startPoint y: 520, endPoint x: 1072, endPoint y: 414, distance: 689.9
click at [786, 581] on button "Verify" at bounding box center [812, 593] width 1118 height 32
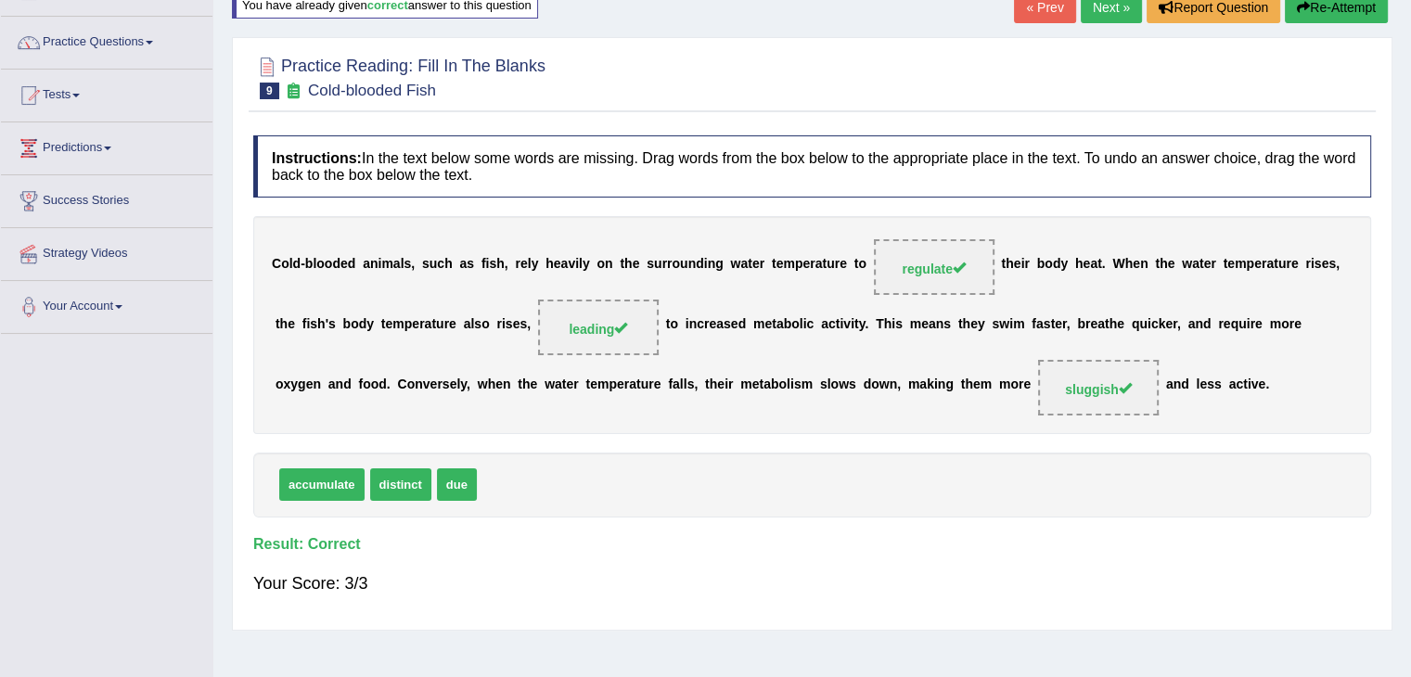
click at [1093, 19] on link "Next »" at bounding box center [1110, 8] width 61 height 32
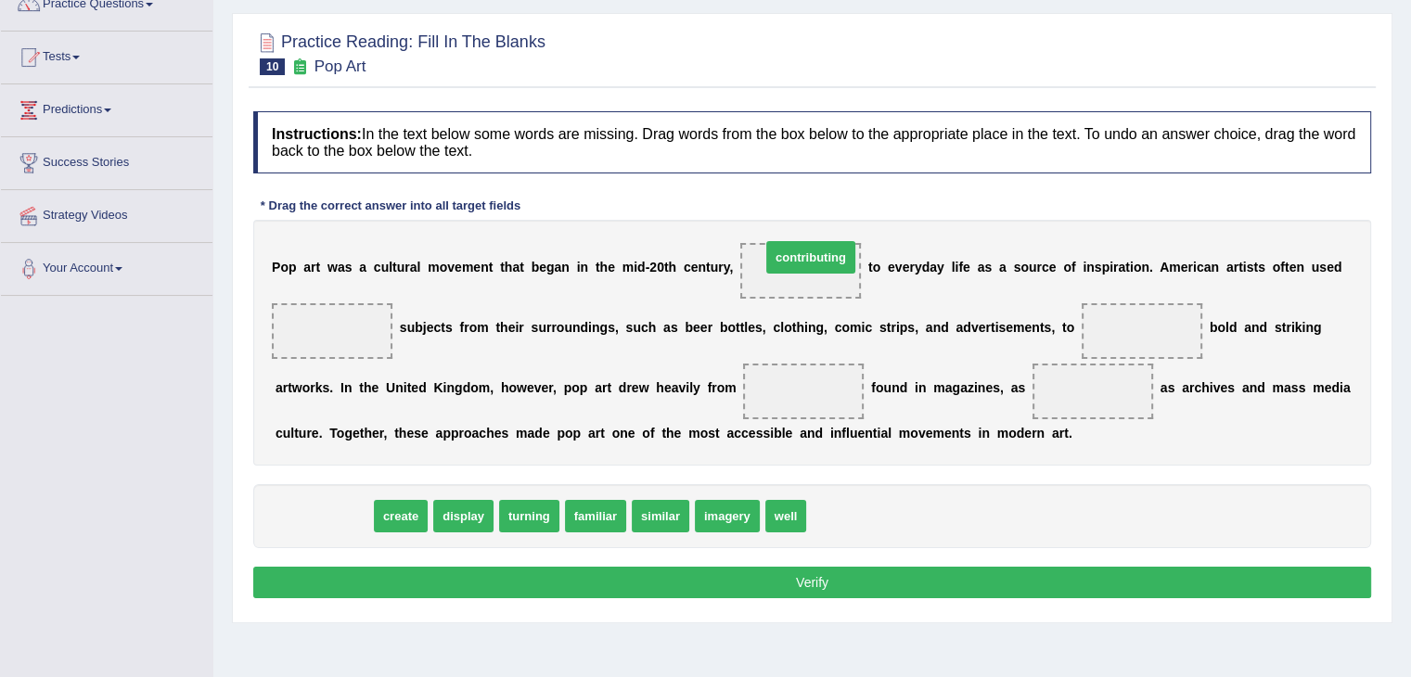
drag, startPoint x: 340, startPoint y: 517, endPoint x: 824, endPoint y: 263, distance: 545.9
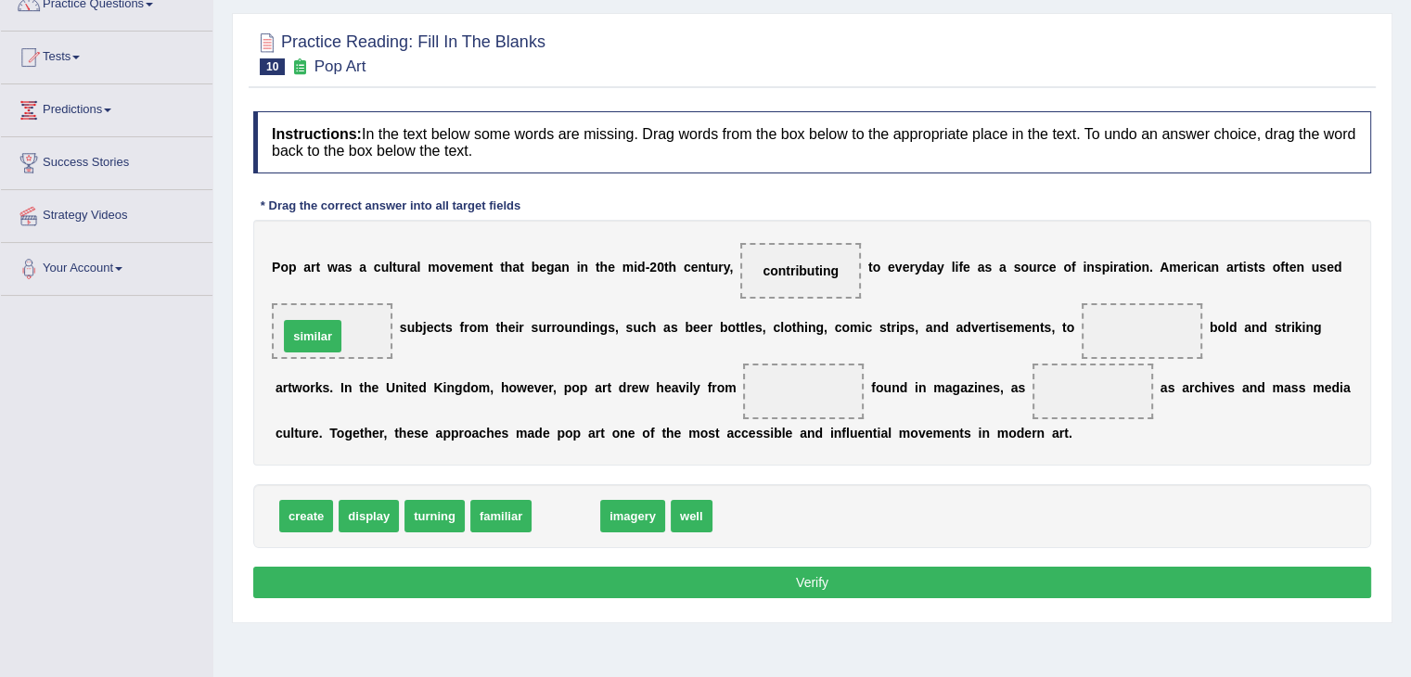
drag, startPoint x: 571, startPoint y: 511, endPoint x: 318, endPoint y: 331, distance: 310.6
drag, startPoint x: 572, startPoint y: 520, endPoint x: 1146, endPoint y: 324, distance: 606.8
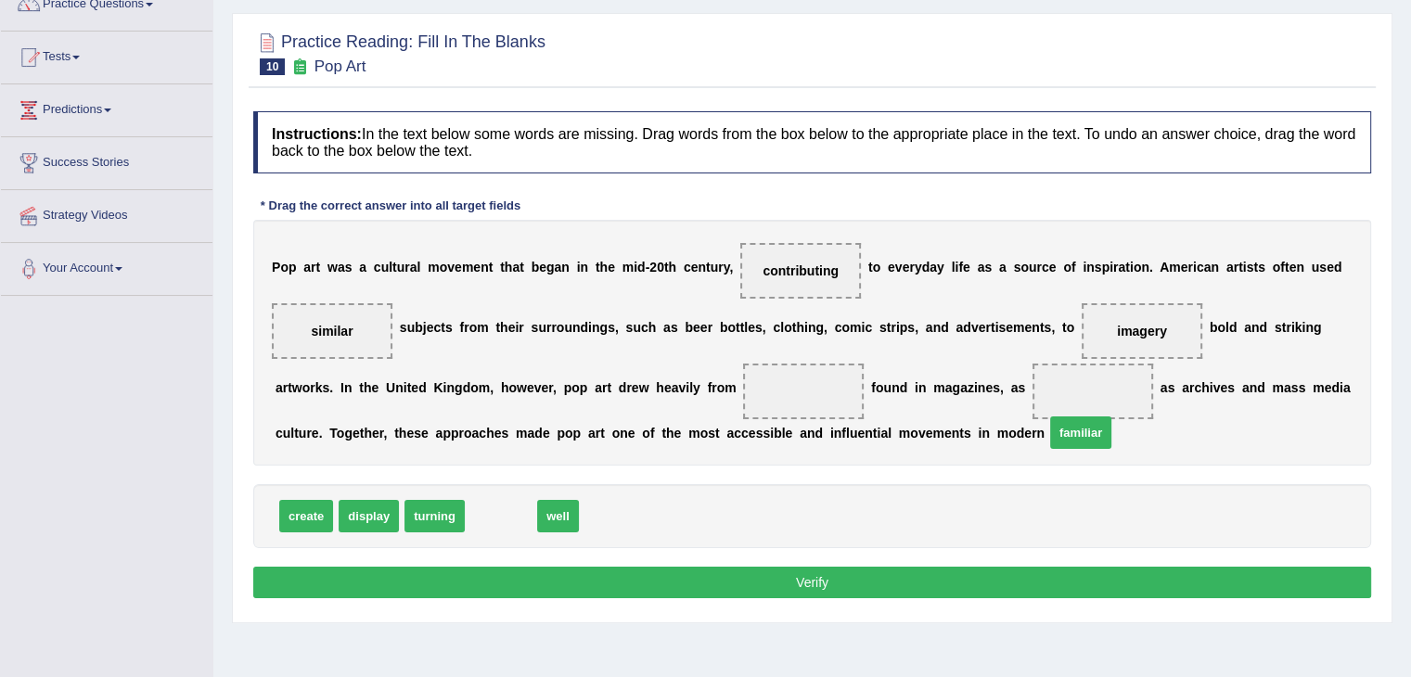
drag, startPoint x: 496, startPoint y: 517, endPoint x: 1051, endPoint y: 394, distance: 568.1
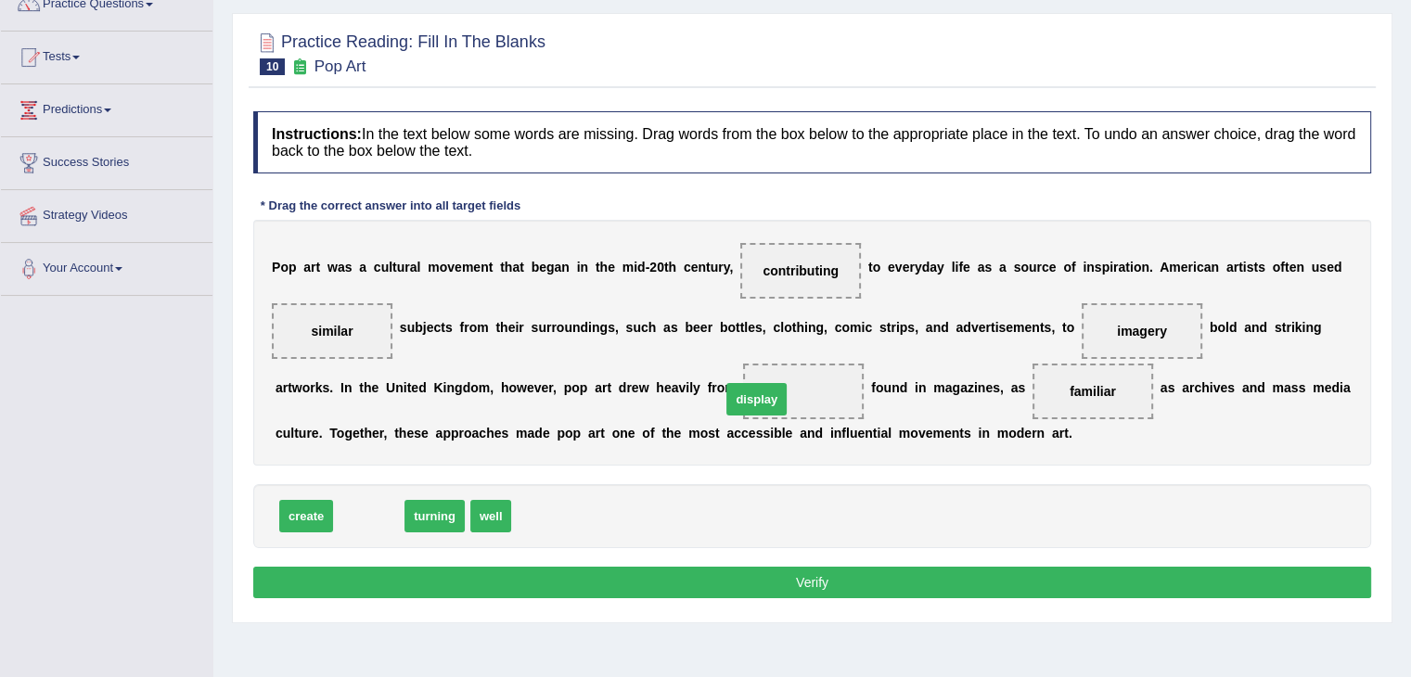
drag, startPoint x: 373, startPoint y: 523, endPoint x: 822, endPoint y: 390, distance: 468.0
click at [737, 567] on button "Verify" at bounding box center [812, 583] width 1118 height 32
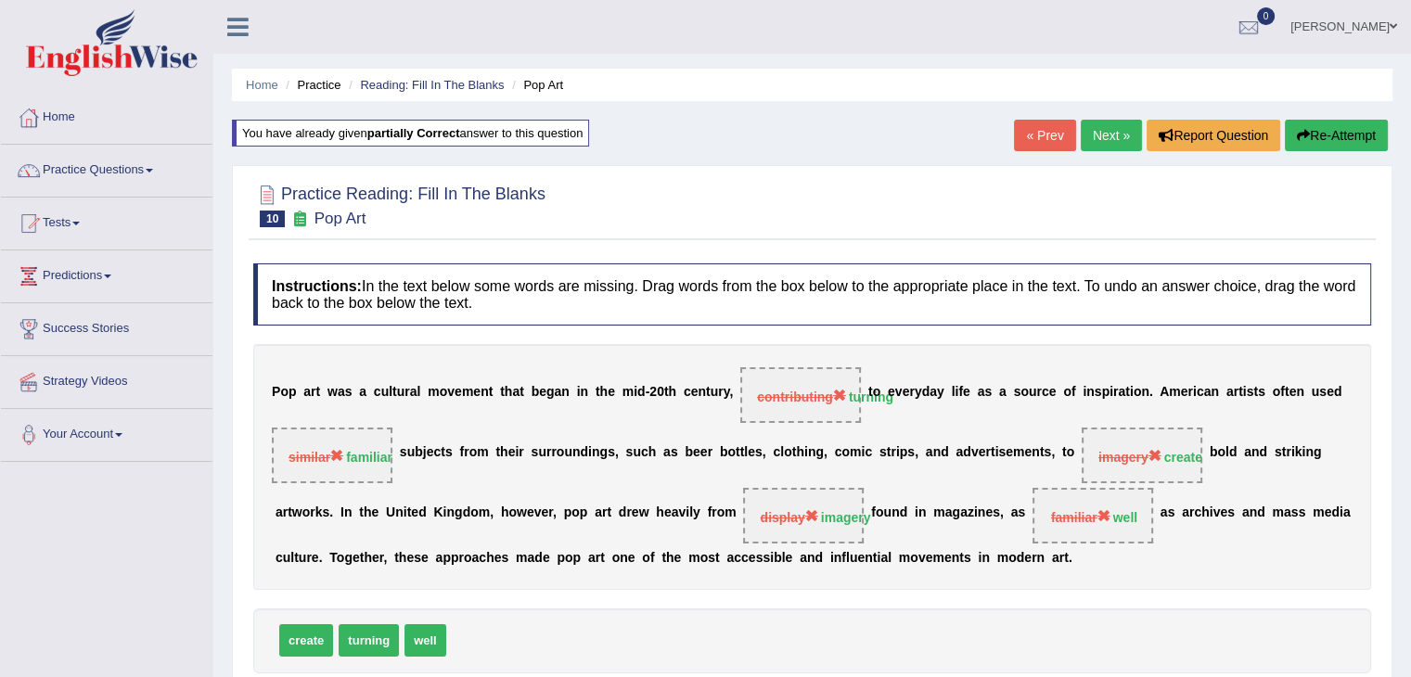
click at [1098, 142] on link "Next »" at bounding box center [1110, 136] width 61 height 32
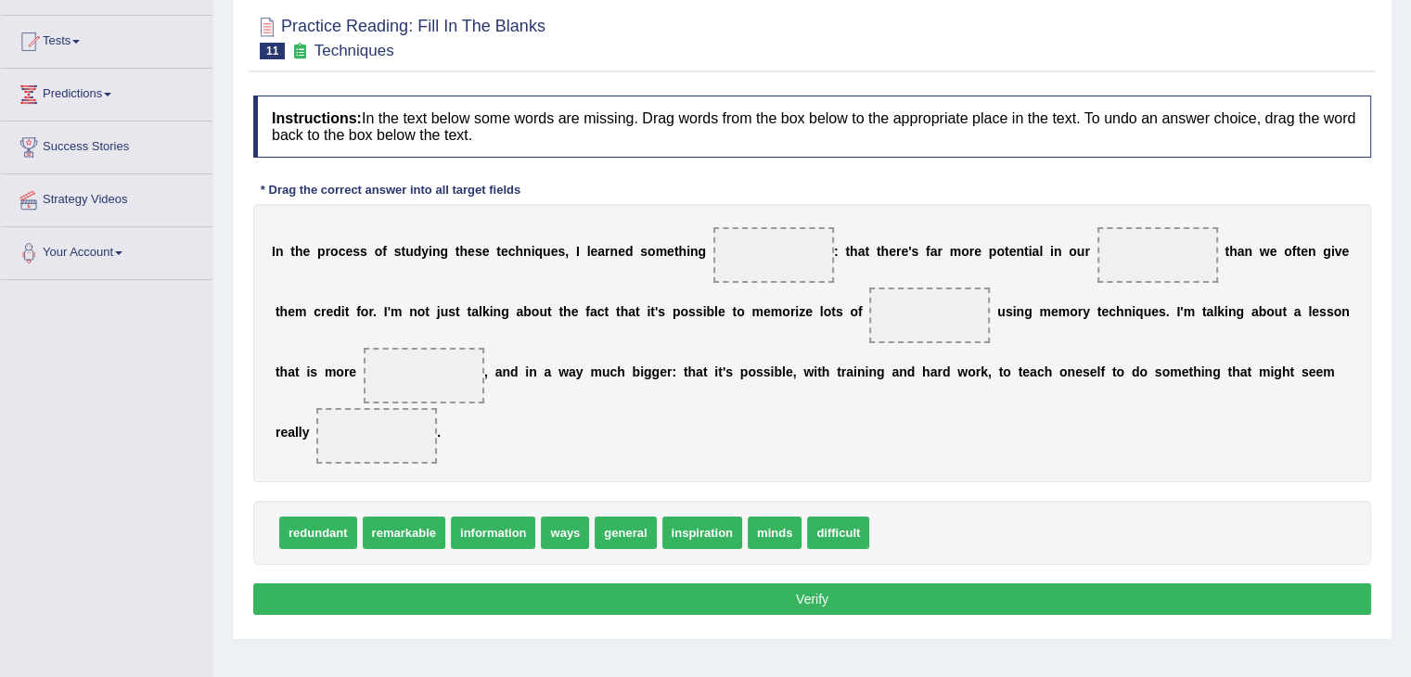
drag, startPoint x: 393, startPoint y: 547, endPoint x: 408, endPoint y: 535, distance: 19.1
click at [408, 535] on div "redundant remarkable information ways general inspiration minds difficult" at bounding box center [812, 533] width 1118 height 64
drag, startPoint x: 408, startPoint y: 535, endPoint x: 759, endPoint y: 264, distance: 443.0
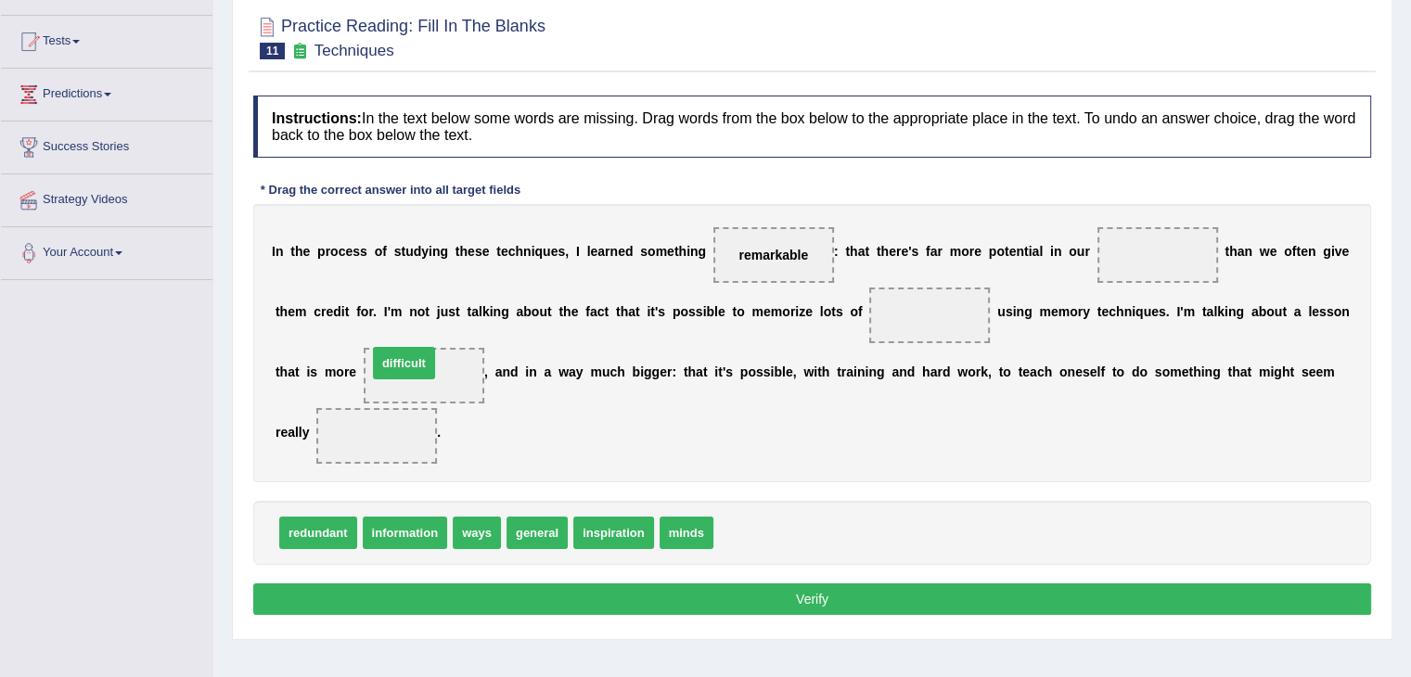
drag, startPoint x: 745, startPoint y: 525, endPoint x: 399, endPoint y: 355, distance: 385.3
drag, startPoint x: 421, startPoint y: 352, endPoint x: 404, endPoint y: 443, distance: 92.4
click at [404, 443] on div "I n t h e p r o c e s s o f s t u d y i n g t h e s e t e c h n i q u e s , I l…" at bounding box center [812, 343] width 1118 height 278
drag, startPoint x: 440, startPoint y: 391, endPoint x: 413, endPoint y: 483, distance: 95.7
click at [413, 483] on div "Instructions: In the text below some words are missing. Drag words from the box…" at bounding box center [812, 357] width 1127 height 543
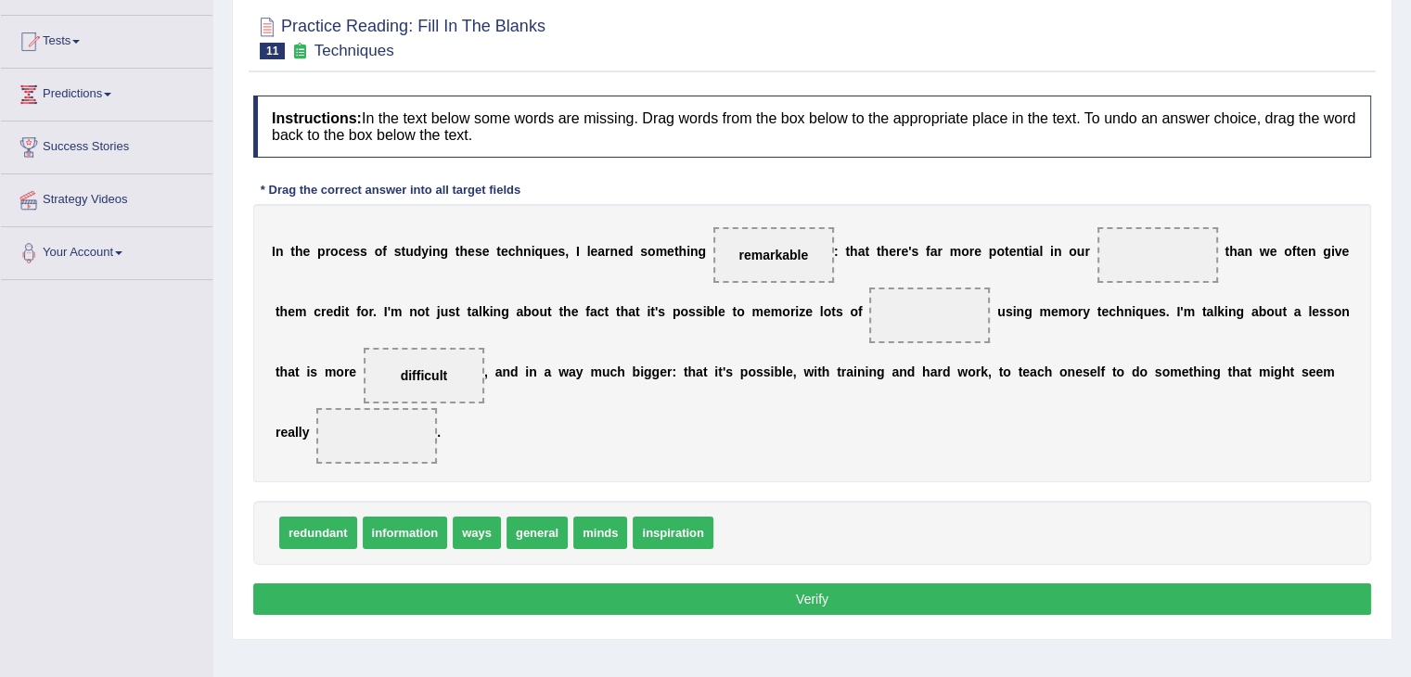
drag, startPoint x: 449, startPoint y: 372, endPoint x: 398, endPoint y: 457, distance: 99.4
click at [398, 457] on div "I n t h e p r o c e s s o f s t u d y i n g t h e s e t e c h n i q u e s , I l…" at bounding box center [812, 343] width 1118 height 278
drag, startPoint x: 442, startPoint y: 361, endPoint x: 372, endPoint y: 450, distance: 113.6
click at [372, 450] on div "I n t h e p r o c e s s o f s t u d y i n g t h e s e t e c h n i q u e s , I l…" at bounding box center [812, 343] width 1118 height 278
drag, startPoint x: 658, startPoint y: 522, endPoint x: 423, endPoint y: 373, distance: 278.9
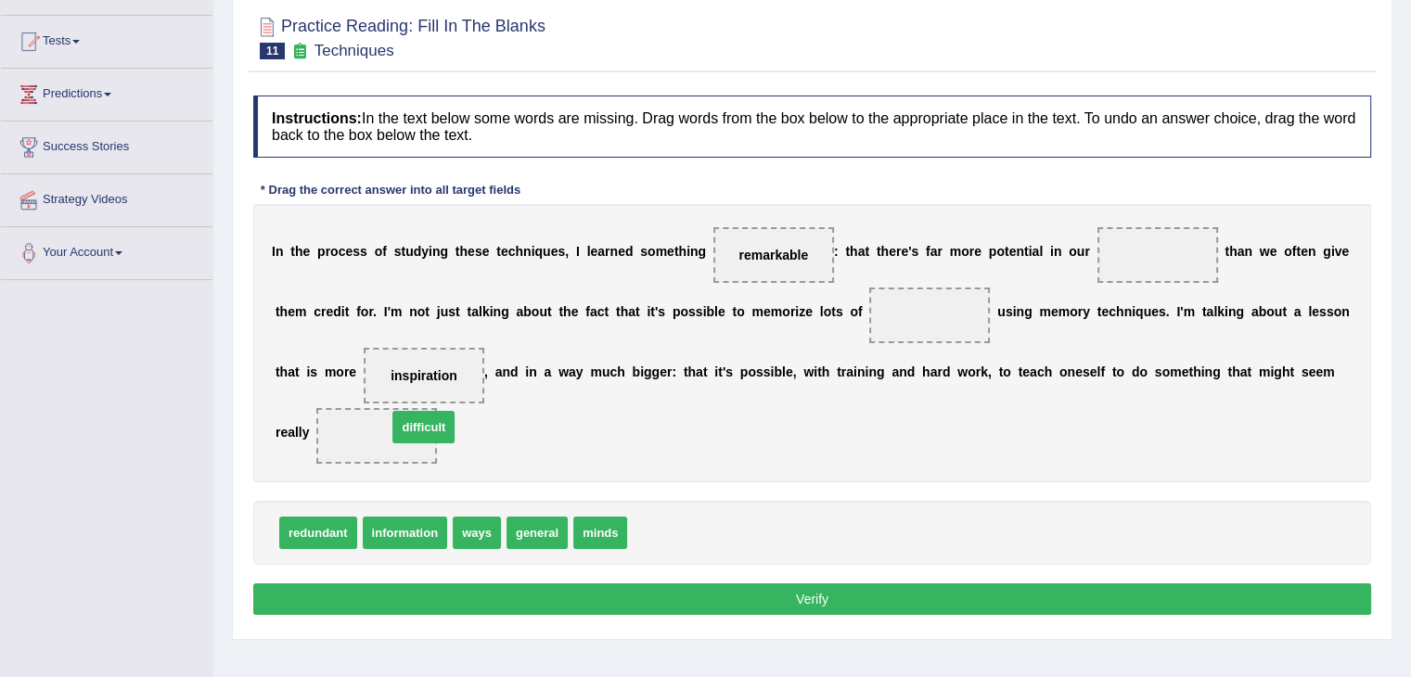
drag, startPoint x: 656, startPoint y: 539, endPoint x: 415, endPoint y: 433, distance: 262.4
drag, startPoint x: 593, startPoint y: 528, endPoint x: 1105, endPoint y: 245, distance: 585.7
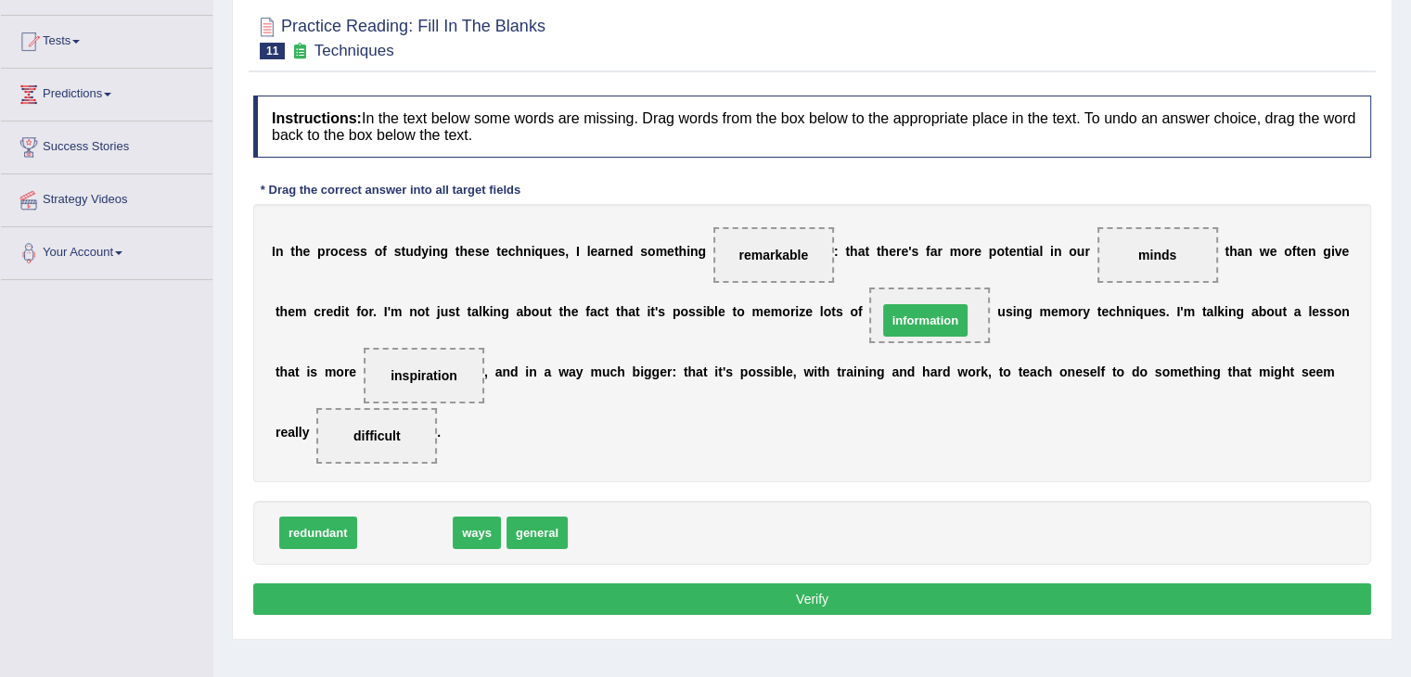
drag, startPoint x: 418, startPoint y: 521, endPoint x: 939, endPoint y: 309, distance: 561.9
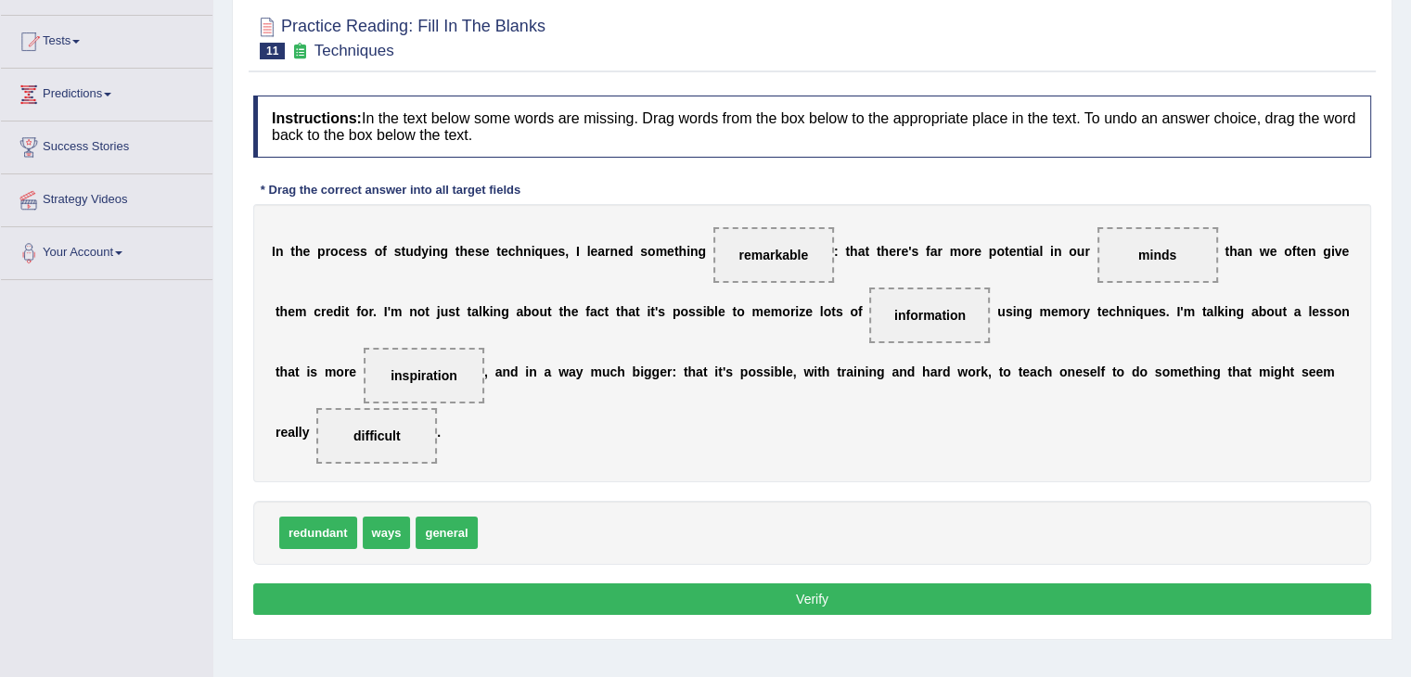
click at [548, 601] on button "Verify" at bounding box center [812, 599] width 1118 height 32
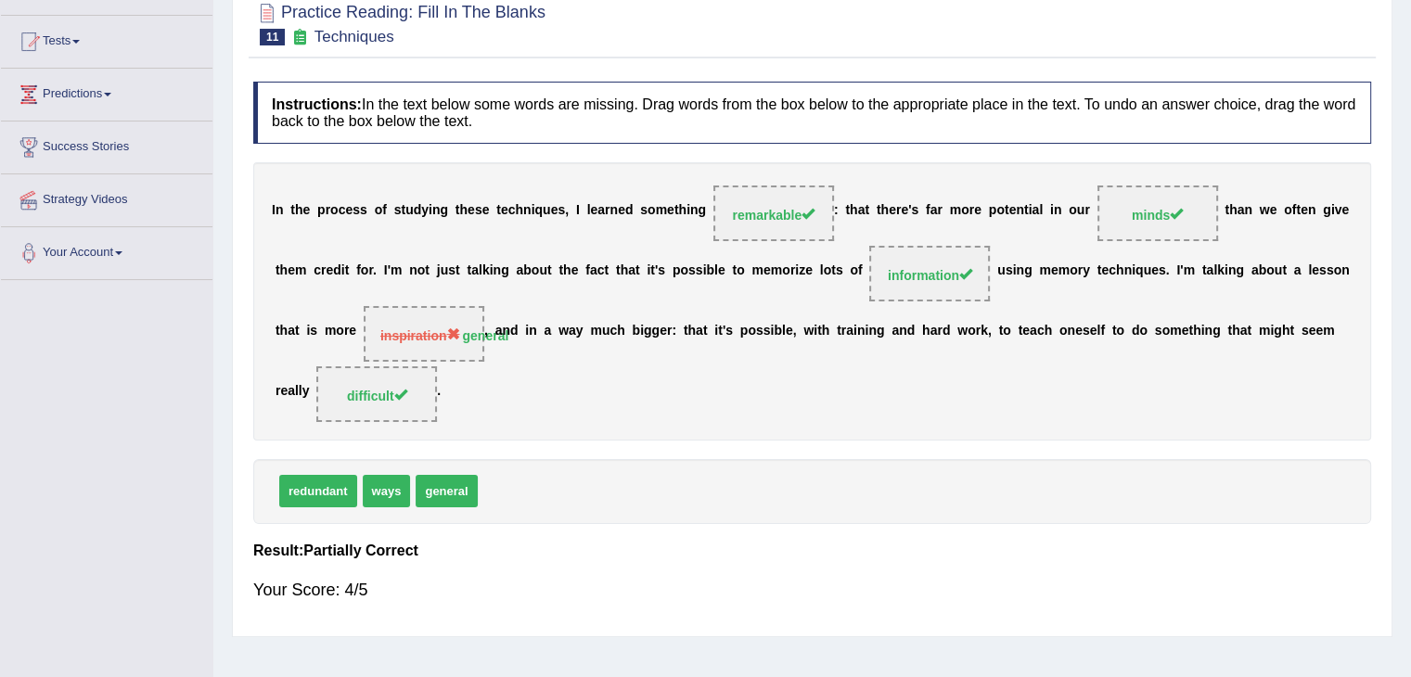
scroll to position [55, 0]
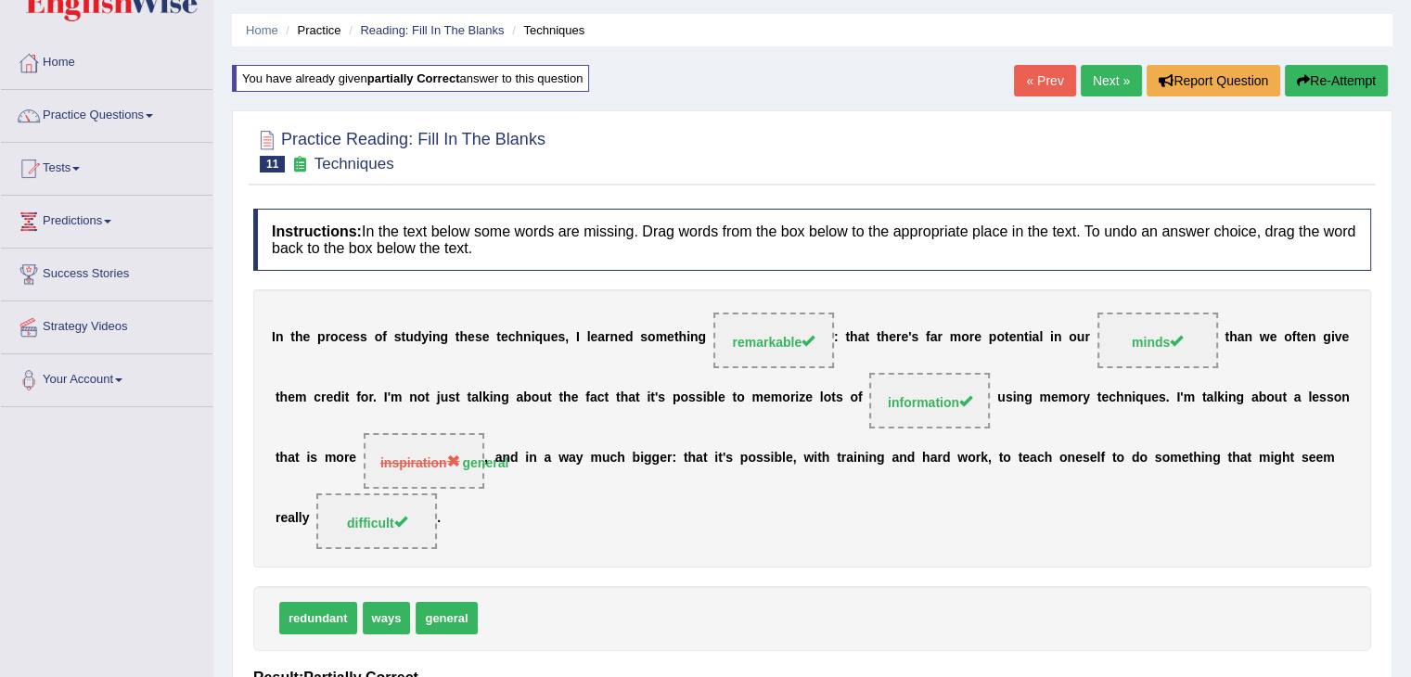
click at [1101, 86] on link "Next »" at bounding box center [1110, 81] width 61 height 32
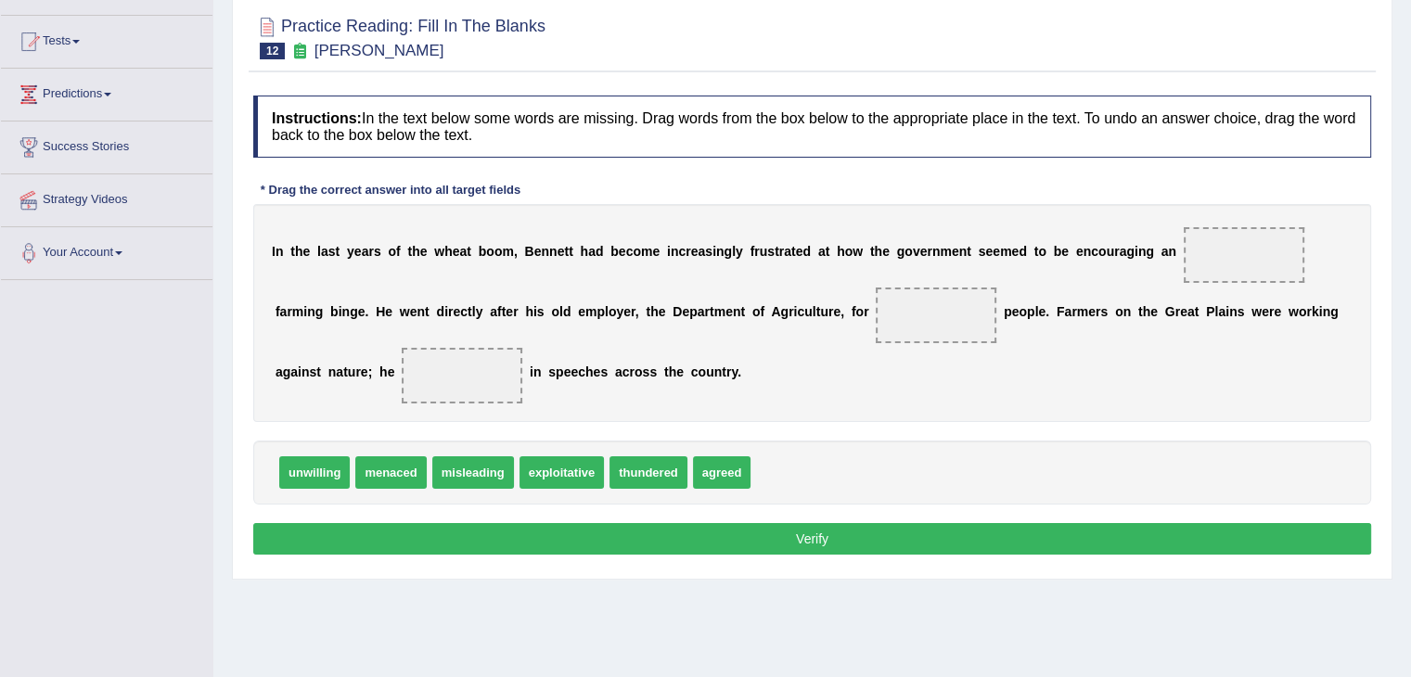
drag, startPoint x: 1384, startPoint y: 368, endPoint x: 1424, endPoint y: 368, distance: 39.9
click at [1410, 368] on html "Toggle navigation Home Practice Questions Speaking Practice Read Aloud Repeat S…" at bounding box center [705, 156] width 1411 height 677
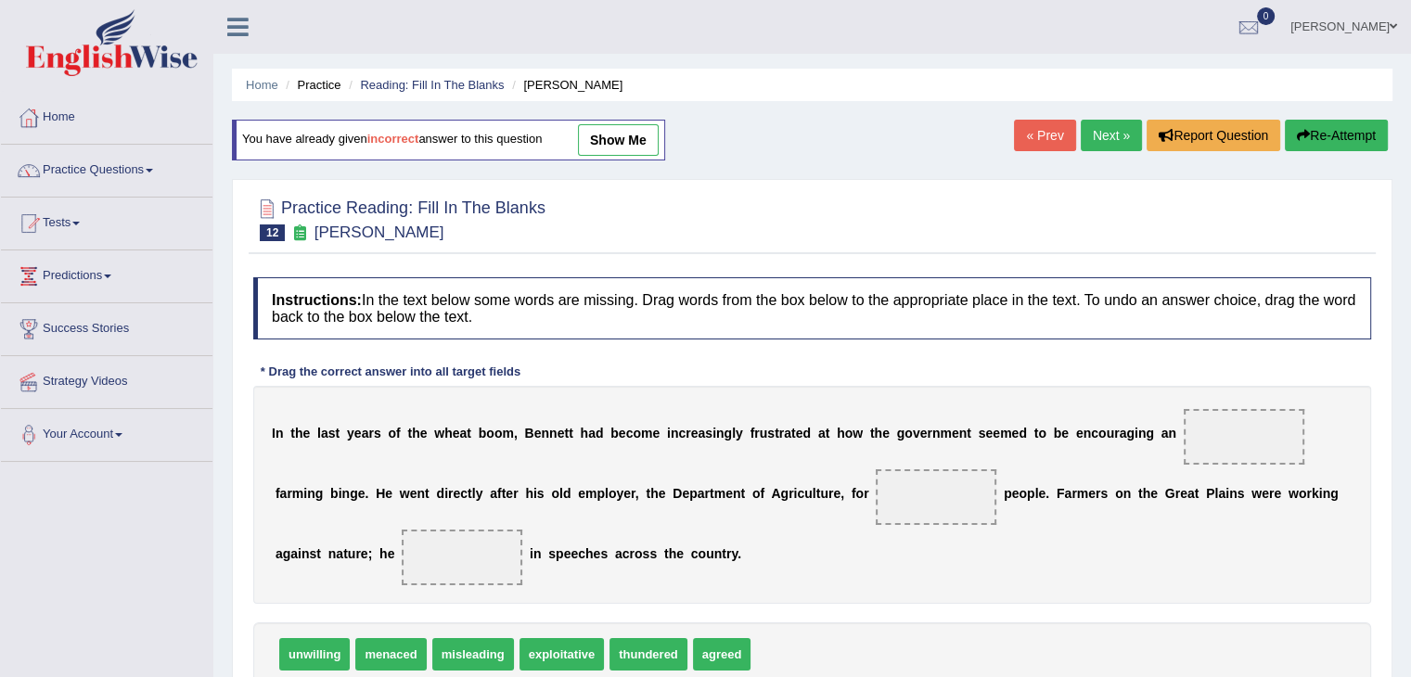
click at [1098, 129] on link "Next »" at bounding box center [1110, 136] width 61 height 32
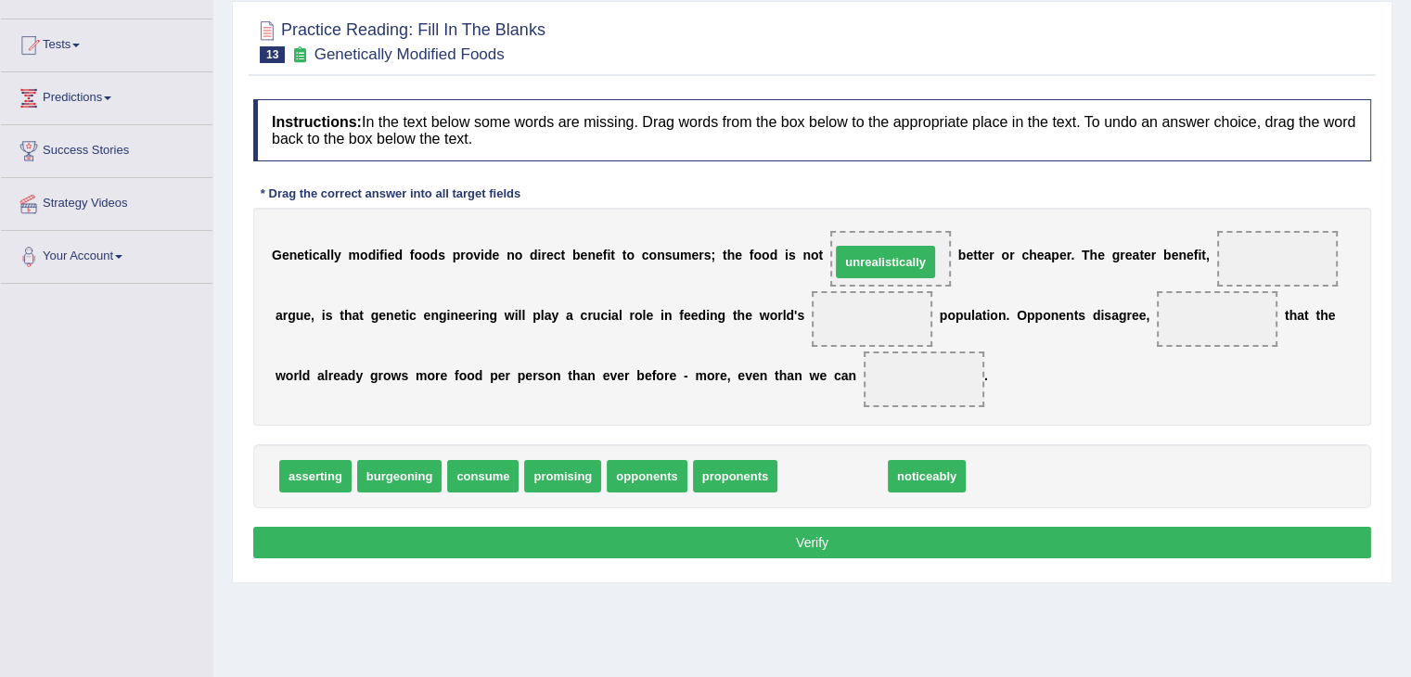
drag, startPoint x: 828, startPoint y: 472, endPoint x: 879, endPoint y: 254, distance: 223.8
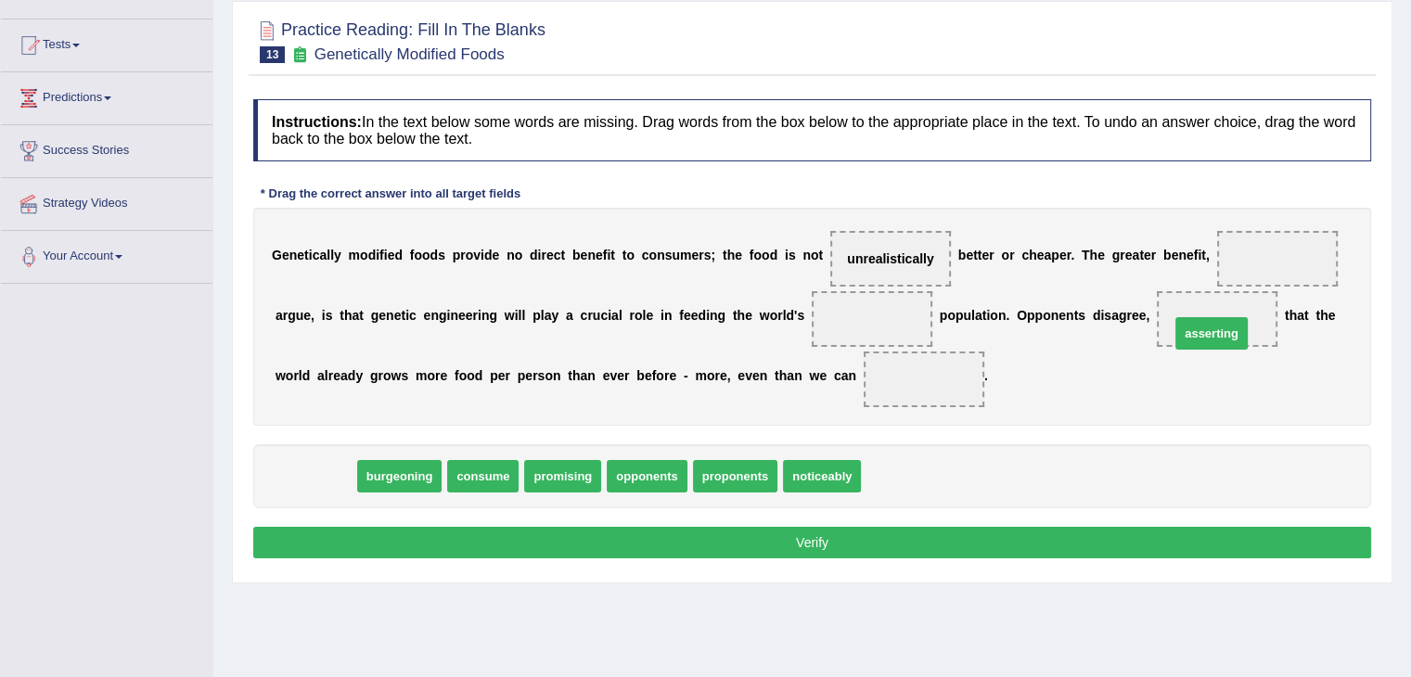
drag, startPoint x: 324, startPoint y: 473, endPoint x: 1220, endPoint y: 331, distance: 907.0
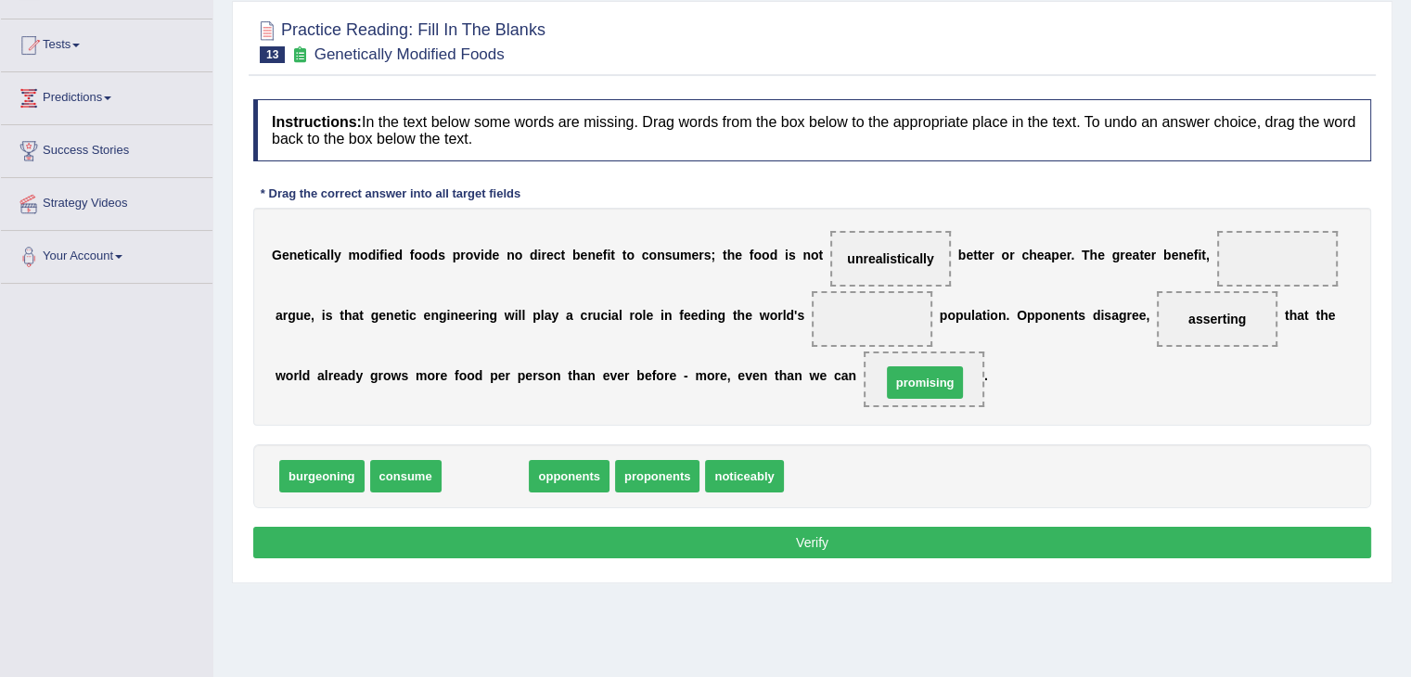
drag, startPoint x: 492, startPoint y: 476, endPoint x: 927, endPoint y: 383, distance: 445.6
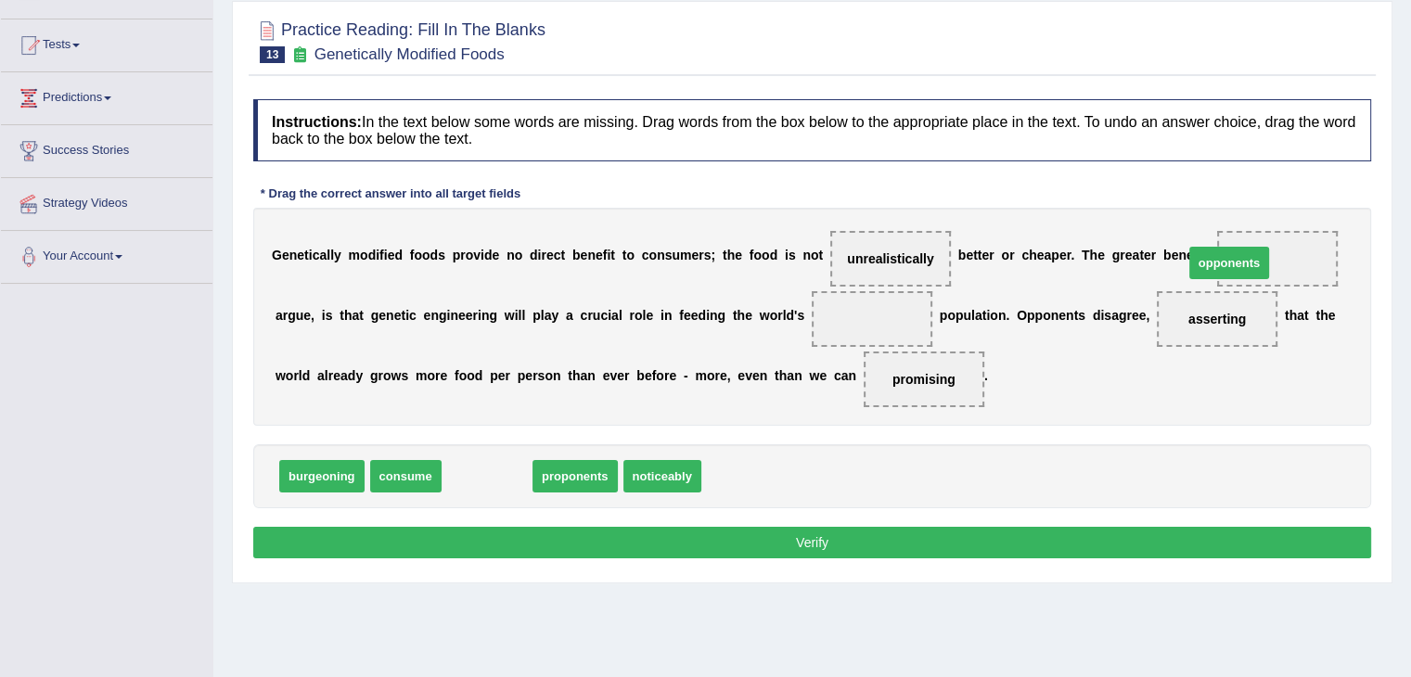
drag, startPoint x: 501, startPoint y: 468, endPoint x: 1243, endPoint y: 254, distance: 772.2
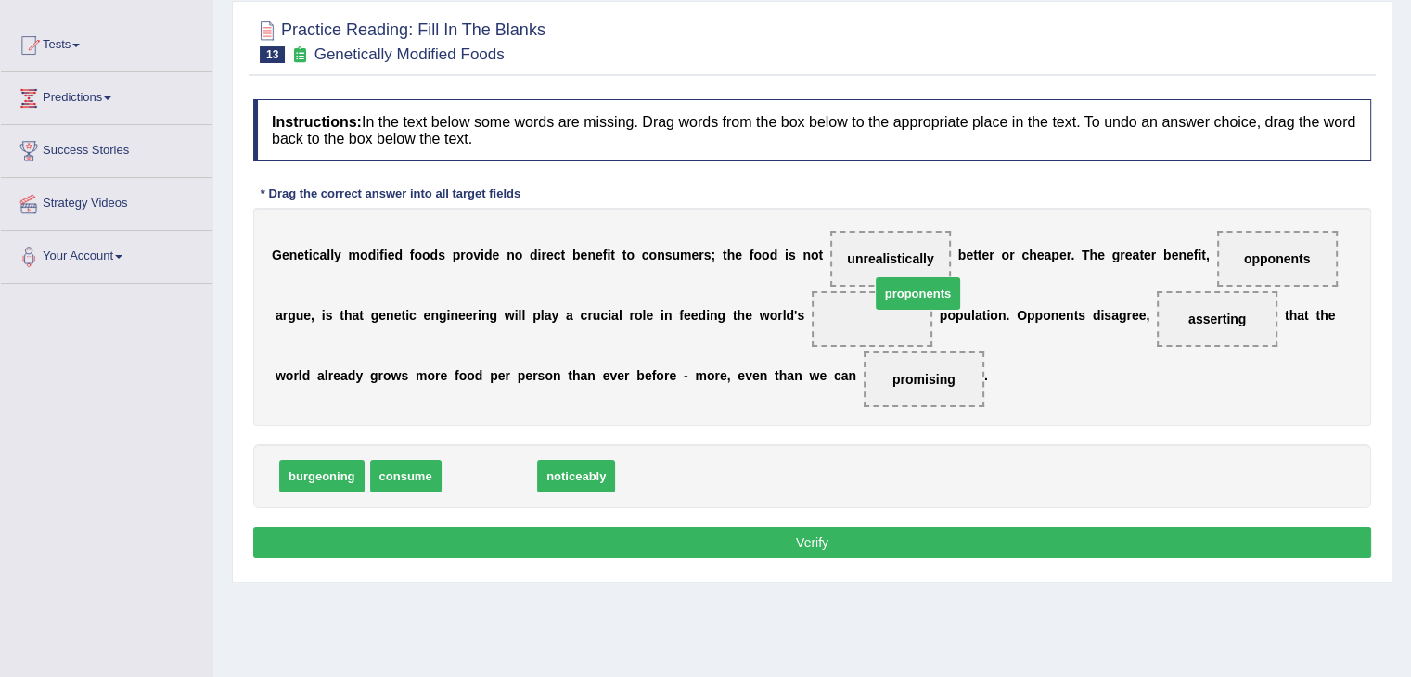
drag, startPoint x: 516, startPoint y: 472, endPoint x: 924, endPoint y: 306, distance: 440.5
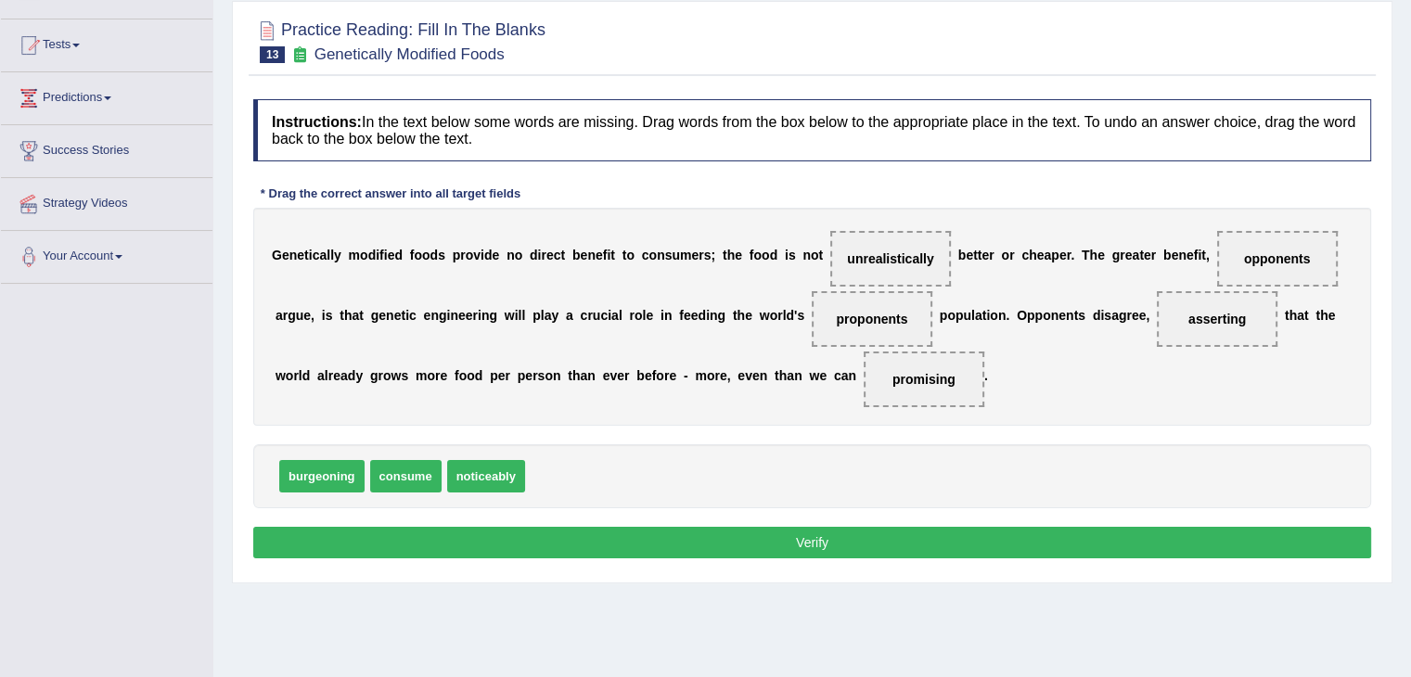
click at [821, 530] on button "Verify" at bounding box center [812, 543] width 1118 height 32
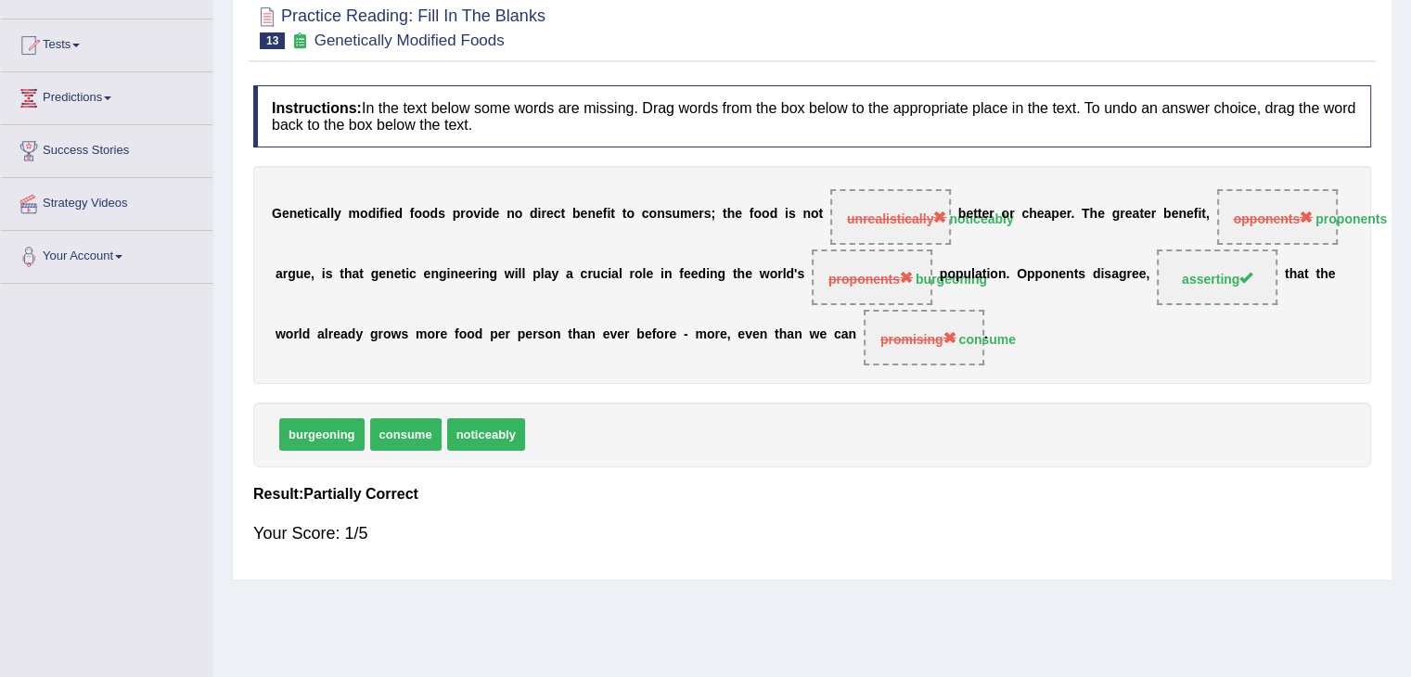
drag, startPoint x: 1424, startPoint y: 330, endPoint x: 1422, endPoint y: 162, distance: 167.9
click at [1410, 162] on html "Toggle navigation Home Practice Questions Speaking Practice Read Aloud Repeat S…" at bounding box center [705, 160] width 1411 height 677
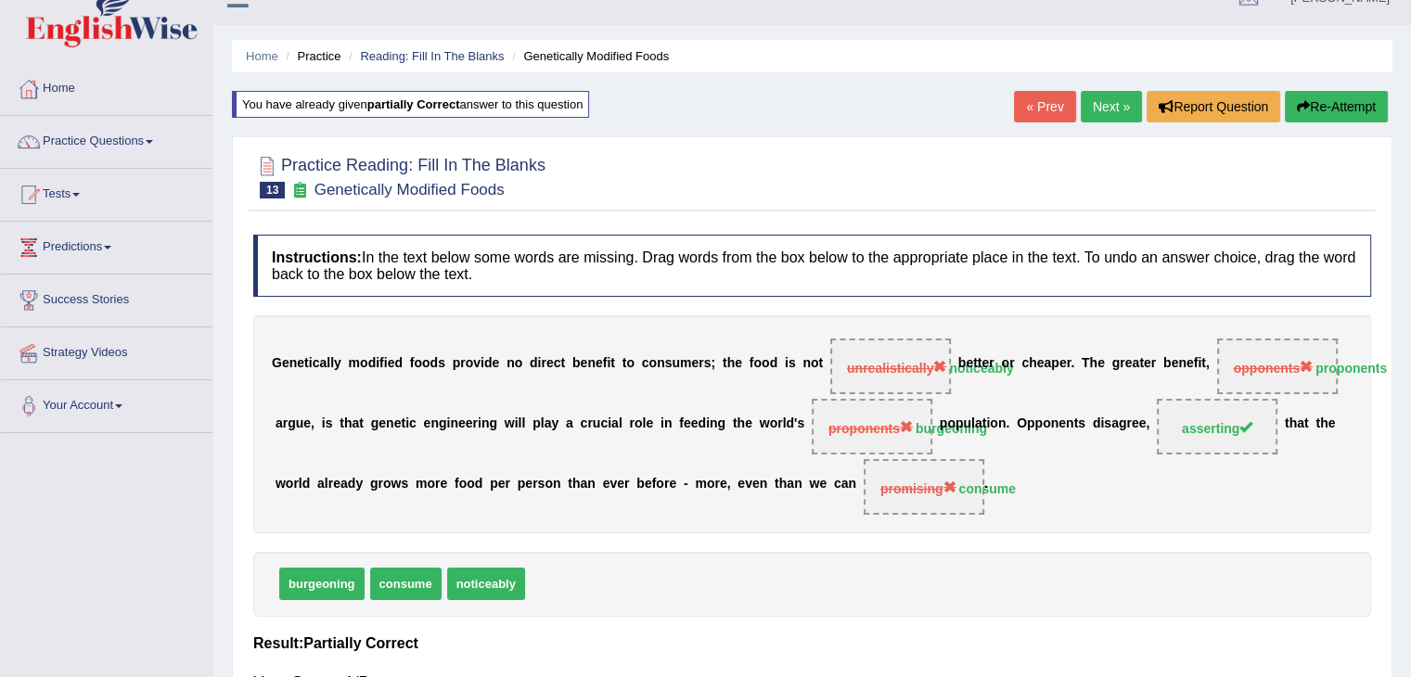
click at [1112, 97] on link "Next »" at bounding box center [1110, 107] width 61 height 32
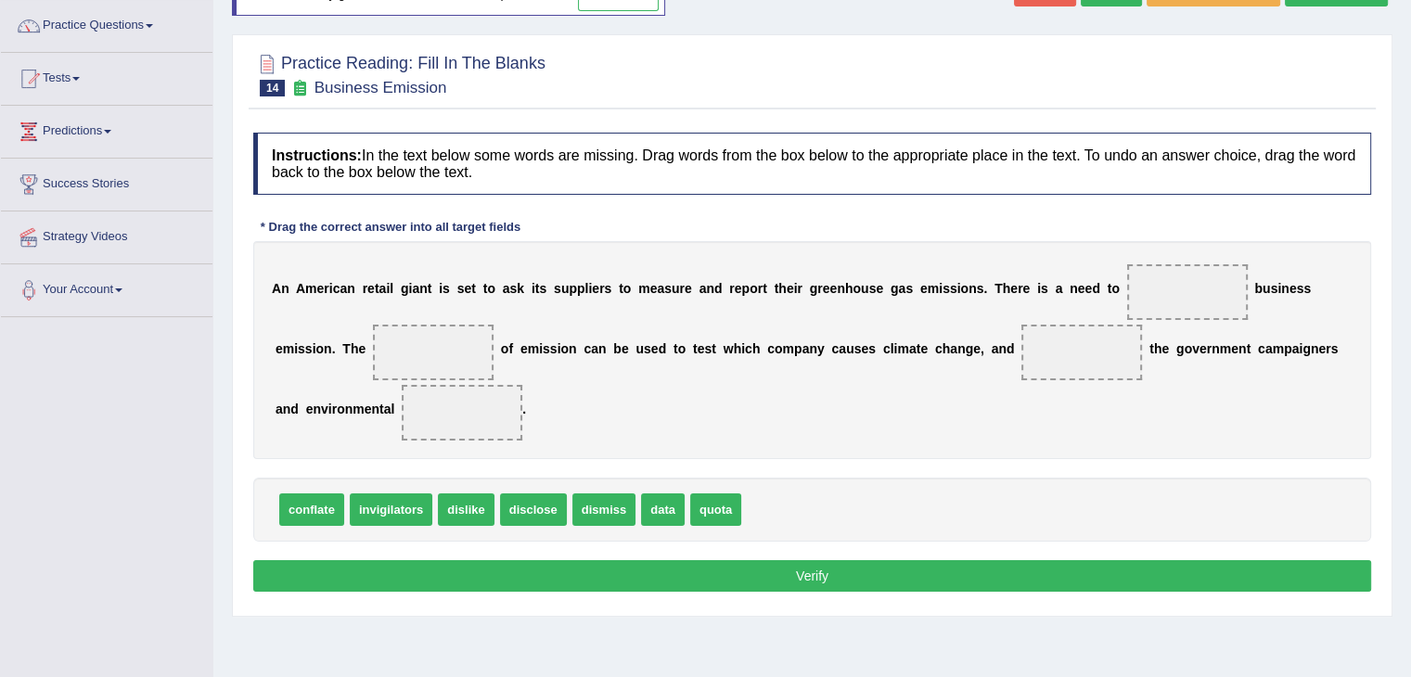
scroll to position [132, 0]
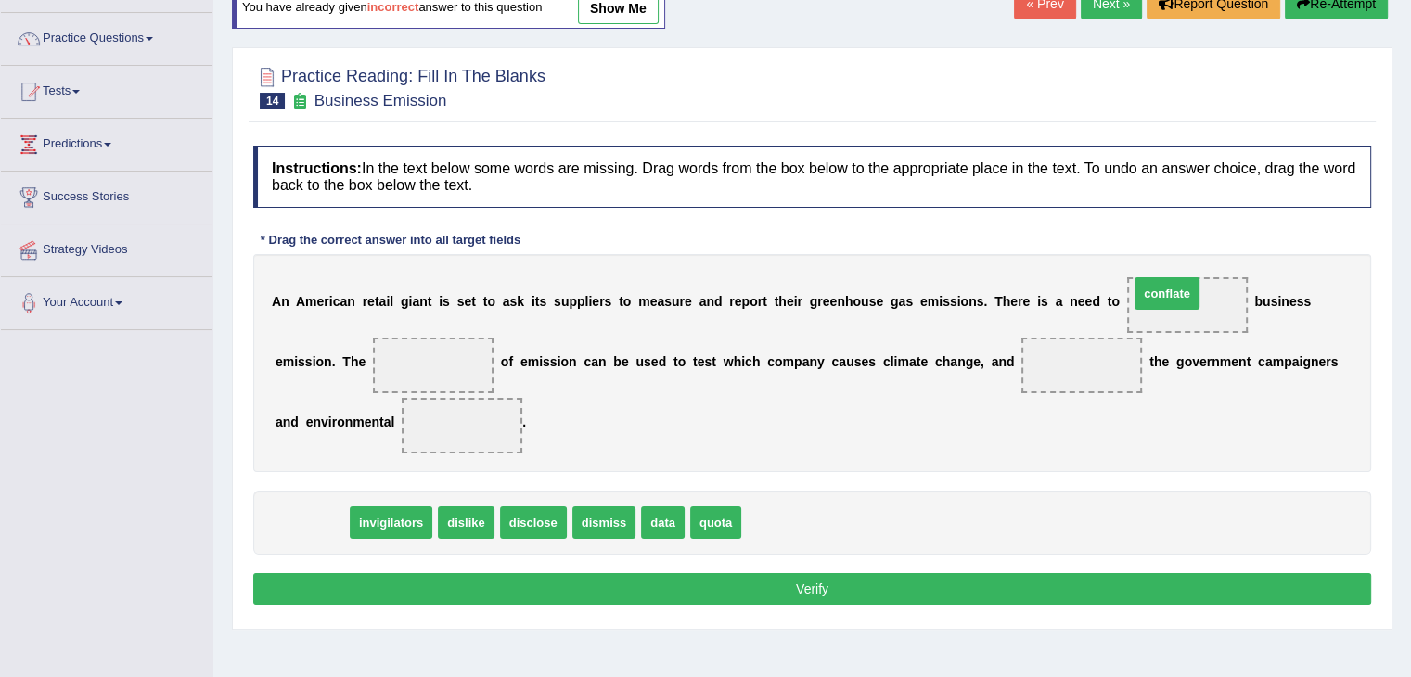
drag, startPoint x: 305, startPoint y: 517, endPoint x: 1168, endPoint y: 296, distance: 890.3
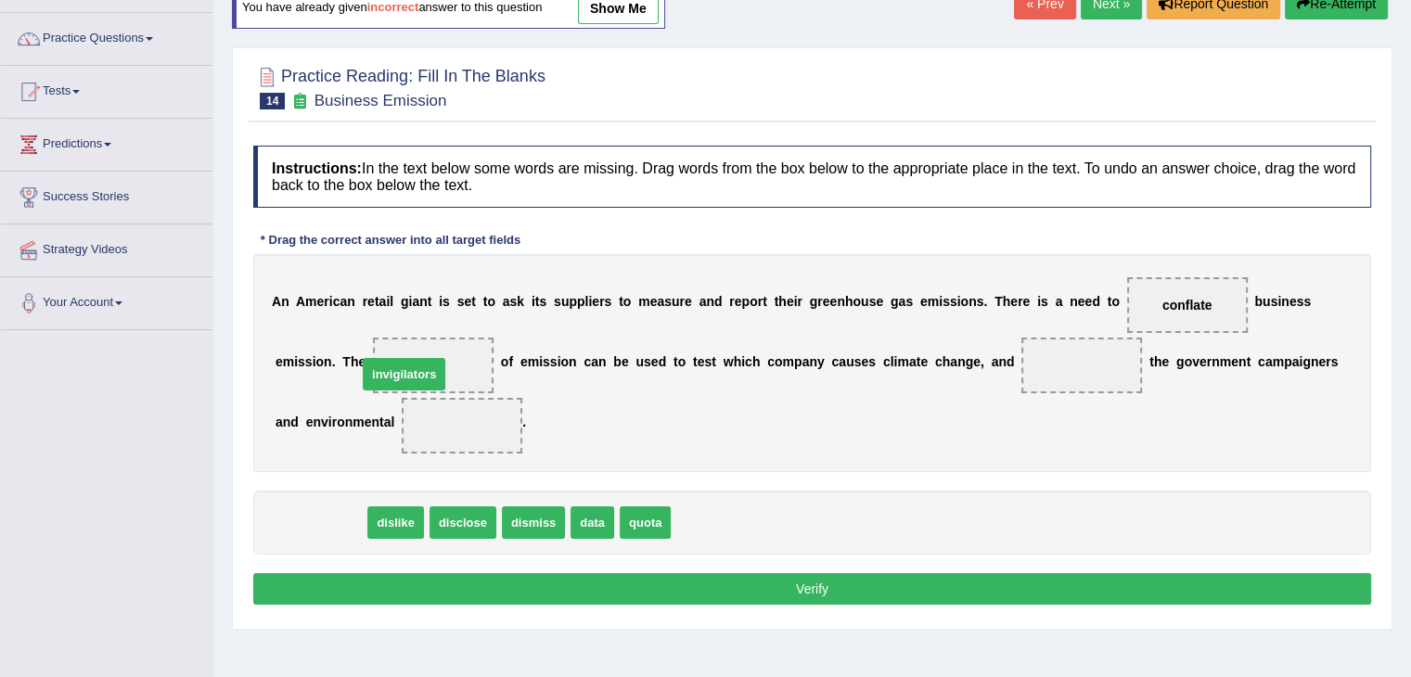
drag, startPoint x: 337, startPoint y: 517, endPoint x: 430, endPoint y: 364, distance: 178.6
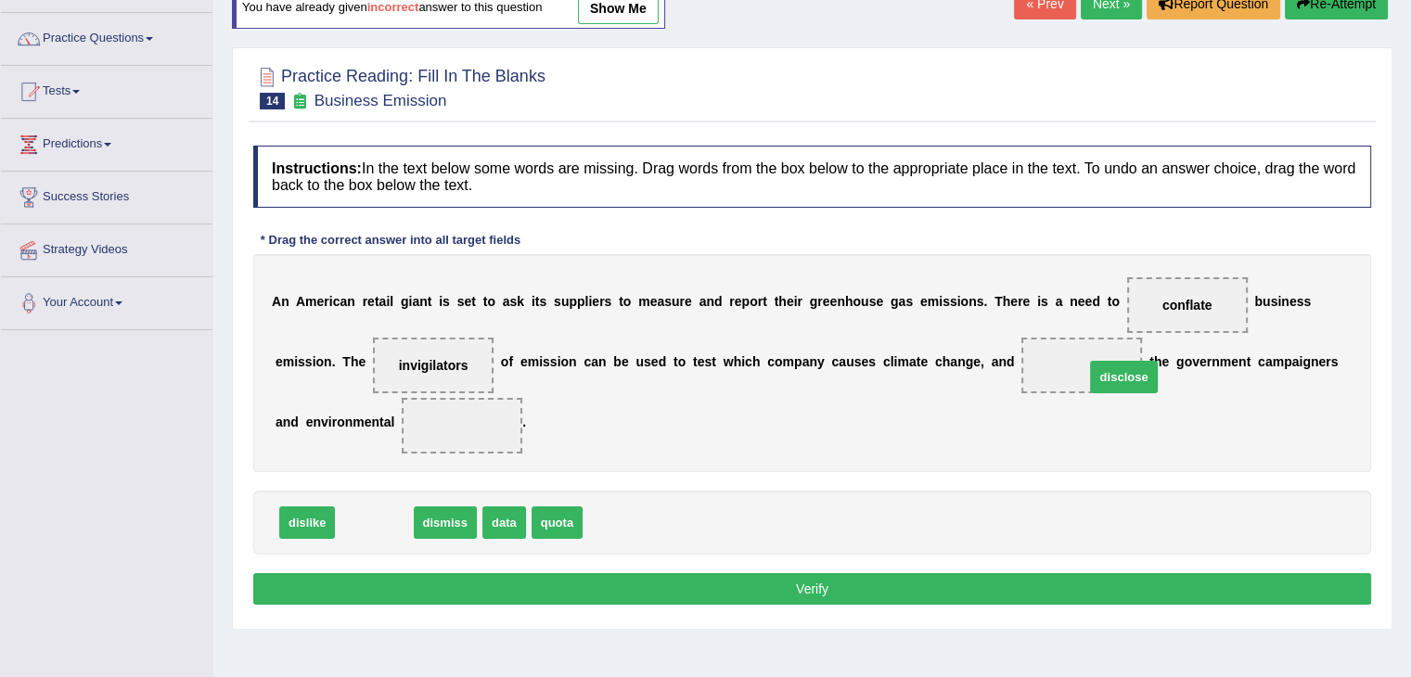
drag, startPoint x: 385, startPoint y: 516, endPoint x: 1122, endPoint y: 367, distance: 752.1
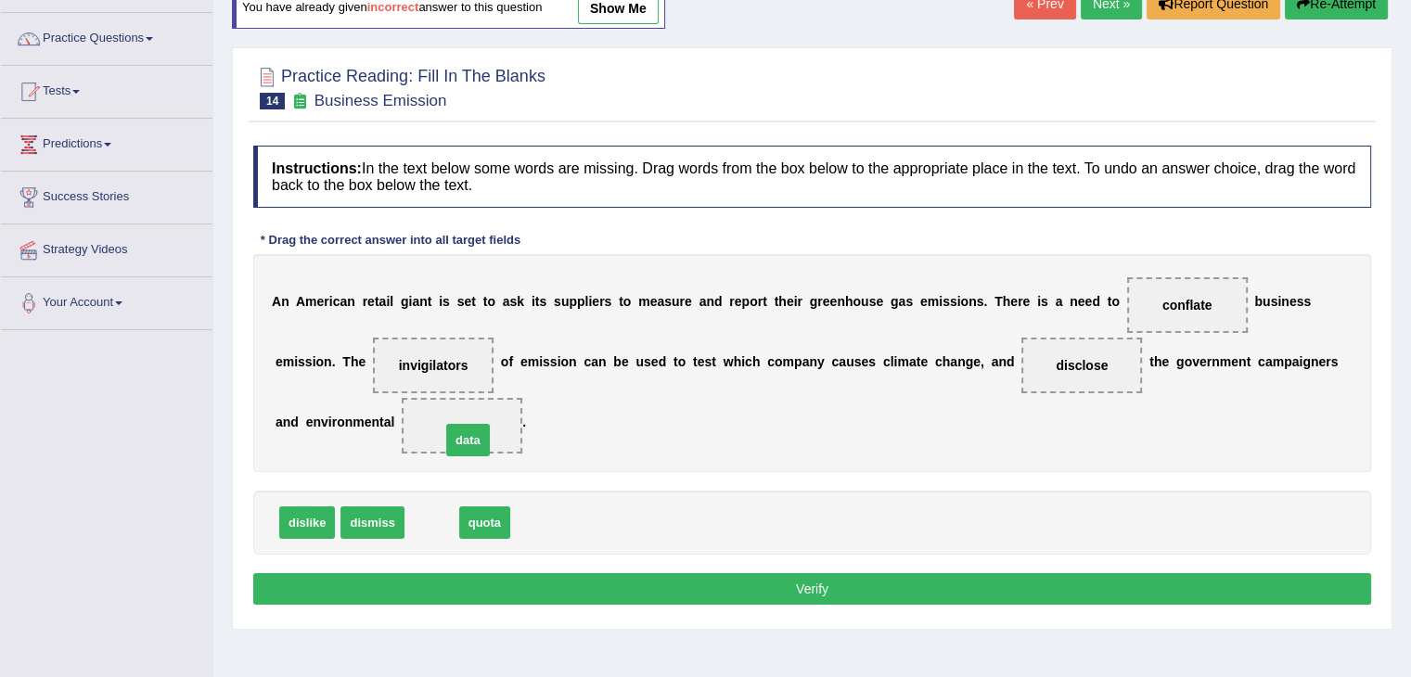
drag, startPoint x: 420, startPoint y: 525, endPoint x: 456, endPoint y: 442, distance: 90.1
click at [568, 587] on button "Verify" at bounding box center [812, 589] width 1118 height 32
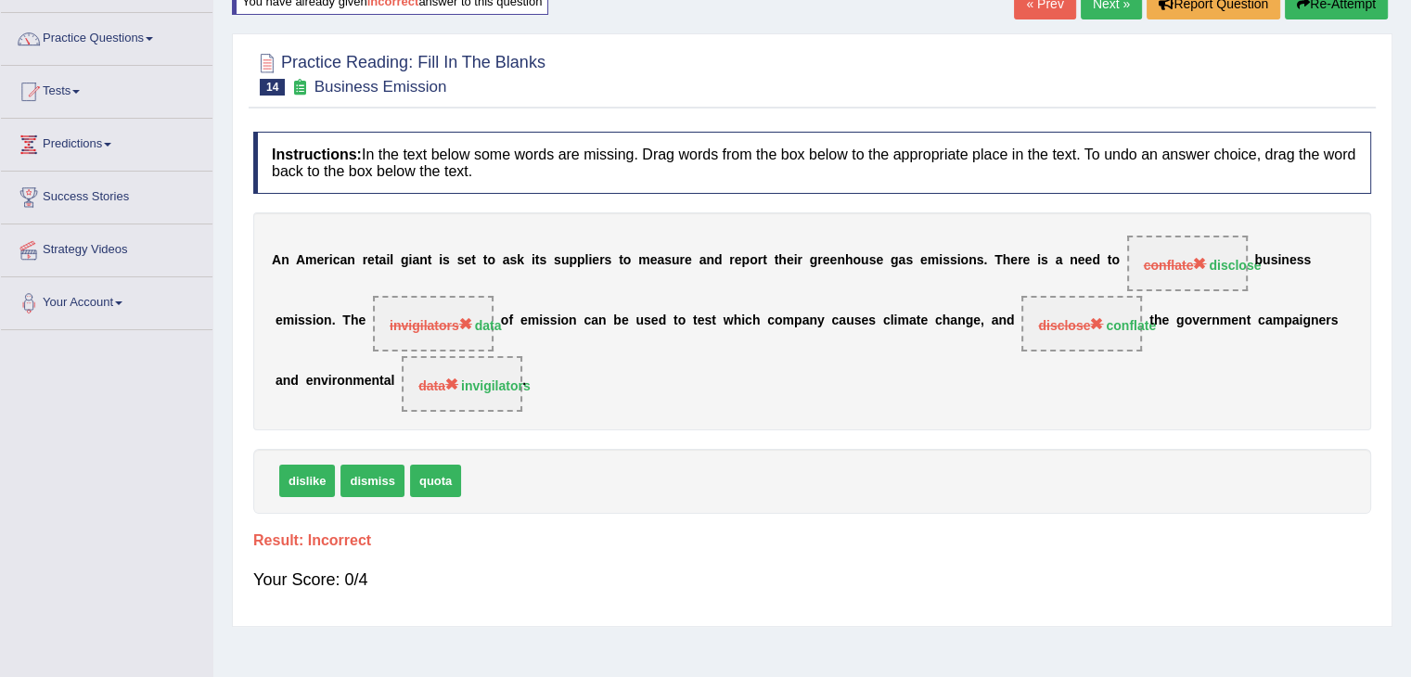
click at [1105, 8] on link "Next »" at bounding box center [1110, 4] width 61 height 32
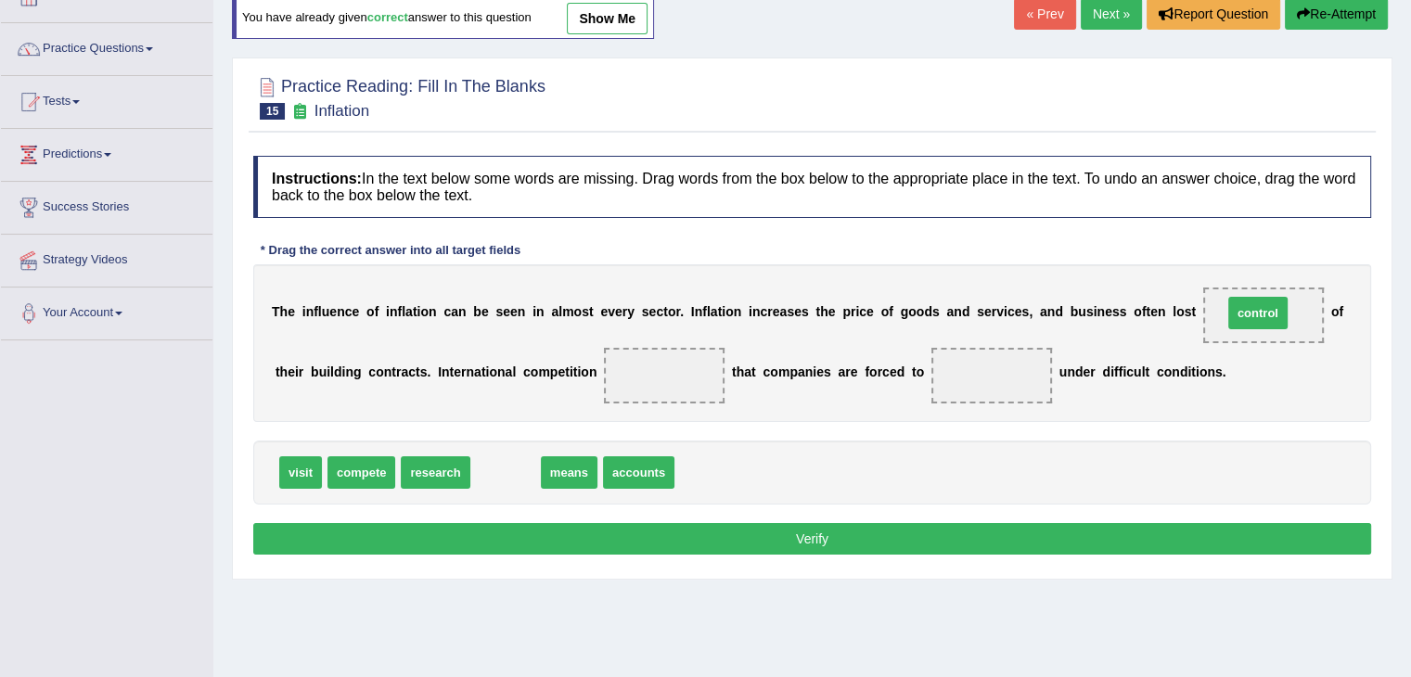
drag, startPoint x: 508, startPoint y: 472, endPoint x: 1261, endPoint y: 313, distance: 769.8
drag, startPoint x: 498, startPoint y: 480, endPoint x: 675, endPoint y: 368, distance: 209.7
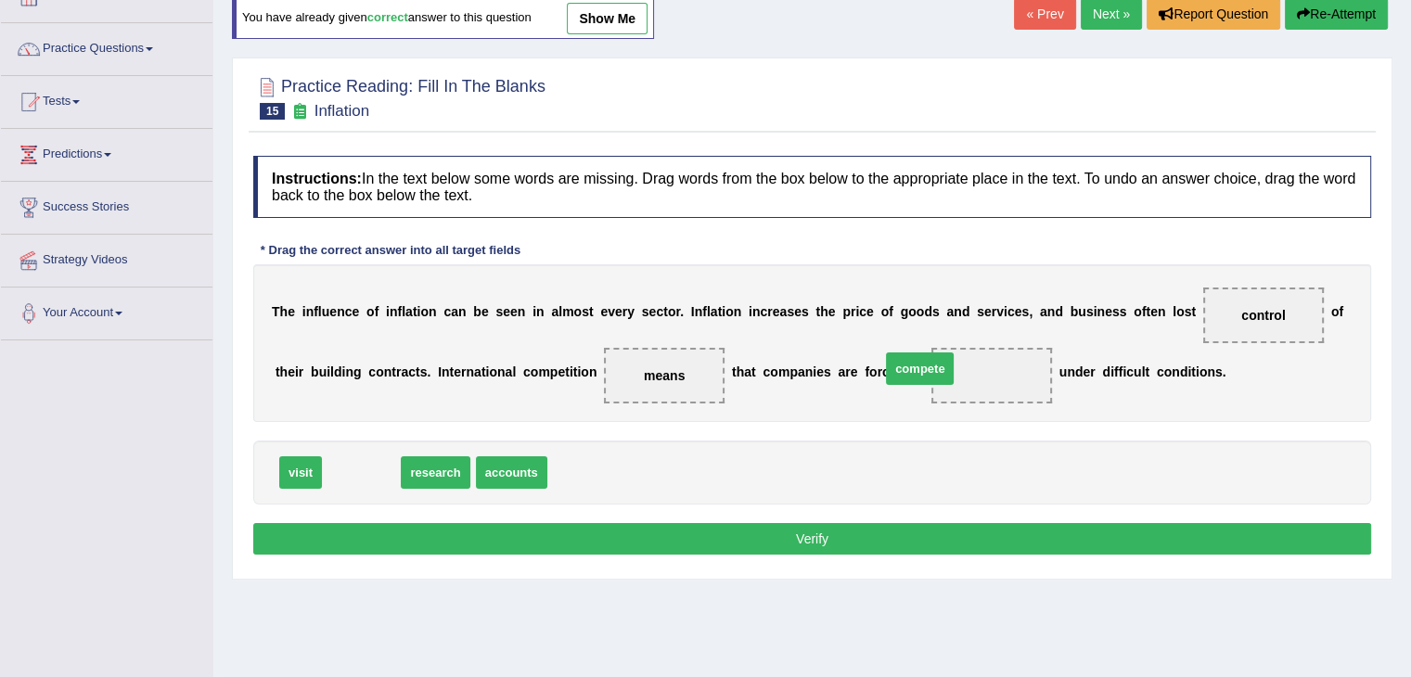
drag, startPoint x: 366, startPoint y: 464, endPoint x: 991, endPoint y: 360, distance: 633.6
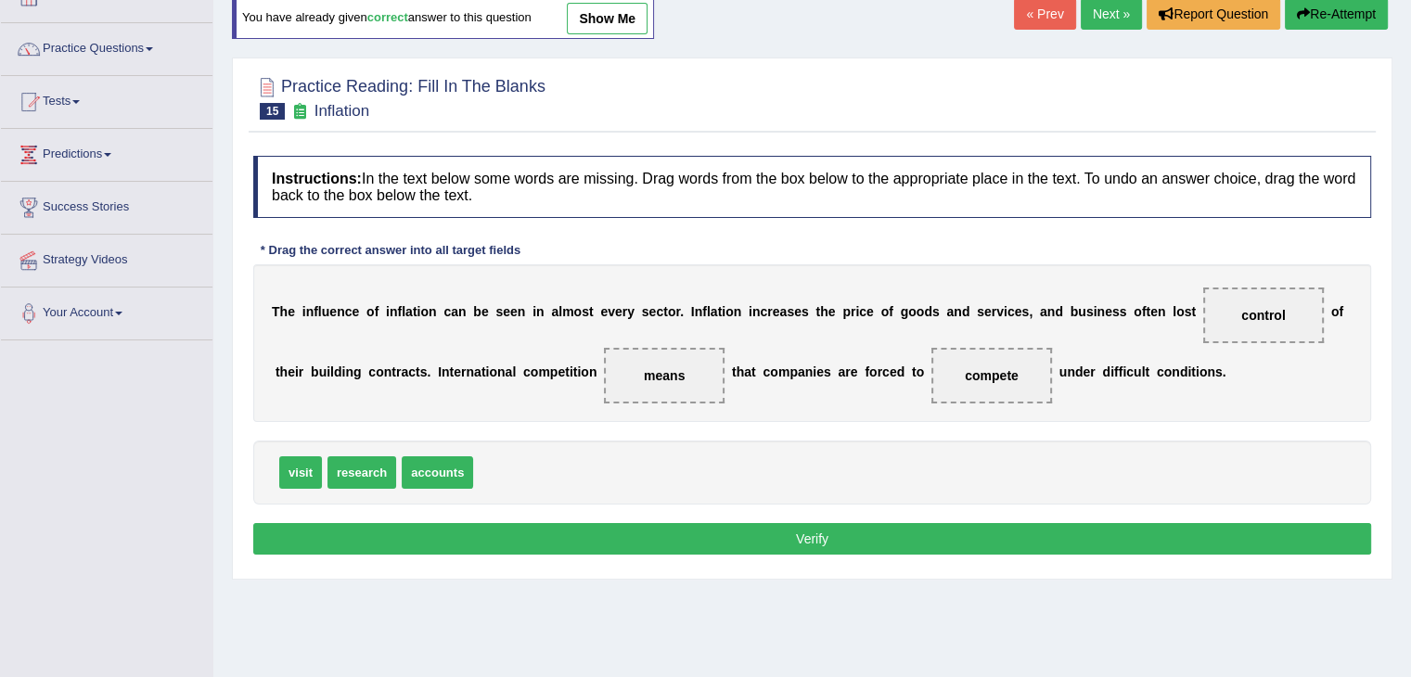
click at [792, 538] on button "Verify" at bounding box center [812, 539] width 1118 height 32
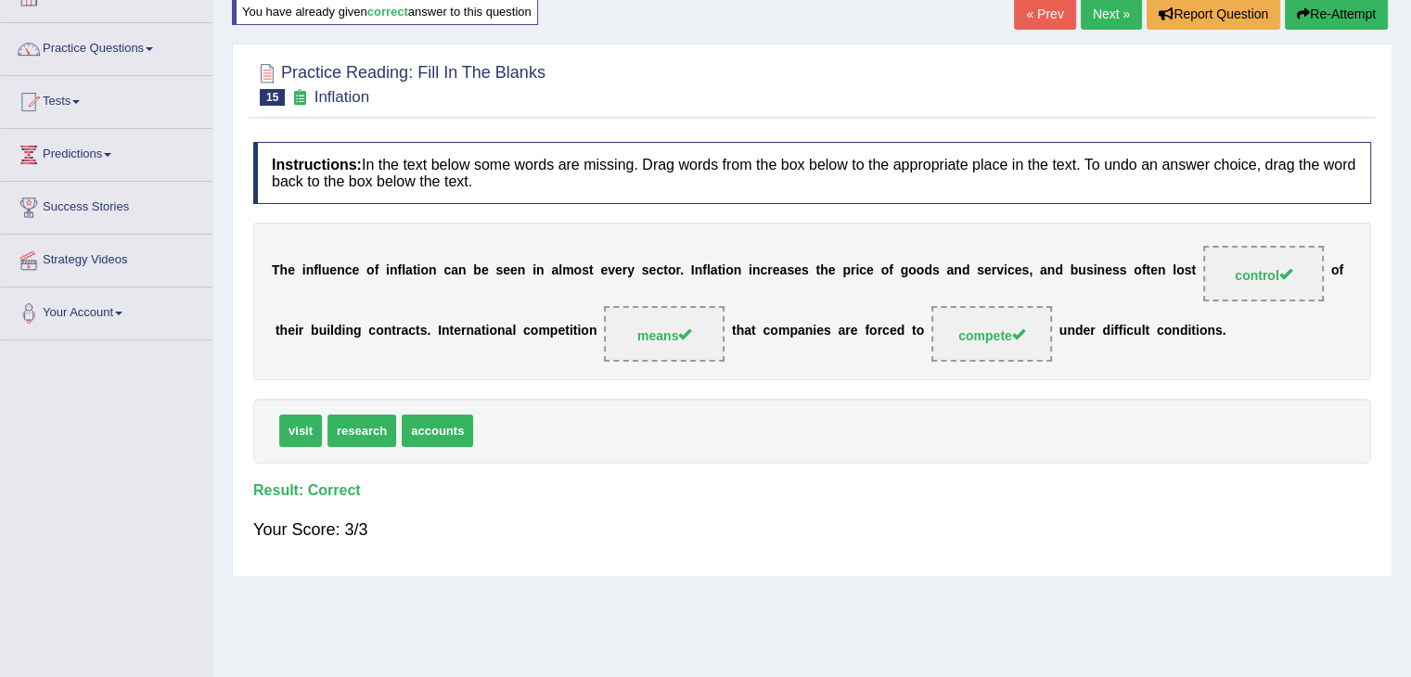
click at [1105, 19] on link "Next »" at bounding box center [1110, 14] width 61 height 32
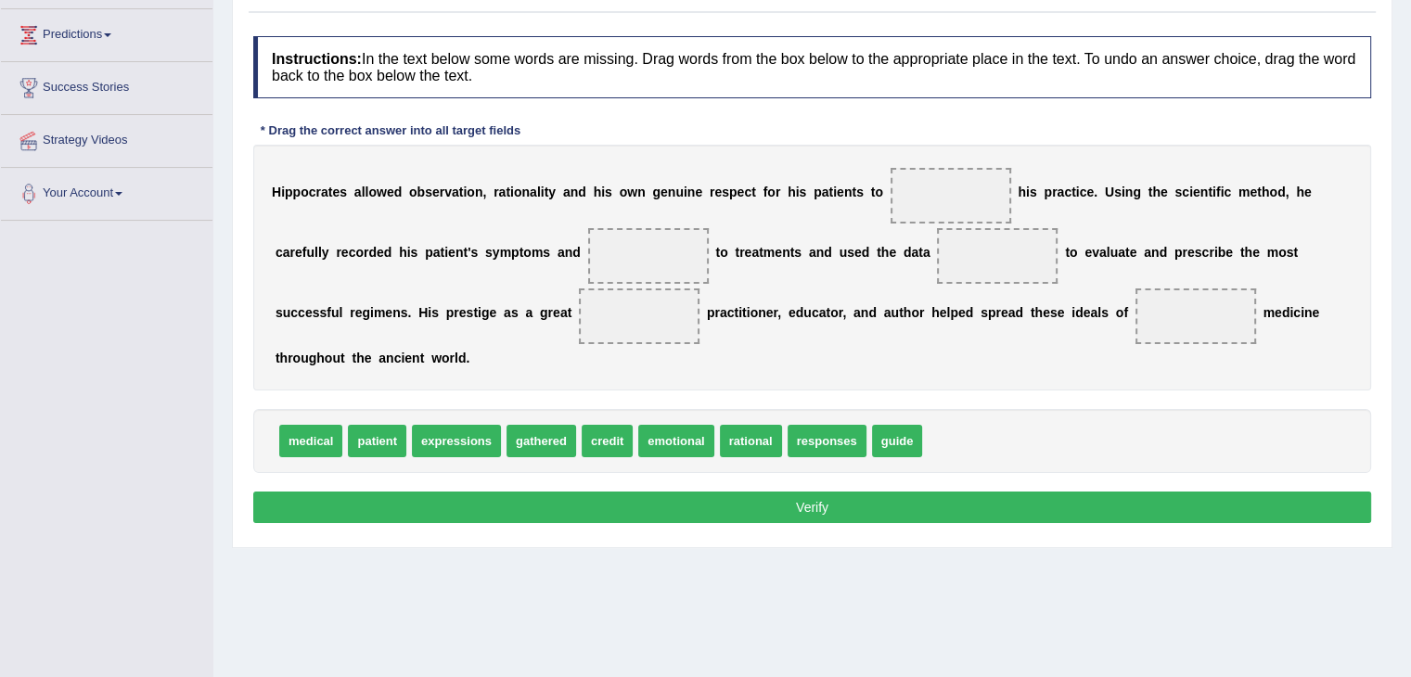
click at [1410, 386] on html "Toggle navigation Home Practice Questions Speaking Practice Read Aloud Repeat S…" at bounding box center [705, 97] width 1411 height 677
drag, startPoint x: 550, startPoint y: 435, endPoint x: 1000, endPoint y: 254, distance: 484.8
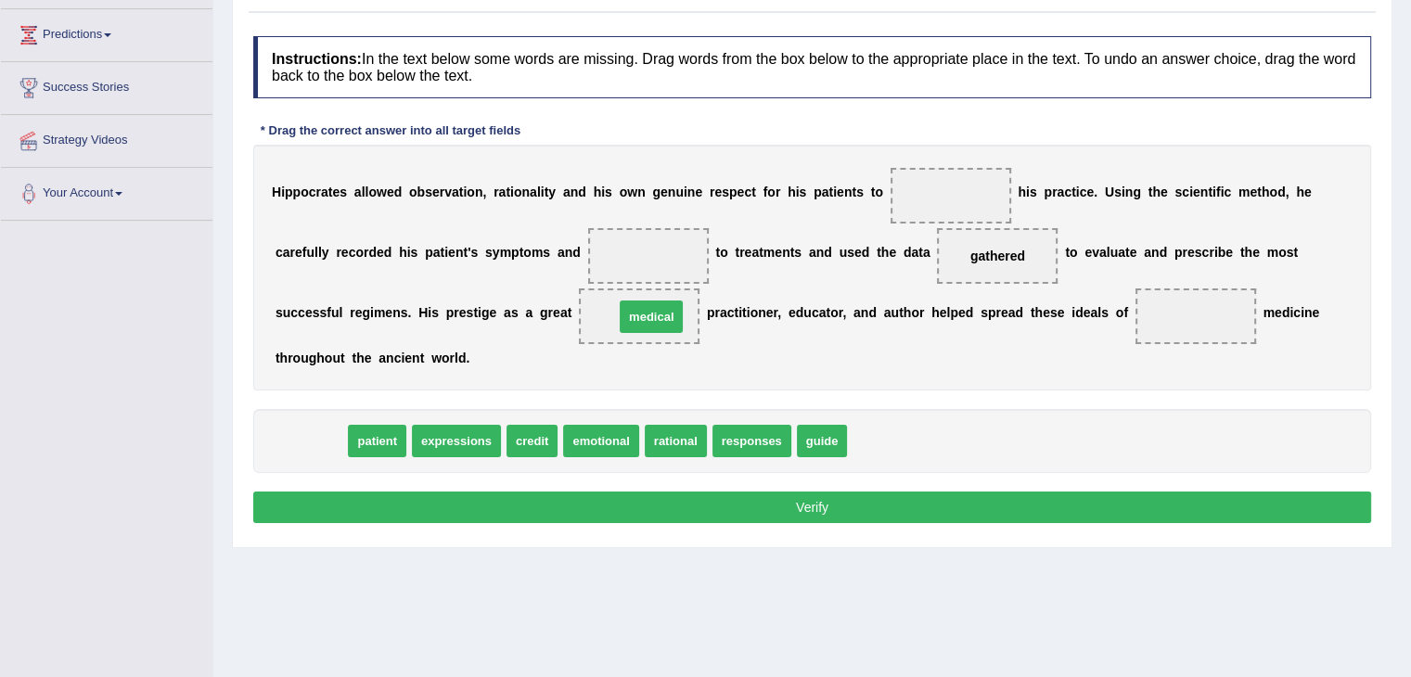
drag, startPoint x: 317, startPoint y: 441, endPoint x: 672, endPoint y: 314, distance: 377.2
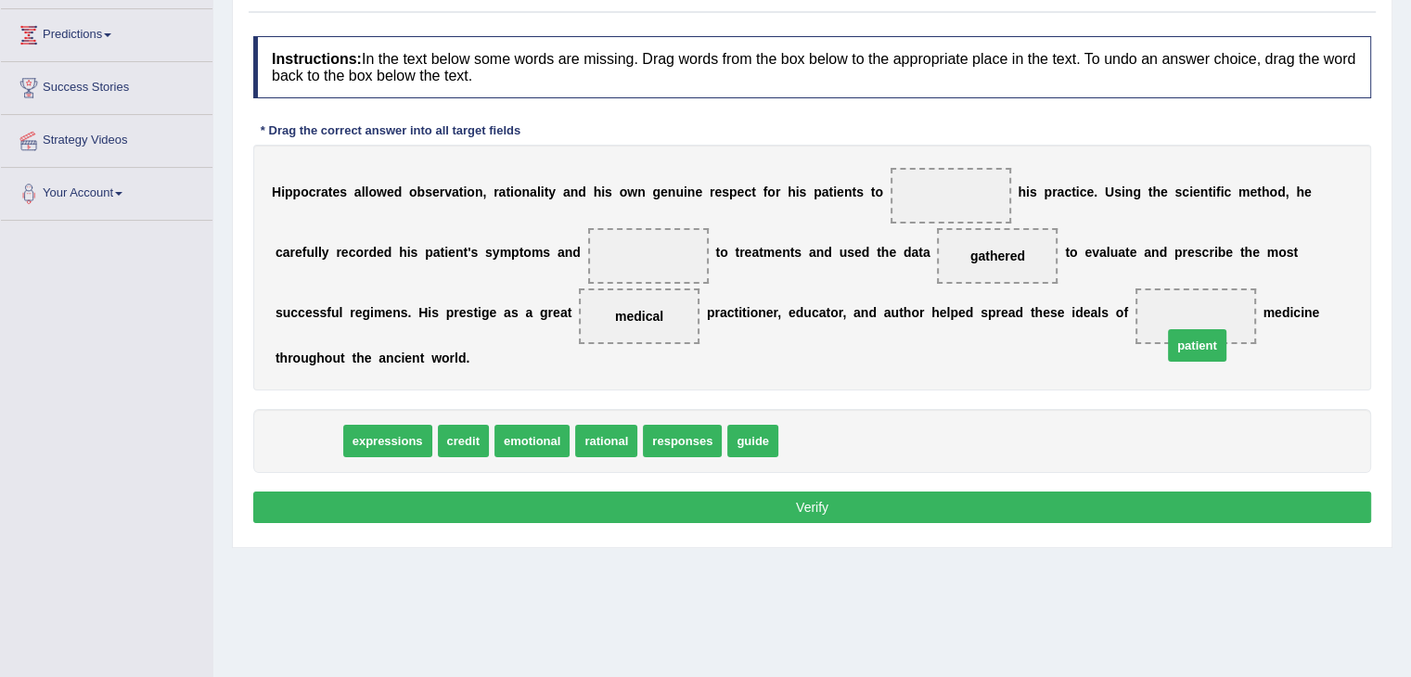
drag, startPoint x: 310, startPoint y: 425, endPoint x: 1198, endPoint y: 330, distance: 893.5
